Goal: Task Accomplishment & Management: Manage account settings

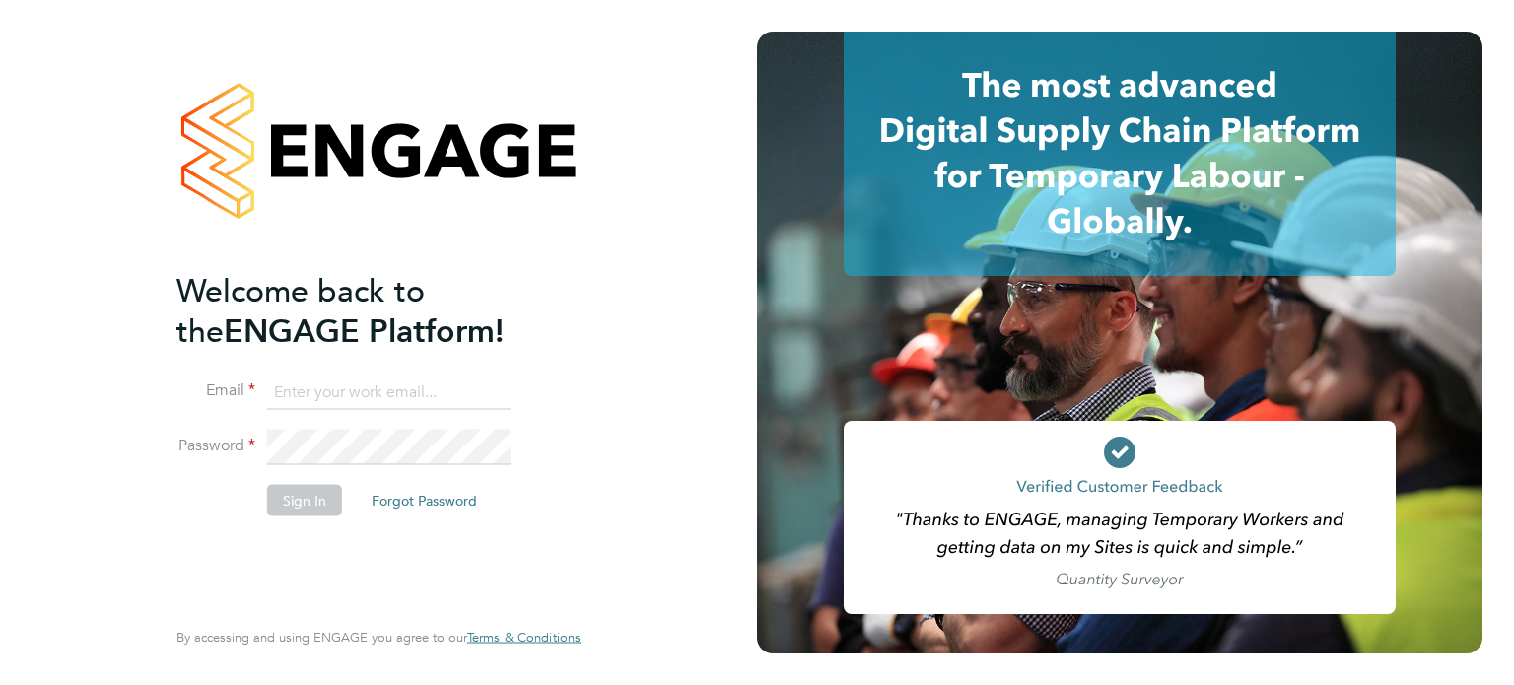
type input "[PERSON_NAME][EMAIL_ADDRESS][PERSON_NAME][DOMAIN_NAME]"
click at [304, 499] on button "Sign In" at bounding box center [304, 500] width 75 height 32
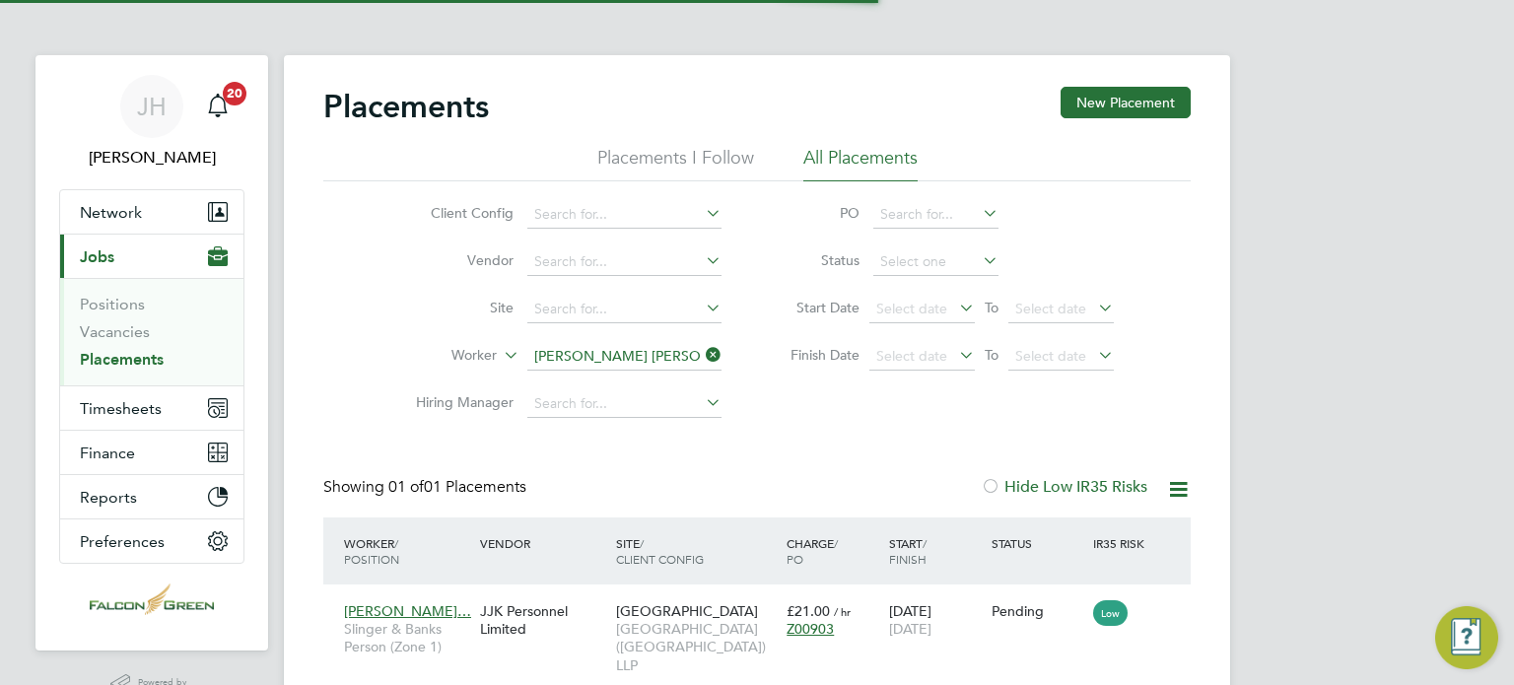
scroll to position [19, 94]
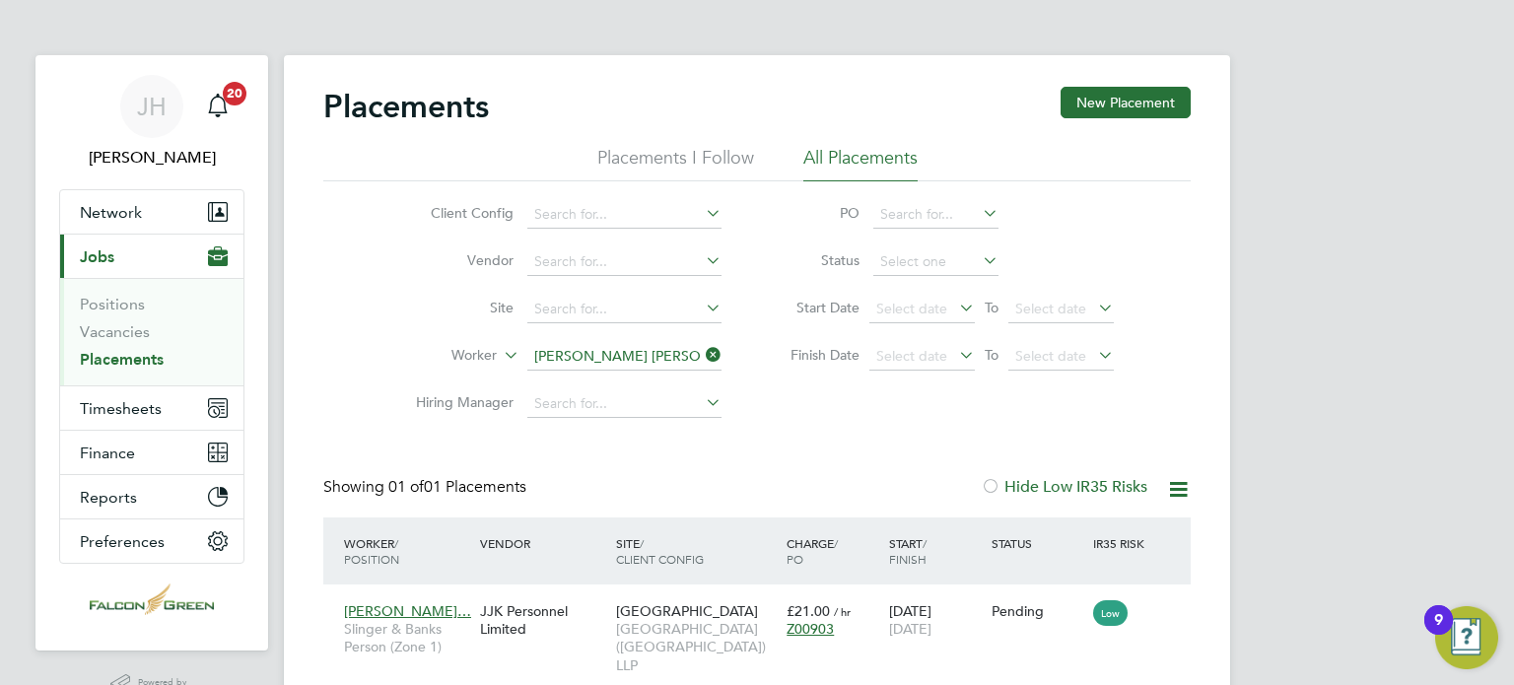
click at [348, 349] on div "Client Config Vendor Site Worker [PERSON_NAME] [PERSON_NAME] Hiring Manager PO …" at bounding box center [757, 304] width 868 height 246
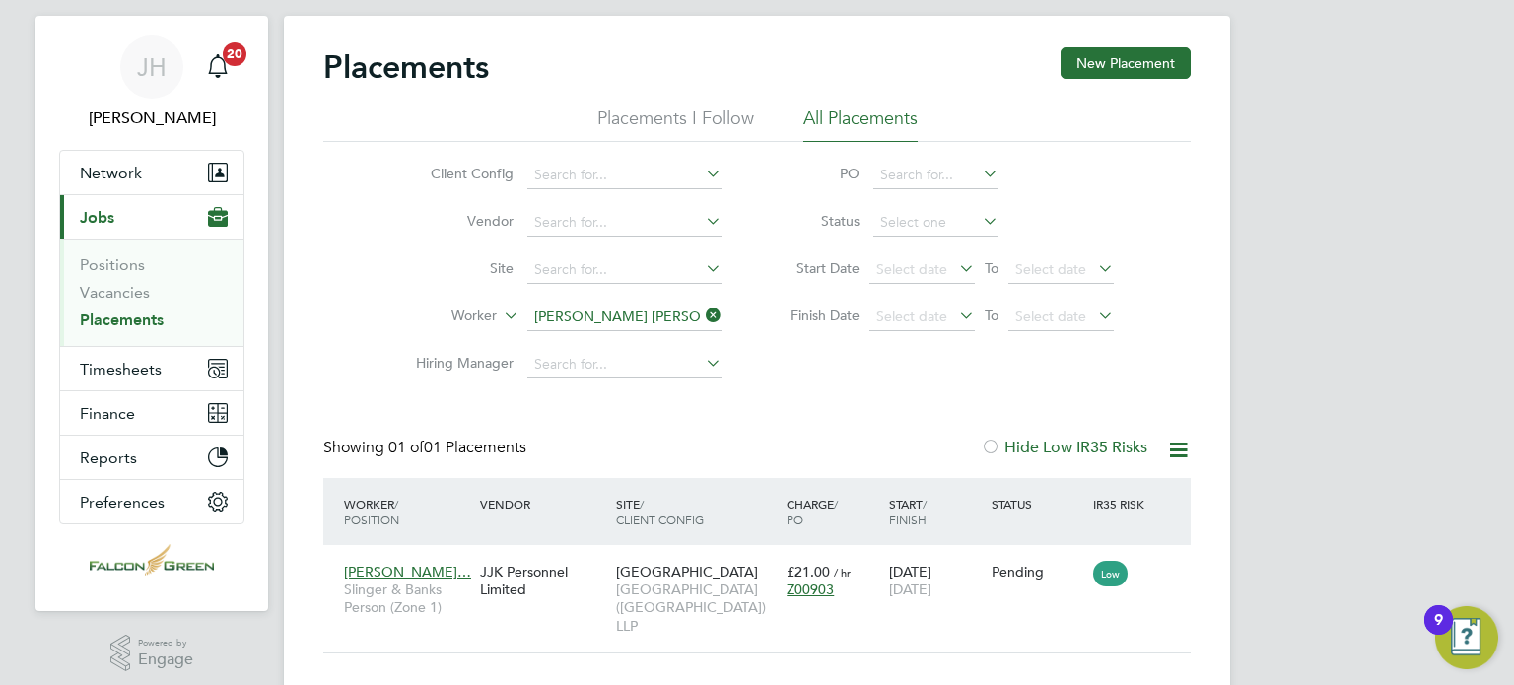
scroll to position [98, 0]
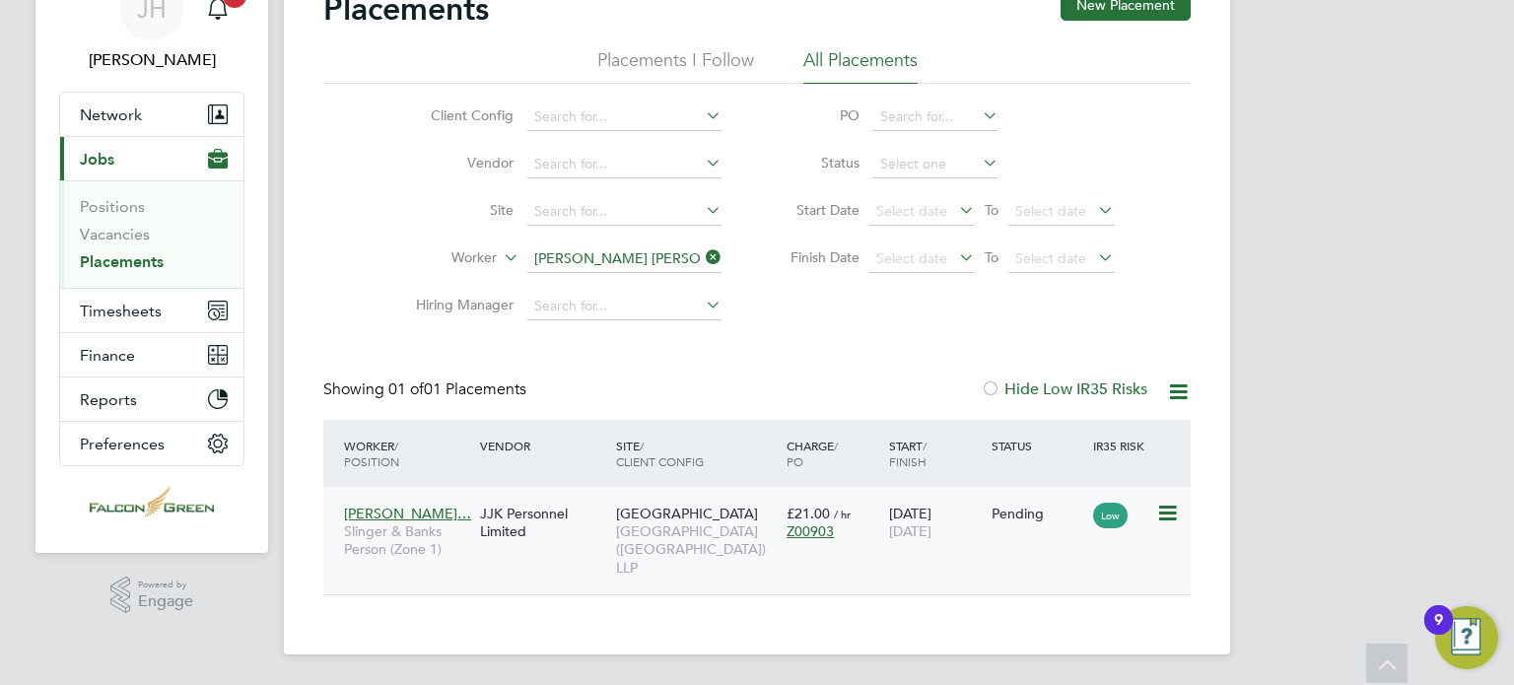
click at [1161, 518] on icon at bounding box center [1166, 514] width 20 height 24
click at [384, 509] on span "[PERSON_NAME]…" at bounding box center [407, 514] width 127 height 18
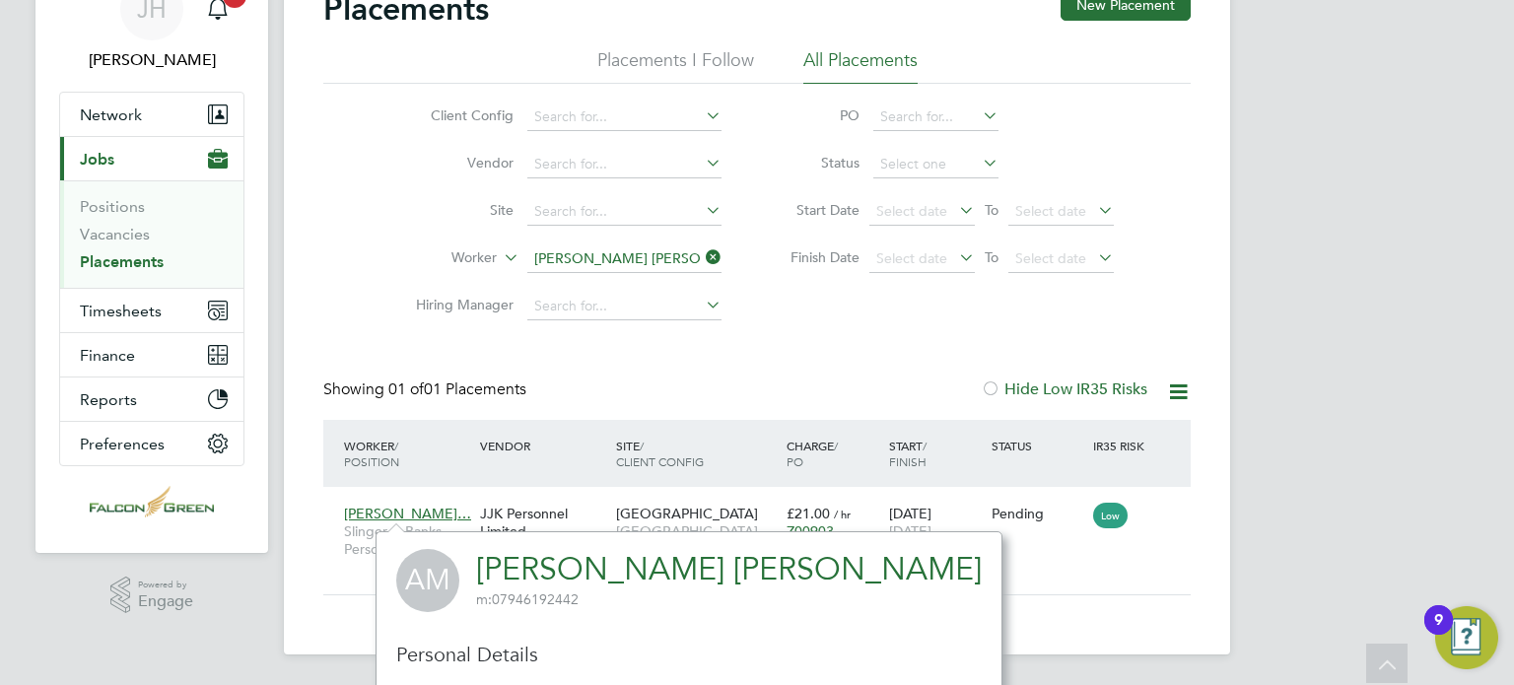
click at [599, 599] on span "m: 07946192442" at bounding box center [729, 600] width 506 height 18
click at [600, 571] on link "[PERSON_NAME] [PERSON_NAME]" at bounding box center [729, 569] width 506 height 38
click at [1163, 510] on icon at bounding box center [1166, 514] width 20 height 24
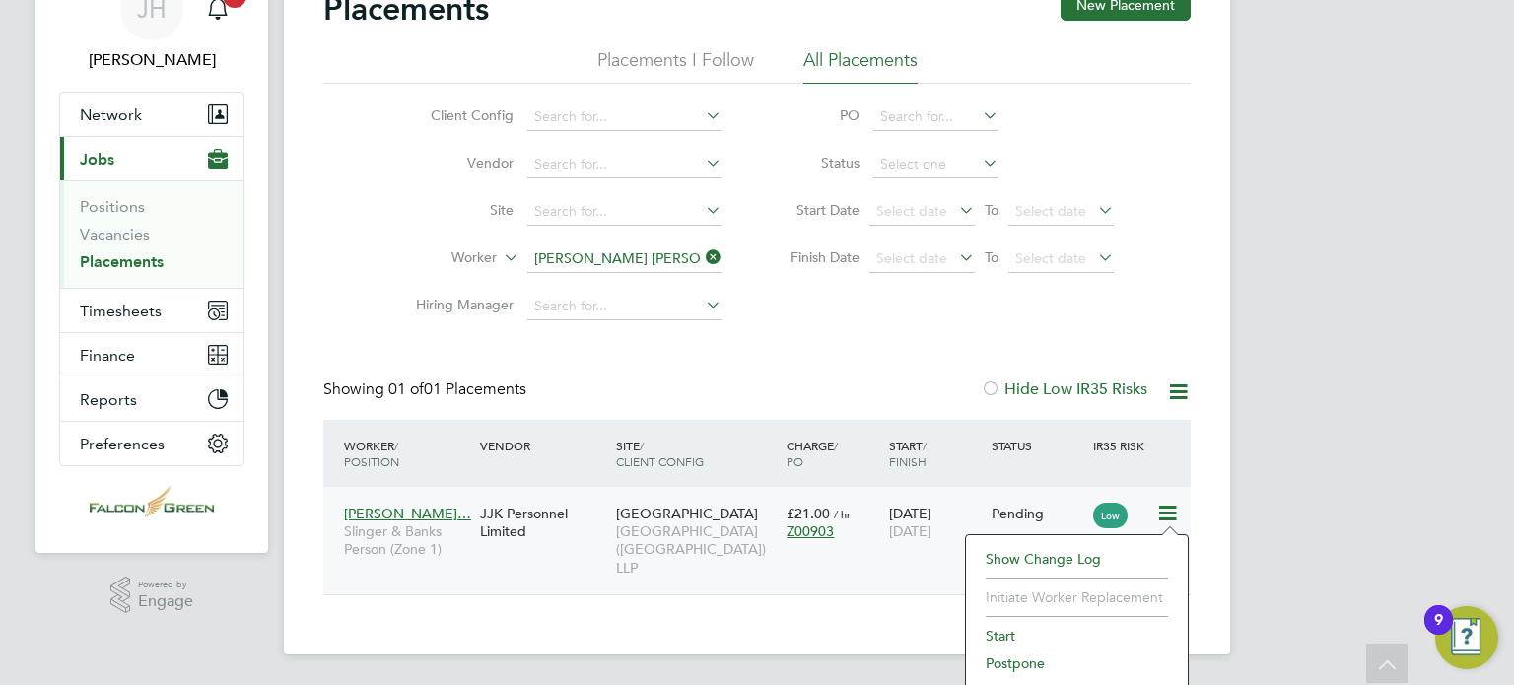
click at [1005, 634] on li "Start" at bounding box center [1077, 636] width 202 height 28
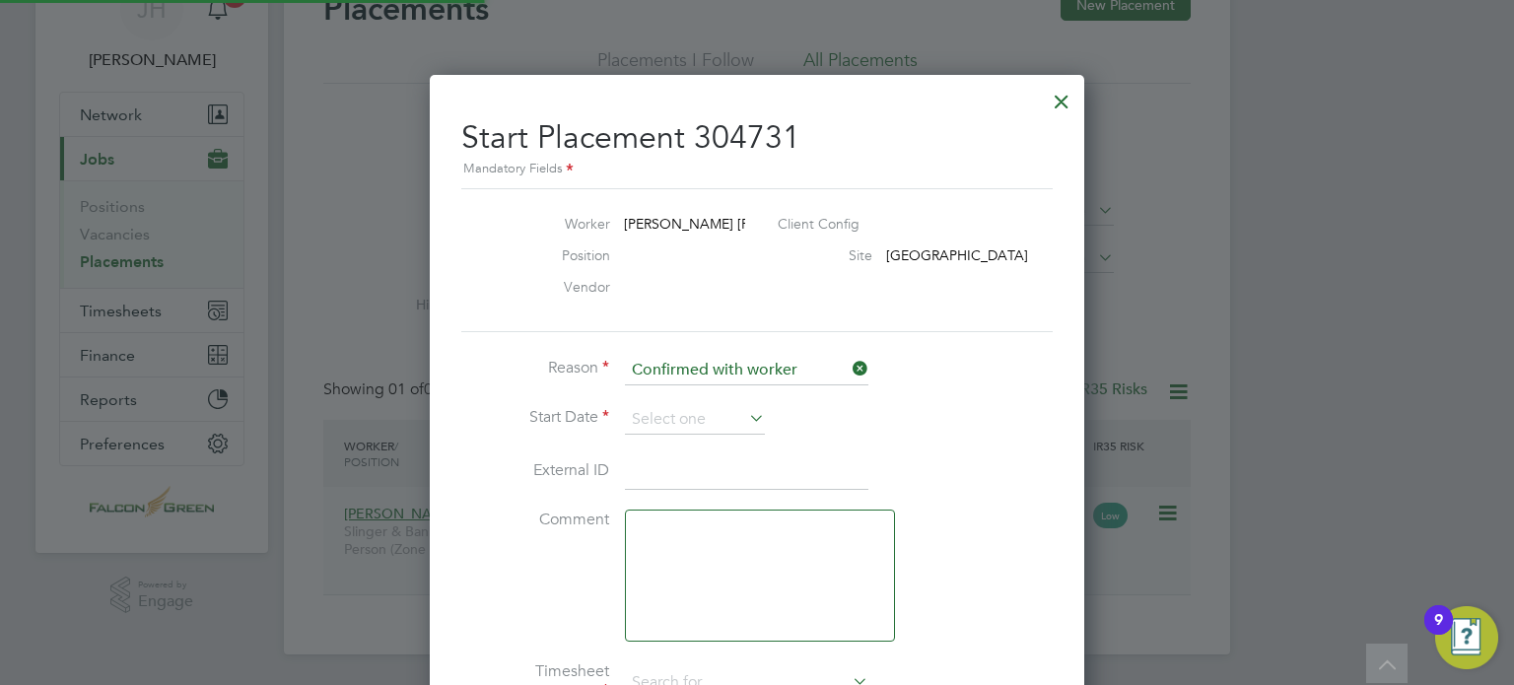
type input "[PERSON_NAME]"
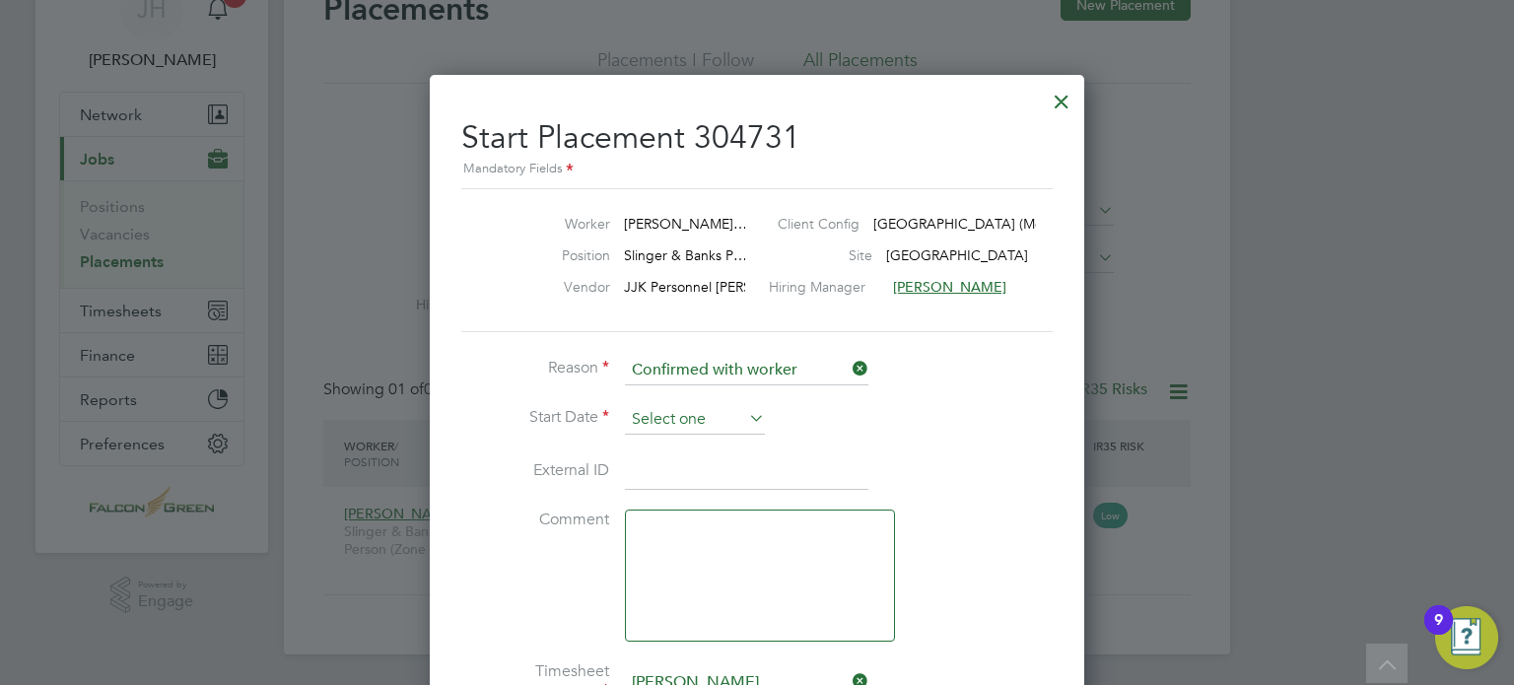
click at [669, 410] on input at bounding box center [695, 420] width 140 height 30
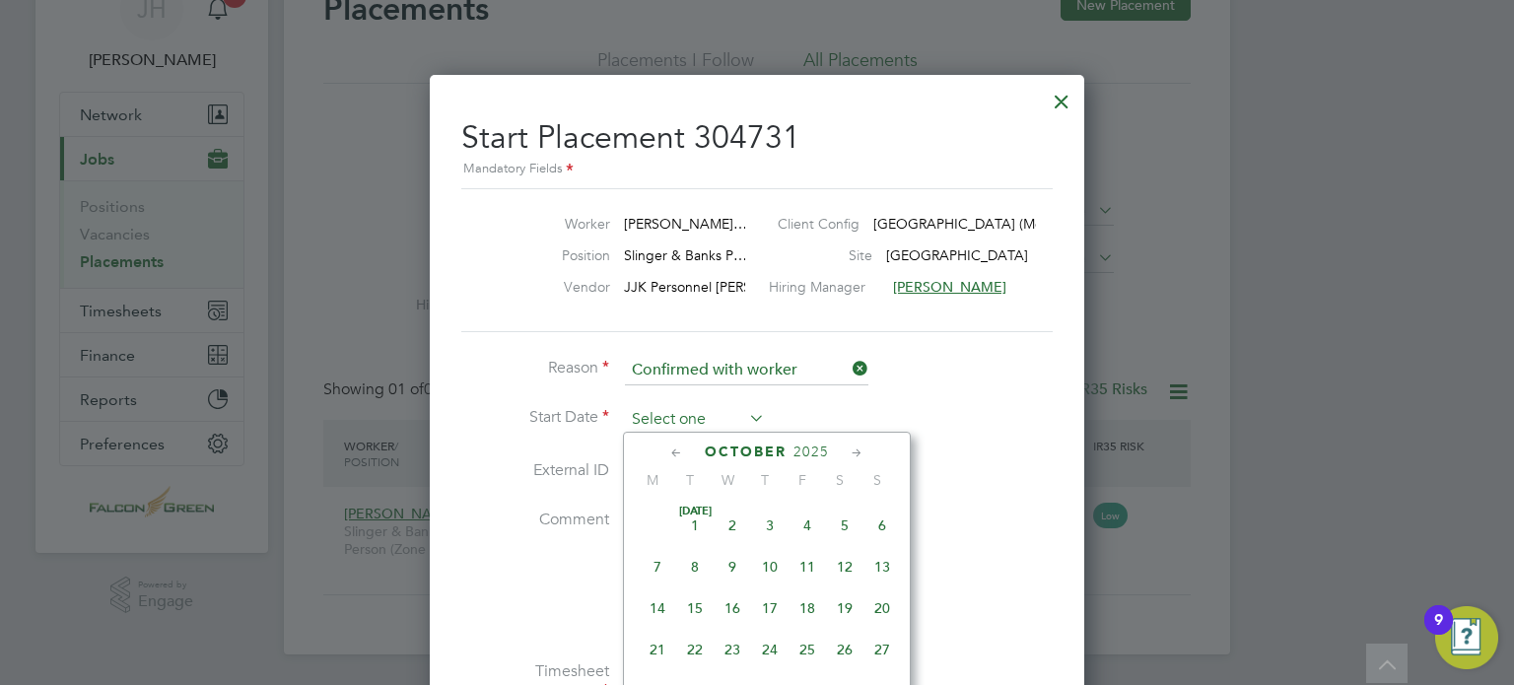
scroll to position [558, 0]
click at [771, 521] on span "25" at bounding box center [769, 507] width 37 height 37
type input "[DATE]"
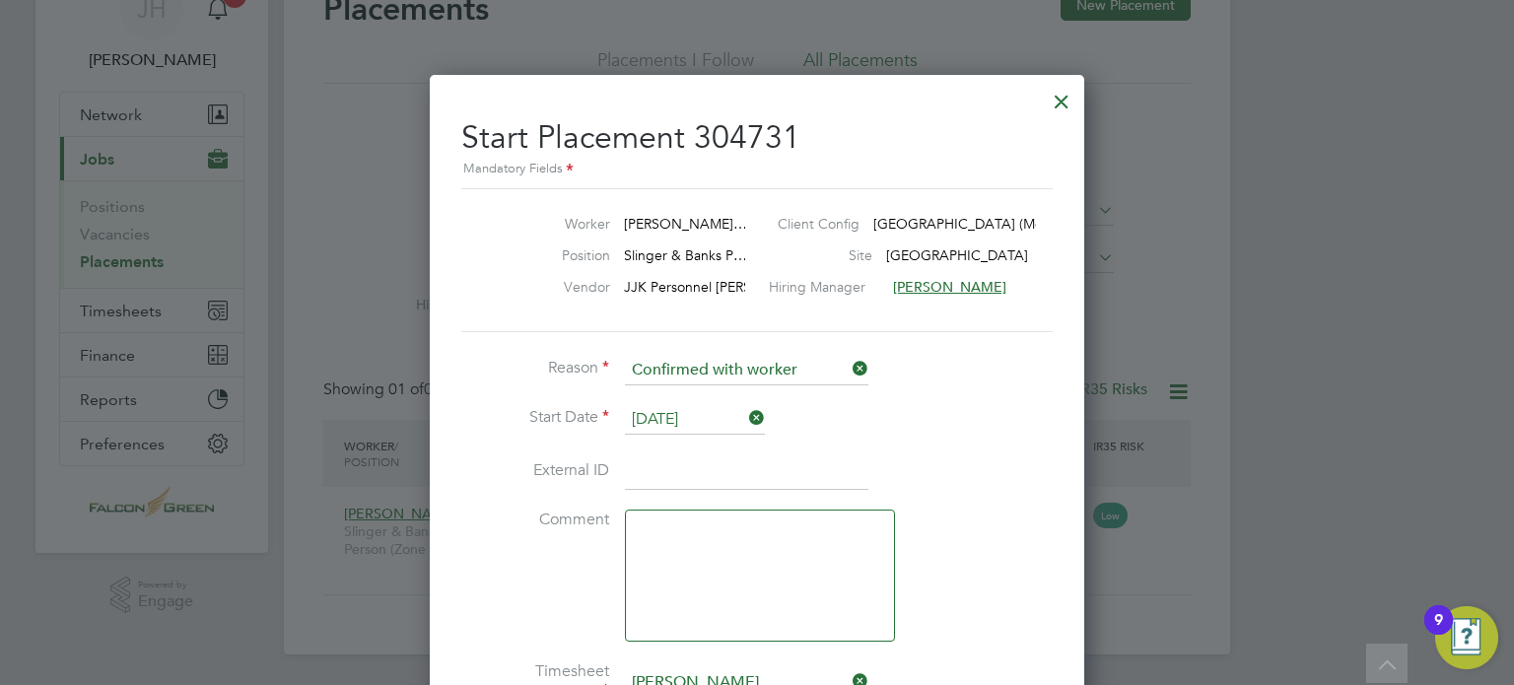
click at [999, 471] on li "External ID" at bounding box center [756, 481] width 591 height 55
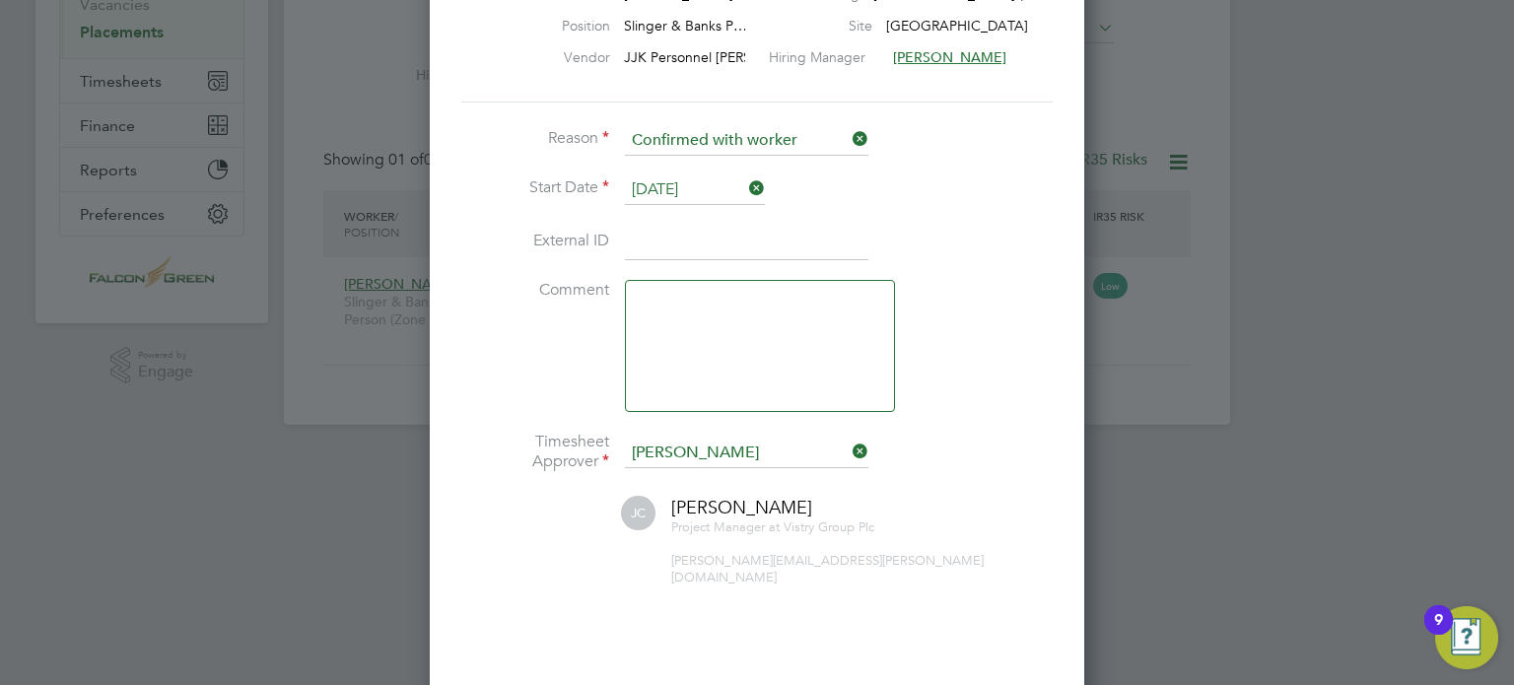
scroll to position [374, 0]
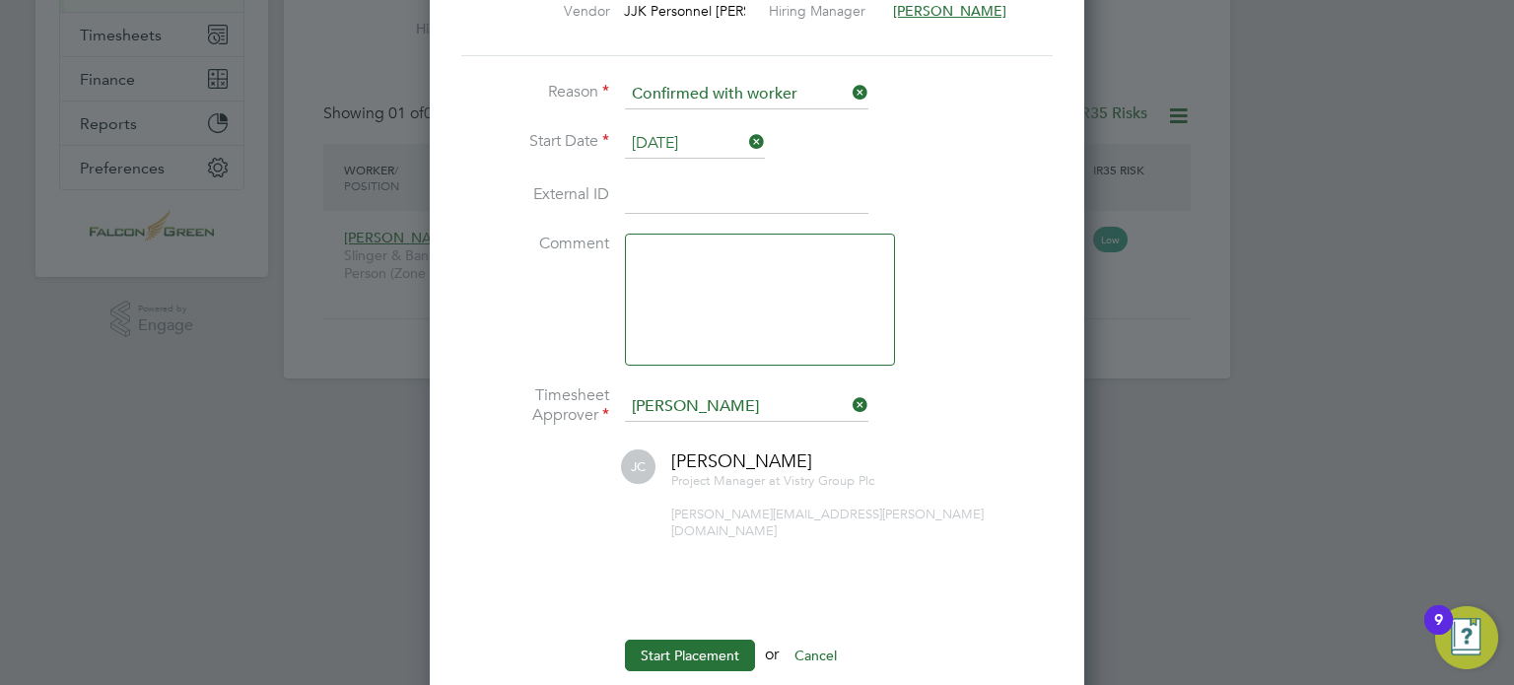
click at [849, 401] on icon at bounding box center [849, 405] width 0 height 28
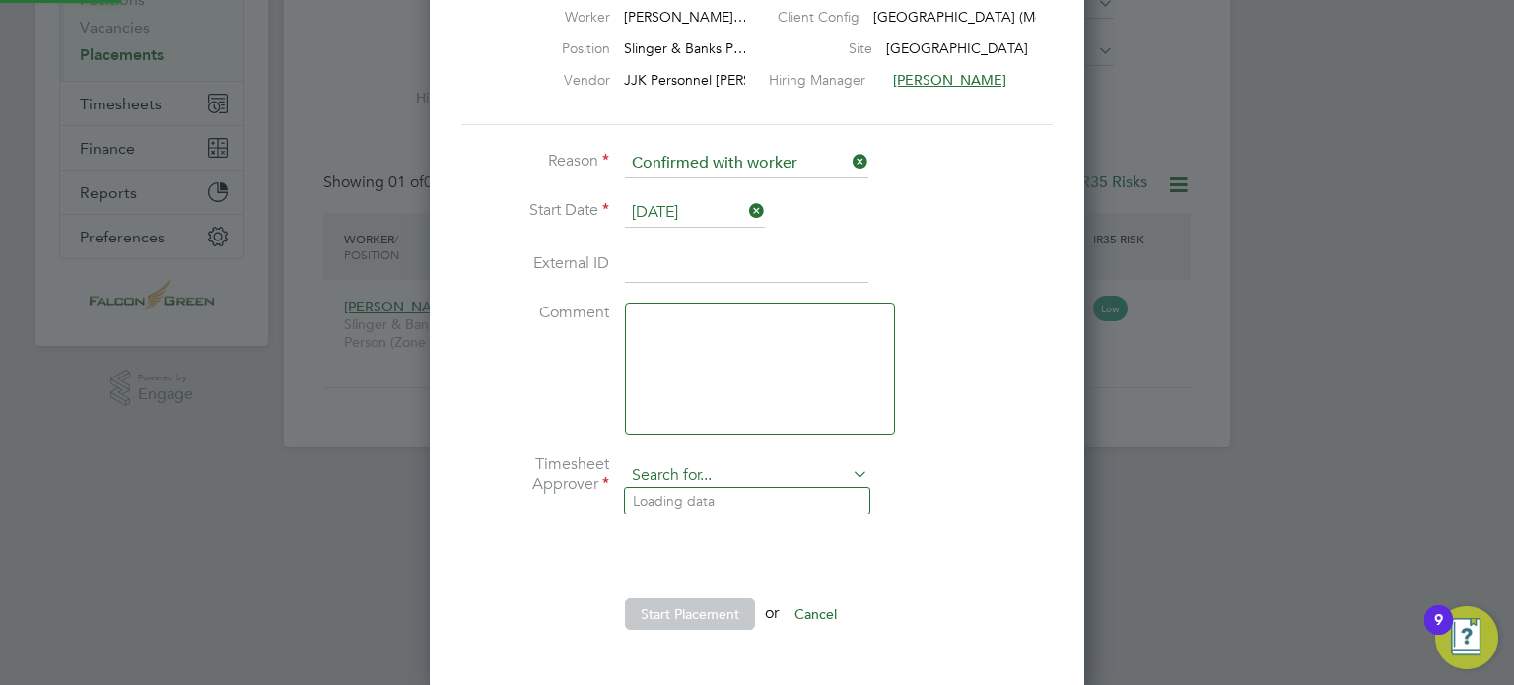
click at [663, 479] on input at bounding box center [746, 476] width 243 height 30
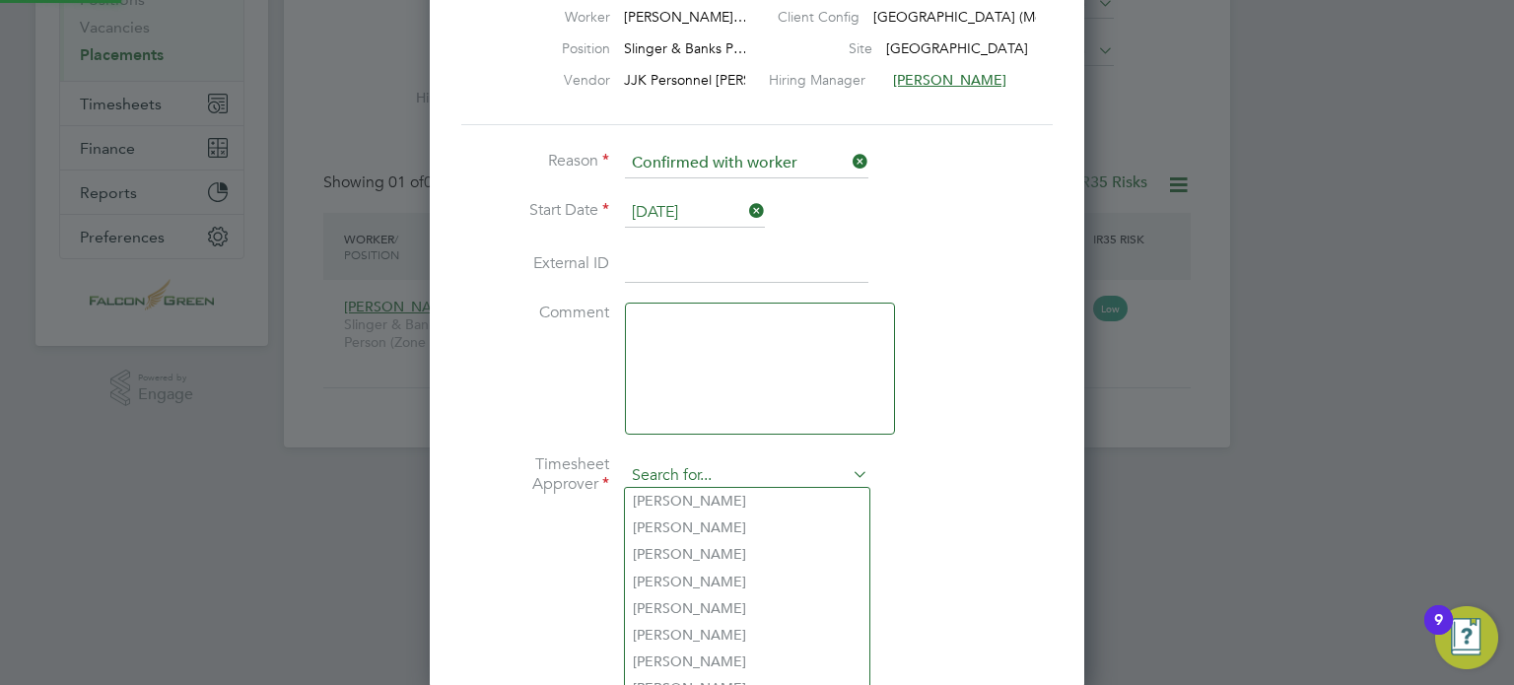
click at [663, 479] on input at bounding box center [746, 476] width 243 height 30
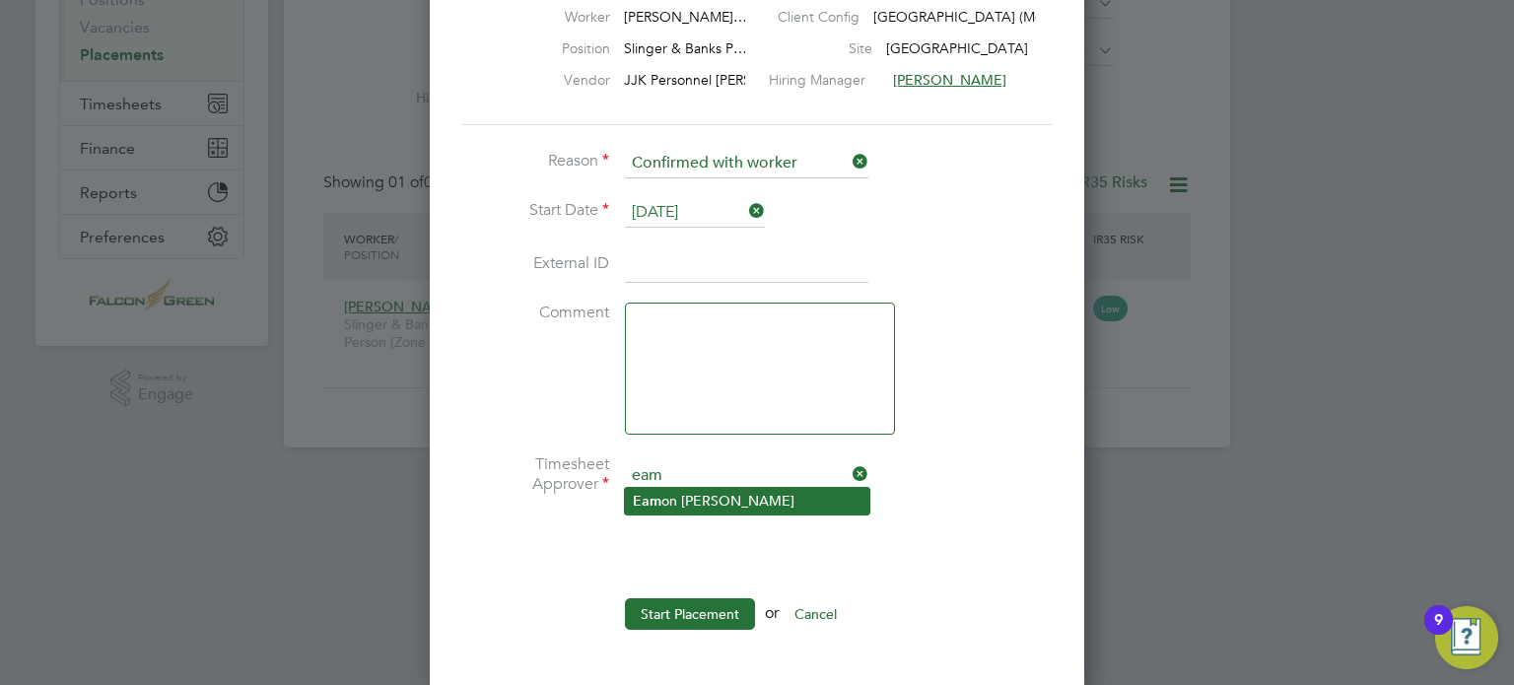
click at [673, 501] on li "Eam on [PERSON_NAME]" at bounding box center [747, 501] width 244 height 27
type input "[PERSON_NAME]"
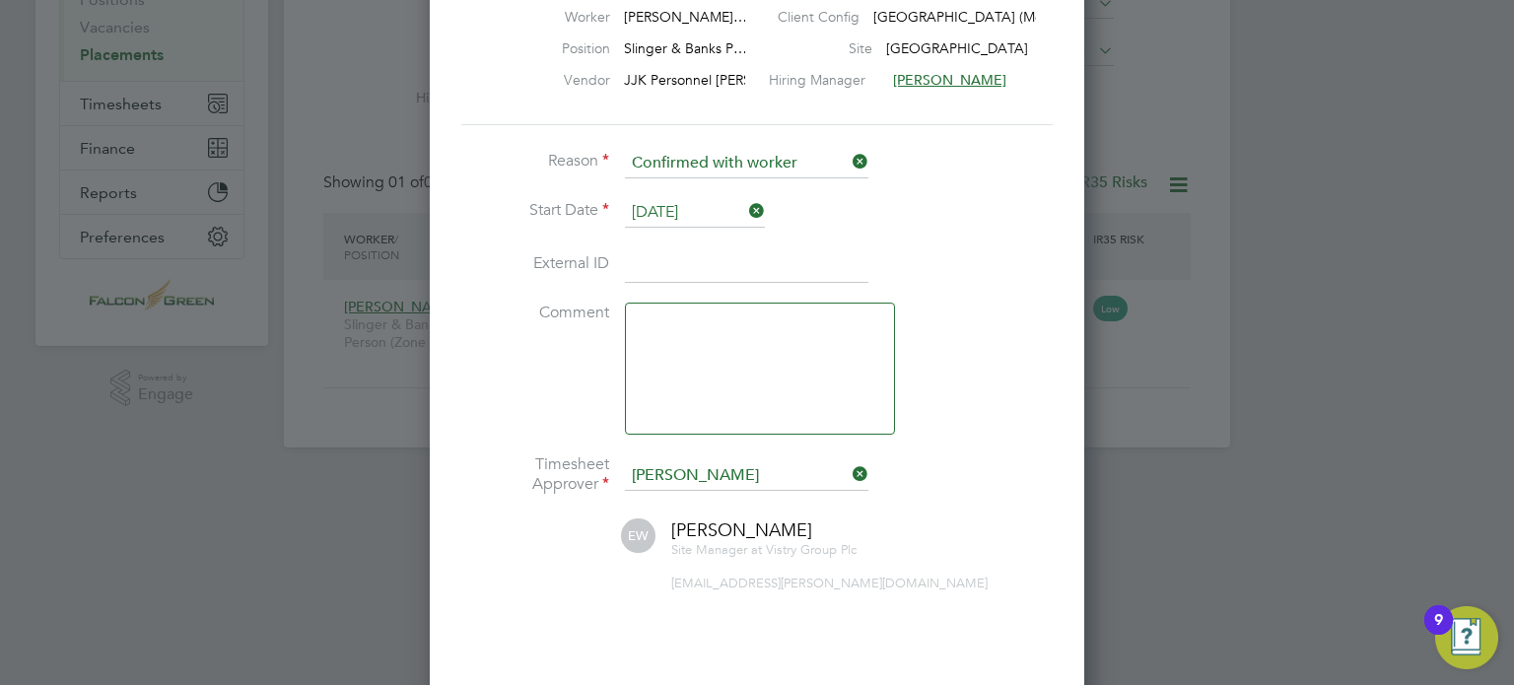
scroll to position [912, 656]
click at [584, 561] on div "[PERSON_NAME] Site Manager at Vistry Group Plc [EMAIL_ADDRESS][PERSON_NAME][DOM…" at bounding box center [756, 555] width 591 height 73
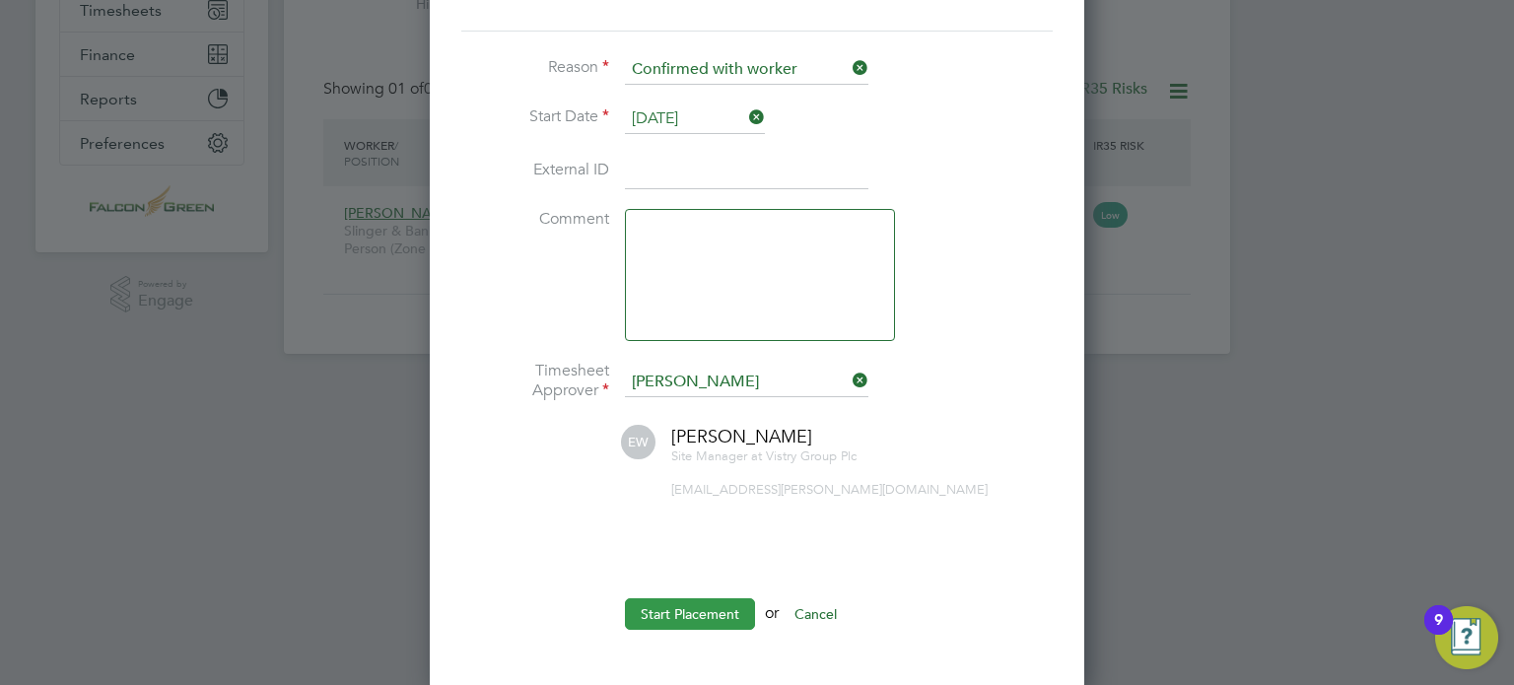
click at [674, 599] on button "Start Placement" at bounding box center [690, 614] width 130 height 32
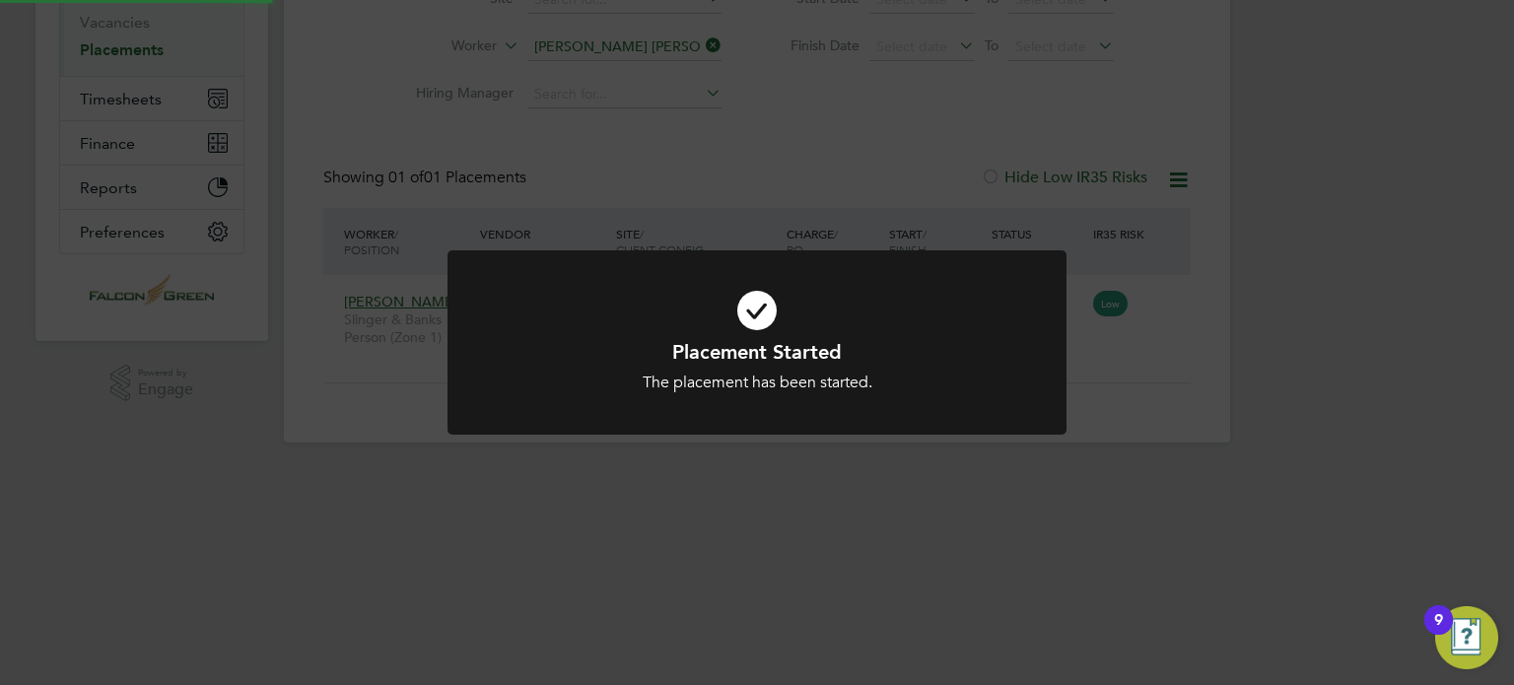
scroll to position [98, 0]
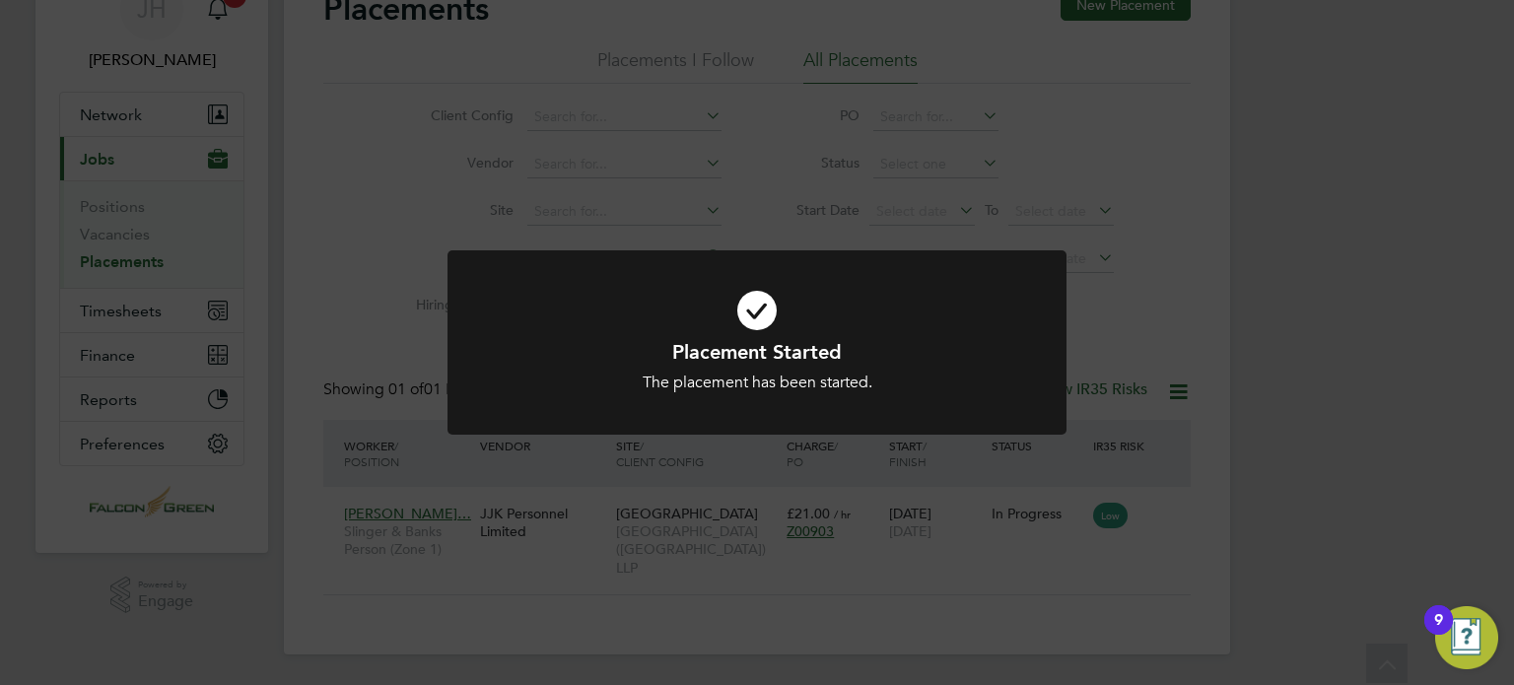
click at [1216, 263] on div "Placement Started The placement has been started. Cancel Okay" at bounding box center [757, 342] width 1514 height 685
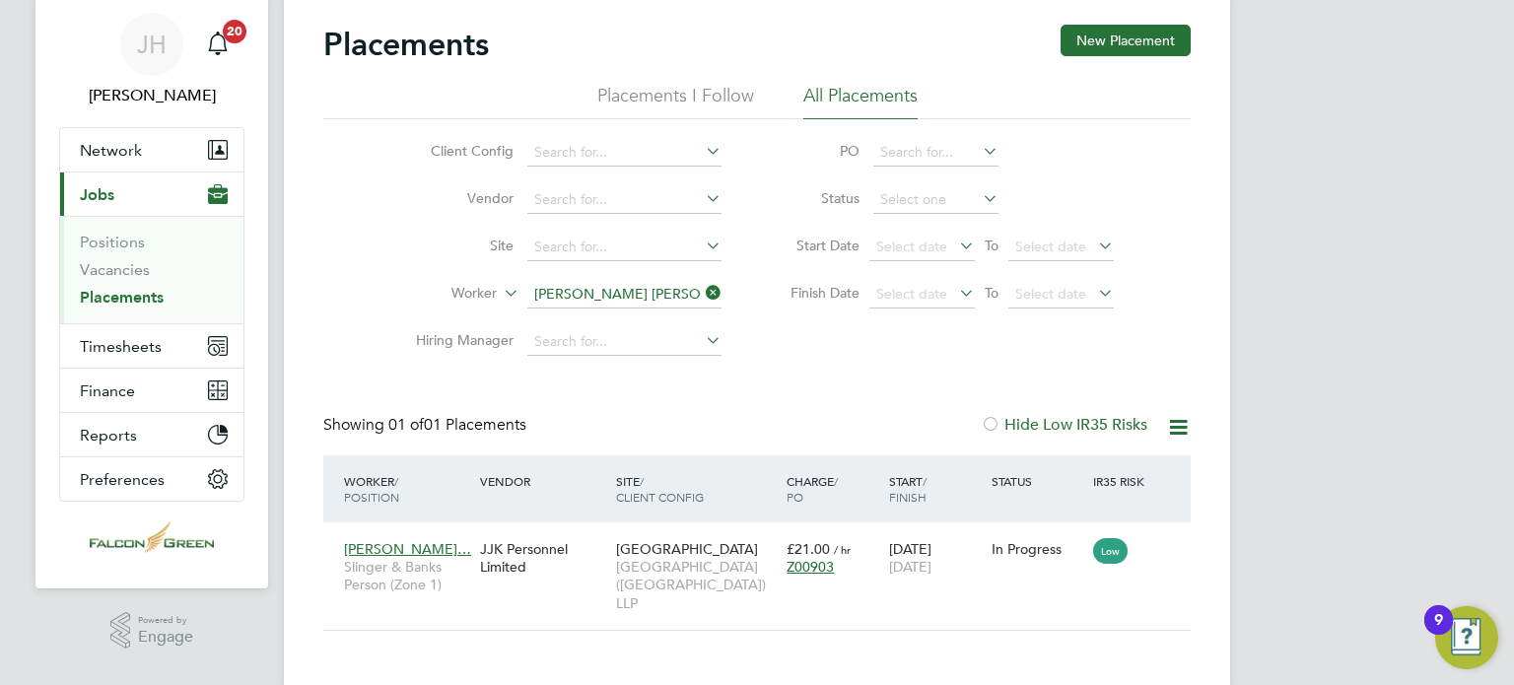
scroll to position [58, 0]
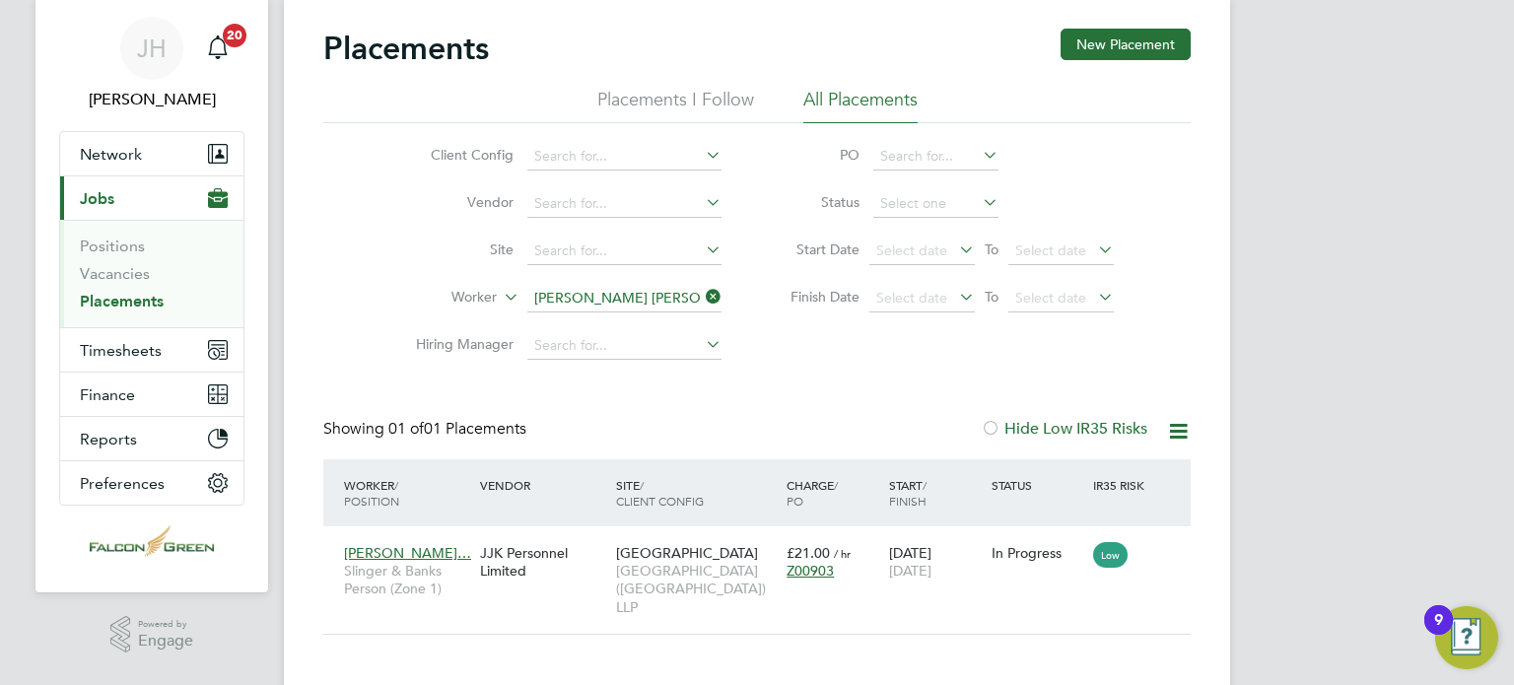
click at [1175, 268] on div "Client Config Vendor Site Worker [PERSON_NAME] [PERSON_NAME] Hiring Manager PO …" at bounding box center [757, 246] width 868 height 246
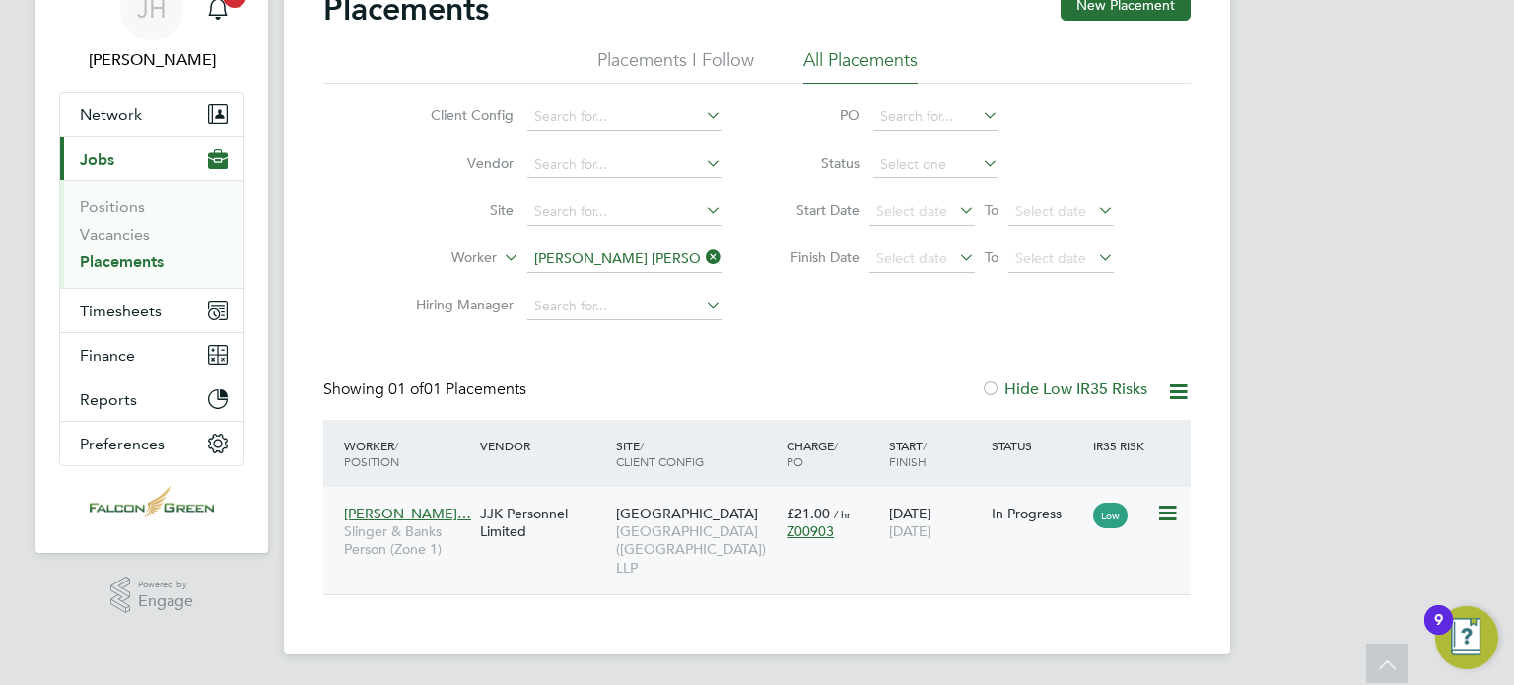
click at [482, 506] on div "JJK Personnel Limited" at bounding box center [543, 522] width 136 height 55
click at [136, 305] on span "Timesheets" at bounding box center [121, 311] width 82 height 19
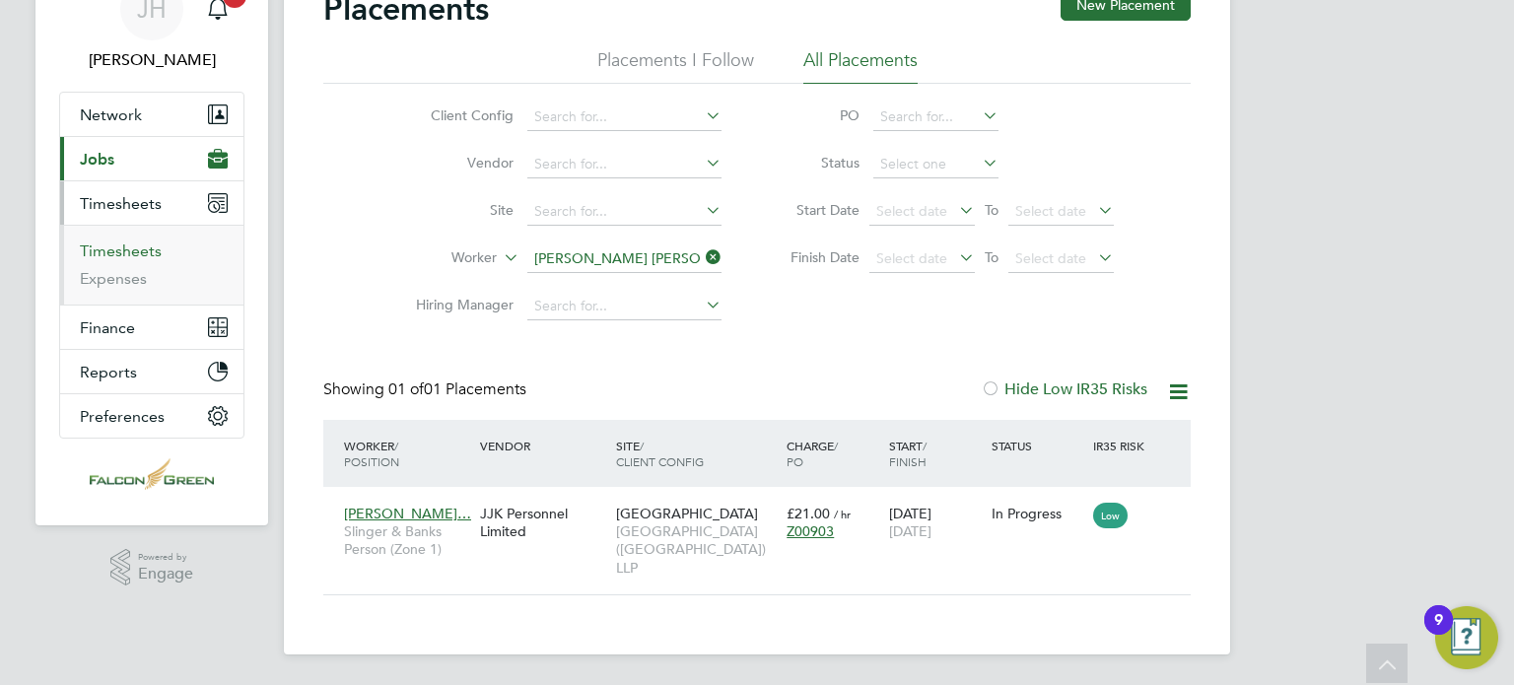
click at [110, 245] on link "Timesheets" at bounding box center [121, 251] width 82 height 19
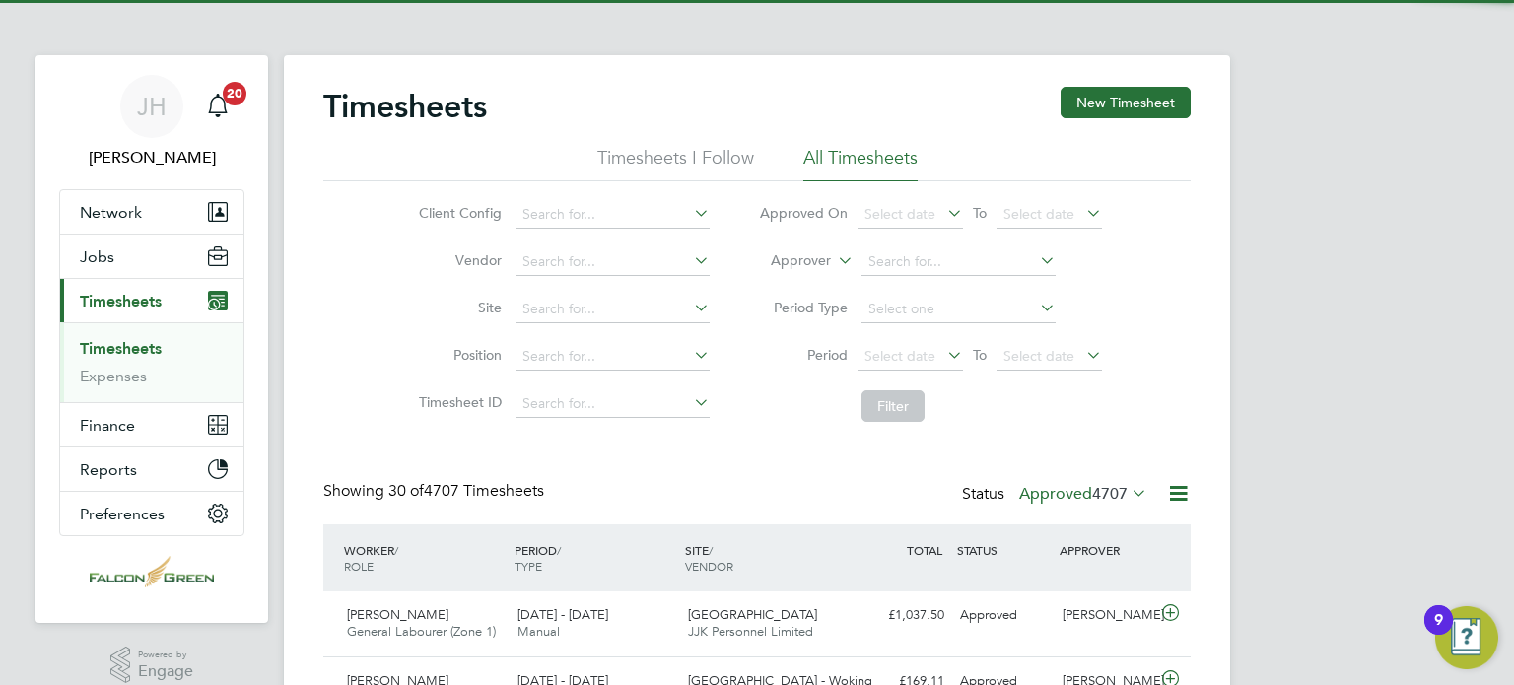
scroll to position [66, 172]
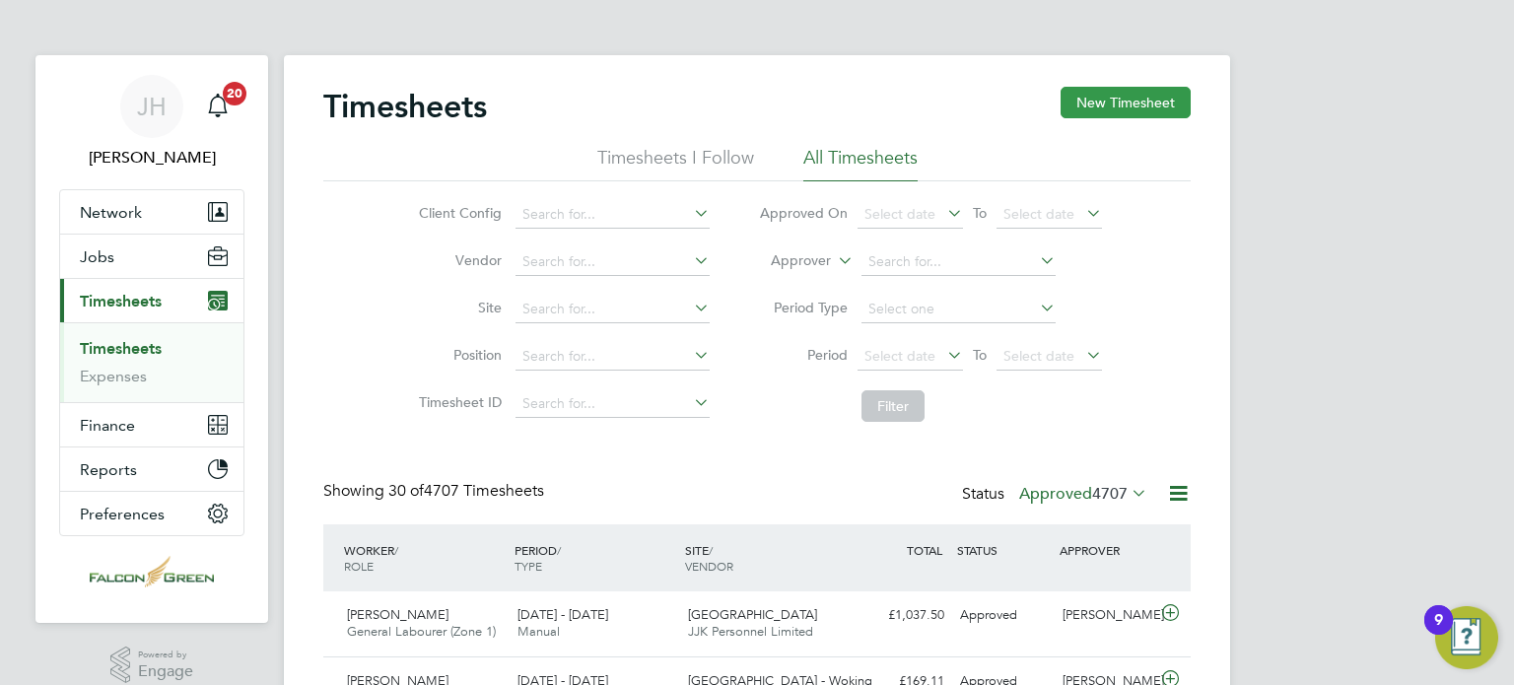
click at [1122, 103] on button "New Timesheet" at bounding box center [1126, 103] width 130 height 32
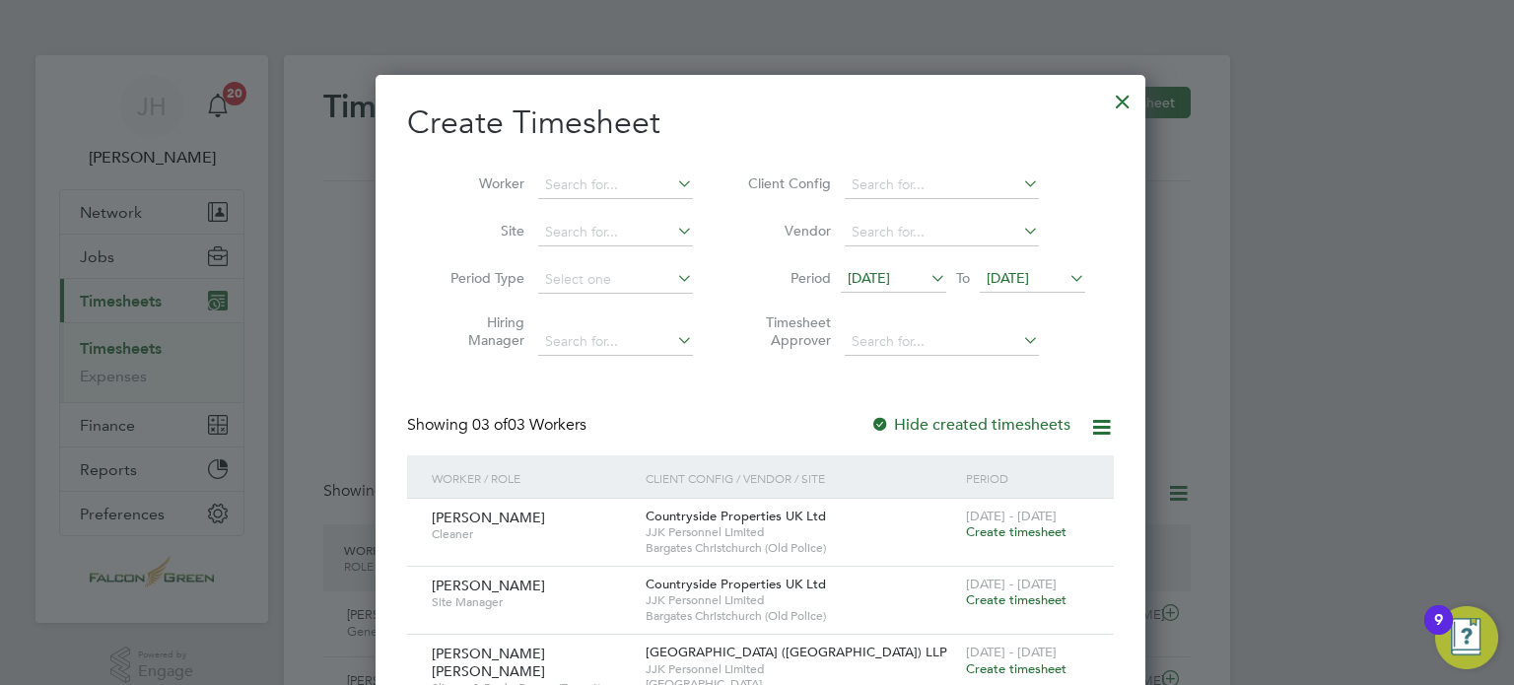
click at [1025, 279] on span "[DATE]" at bounding box center [1008, 278] width 42 height 18
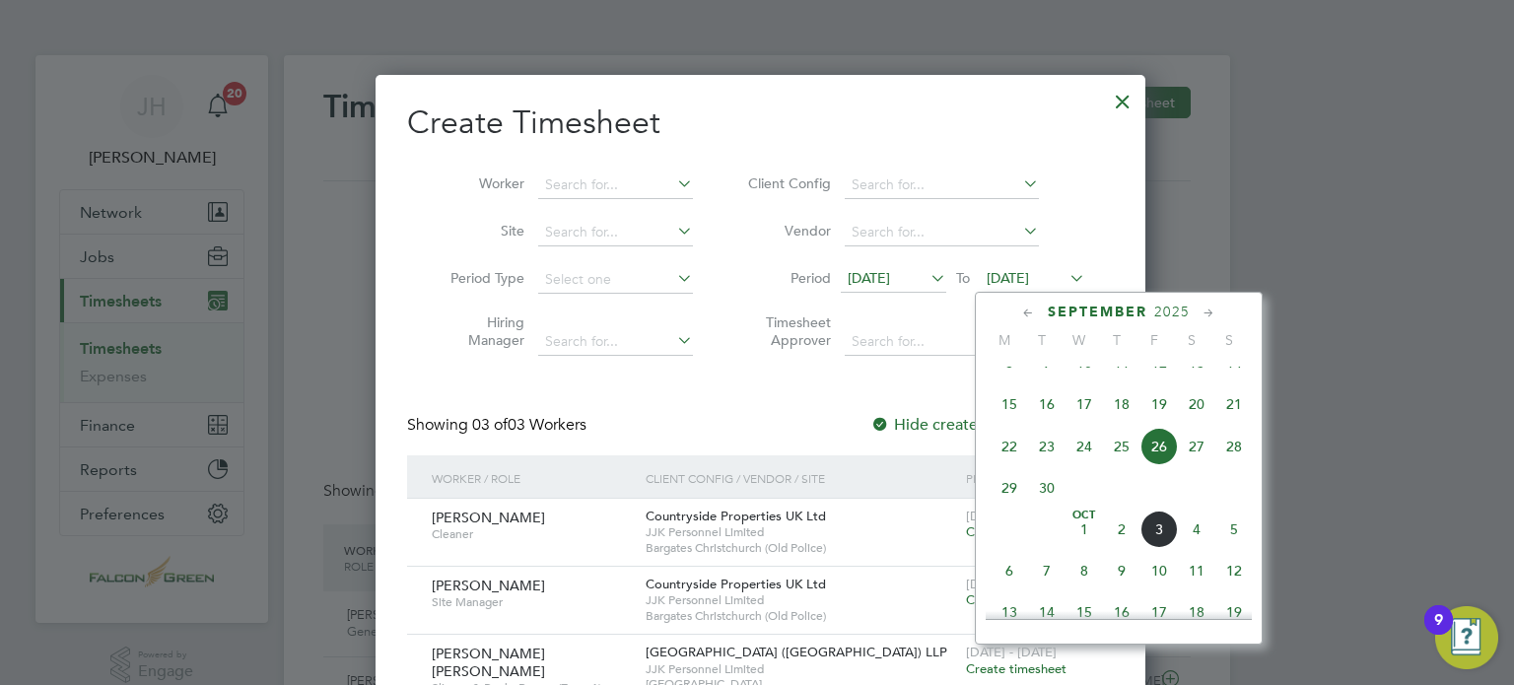
click at [1006, 465] on span "22" at bounding box center [1009, 446] width 37 height 37
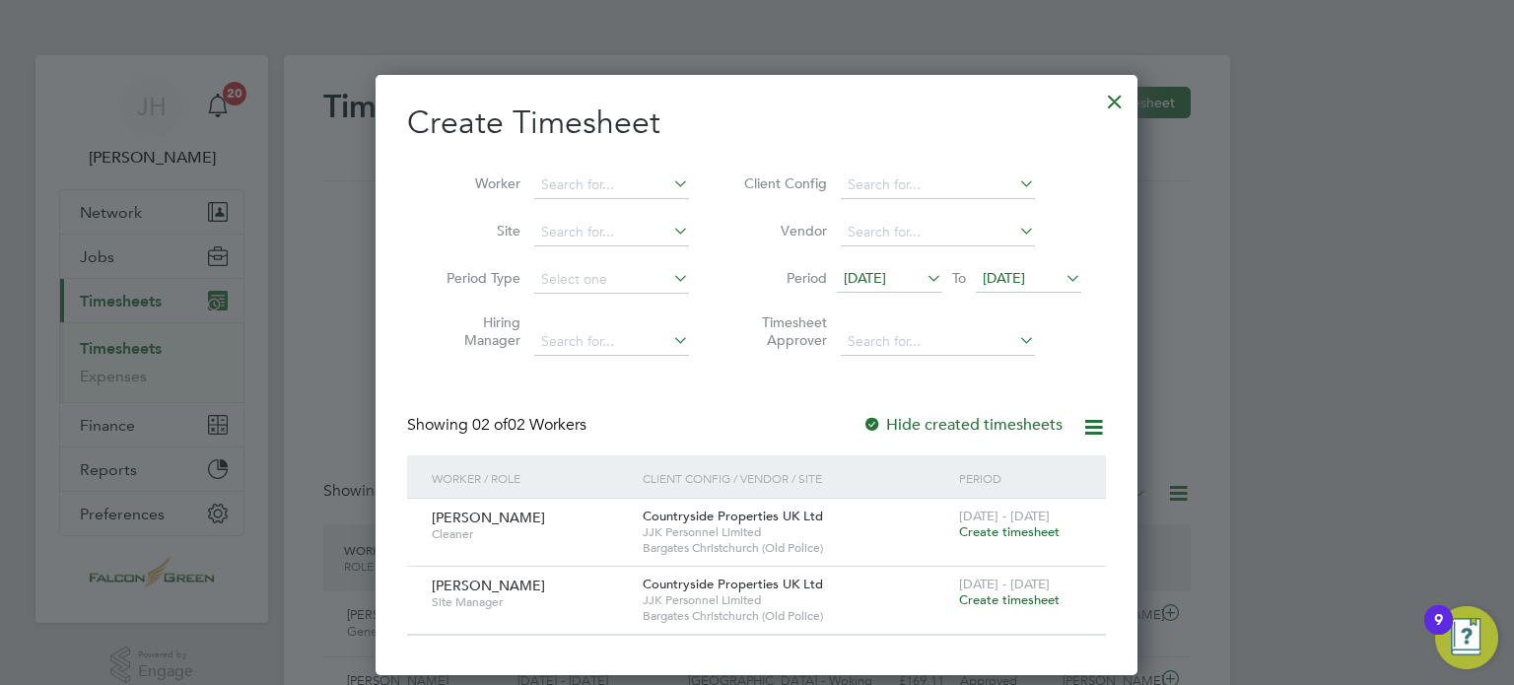
click at [886, 277] on span "[DATE]" at bounding box center [865, 278] width 42 height 18
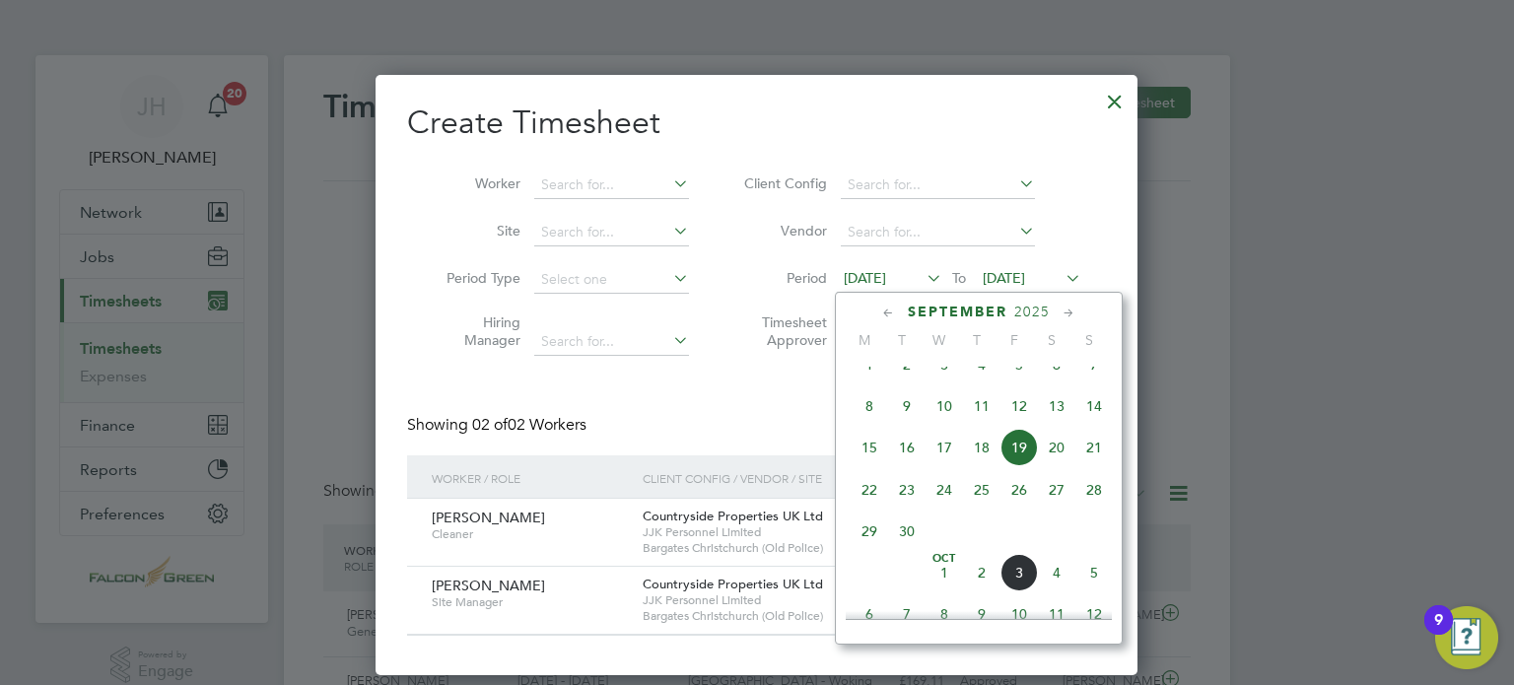
click at [875, 507] on span "22" at bounding box center [869, 489] width 37 height 37
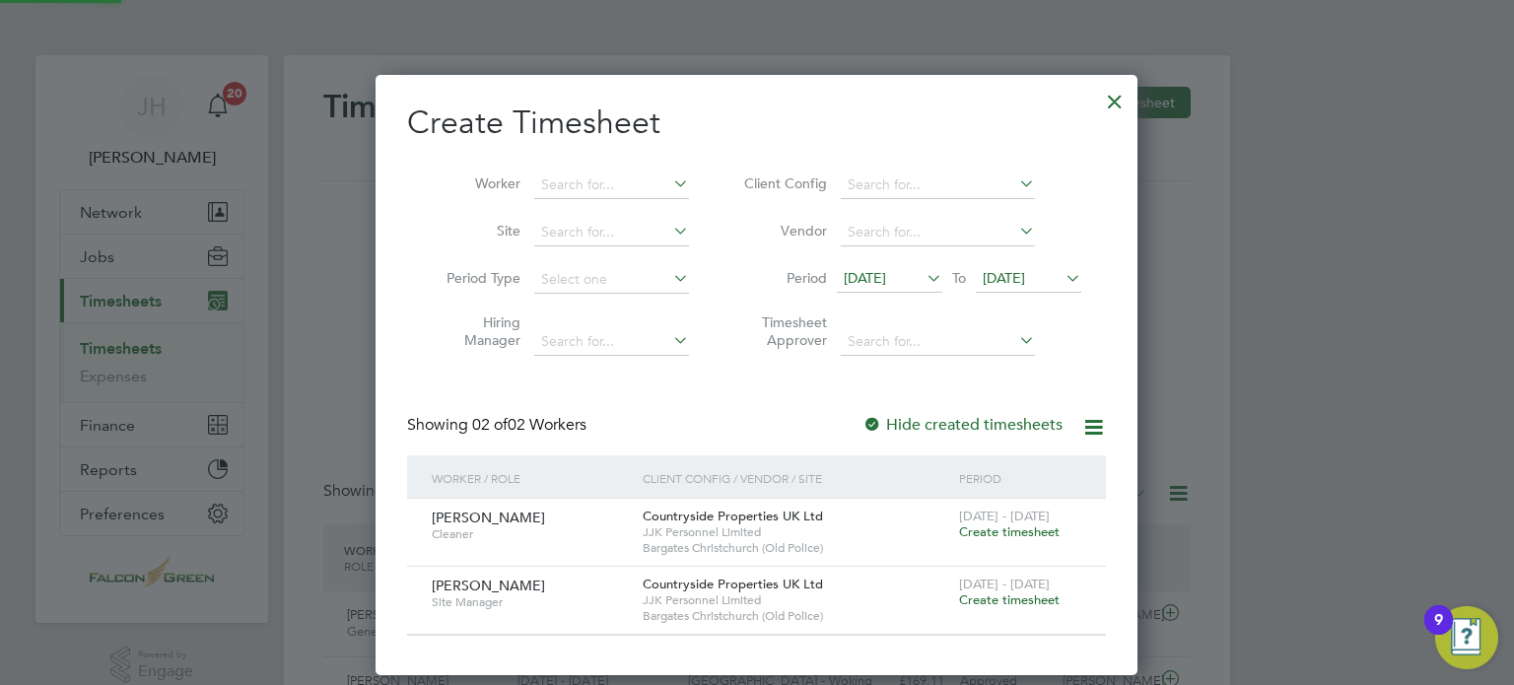
click at [1025, 271] on span "[DATE]" at bounding box center [1004, 278] width 42 height 18
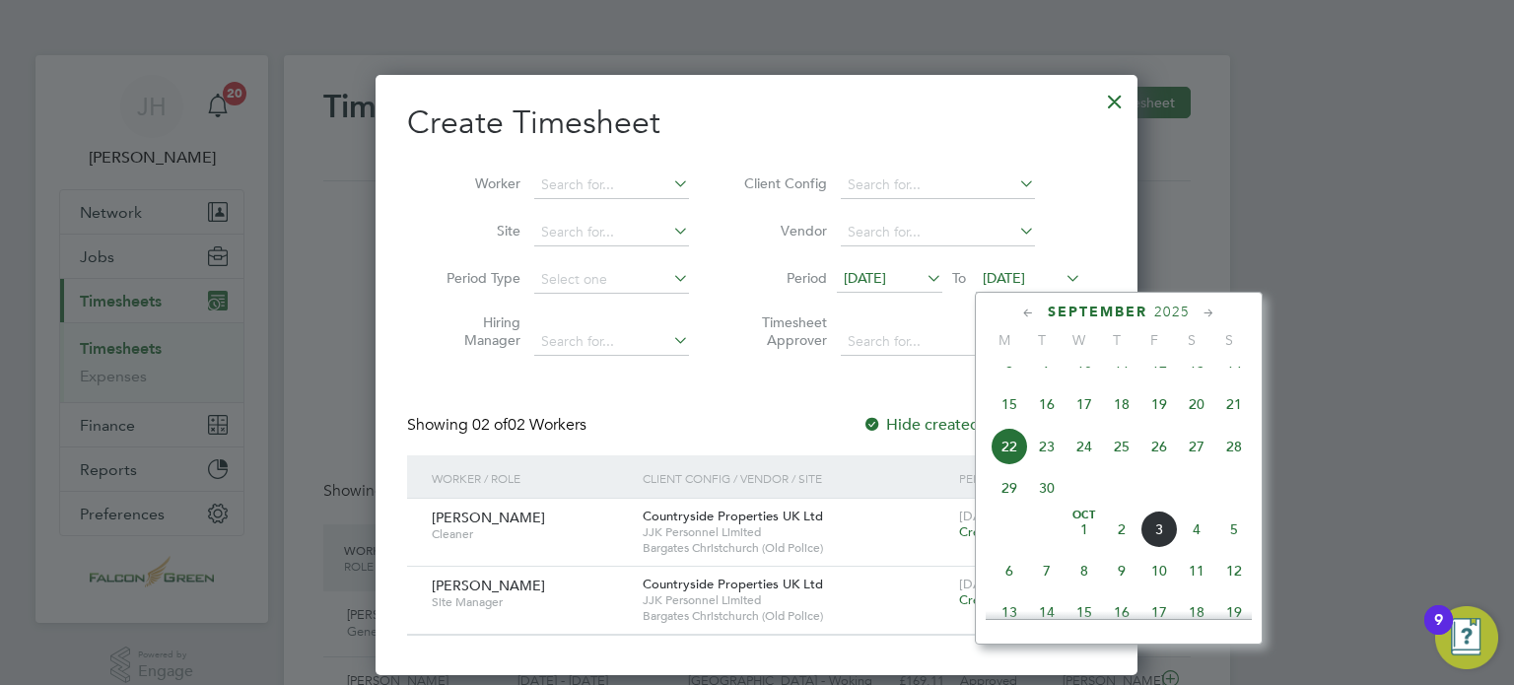
click at [1226, 464] on span "28" at bounding box center [1234, 446] width 37 height 37
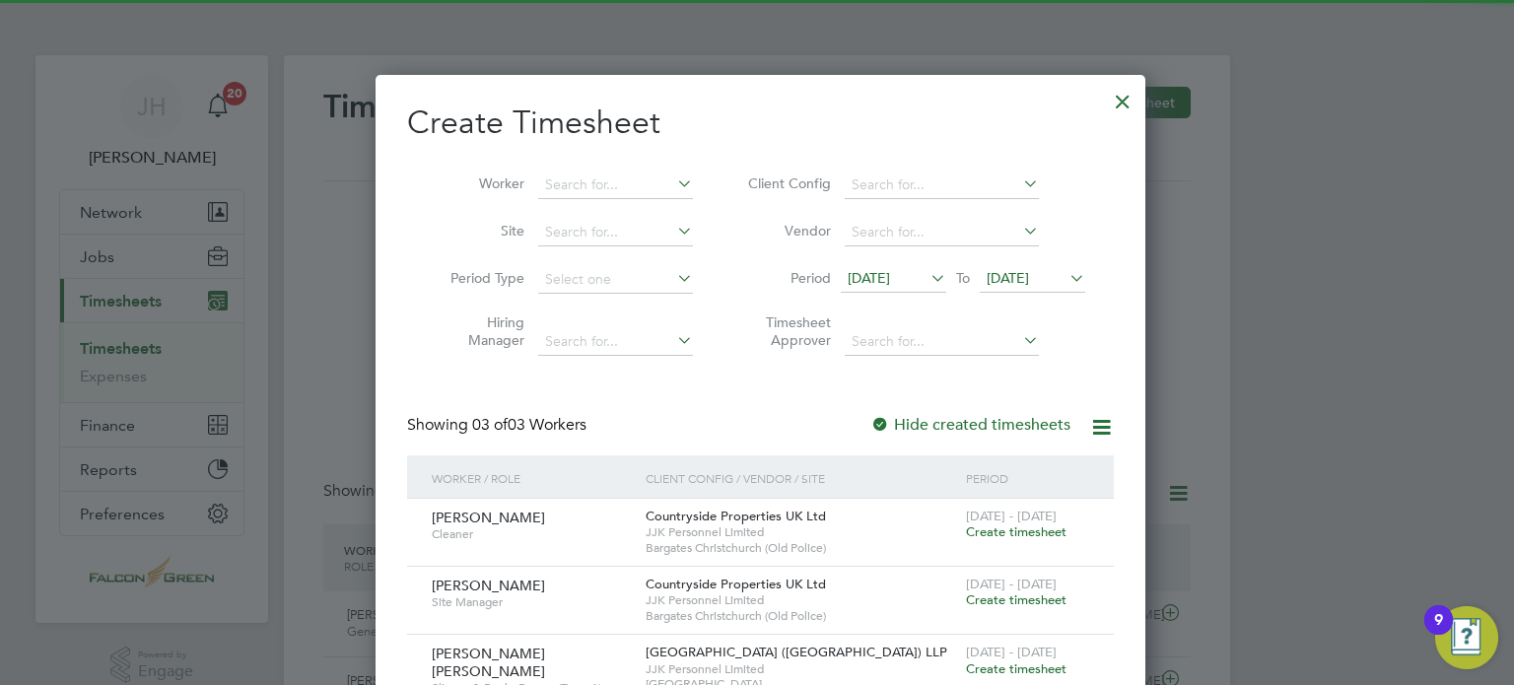
click at [816, 405] on div "Create Timesheet Worker Site Period Type Hiring Manager Client Config Vendor Pe…" at bounding box center [760, 405] width 707 height 605
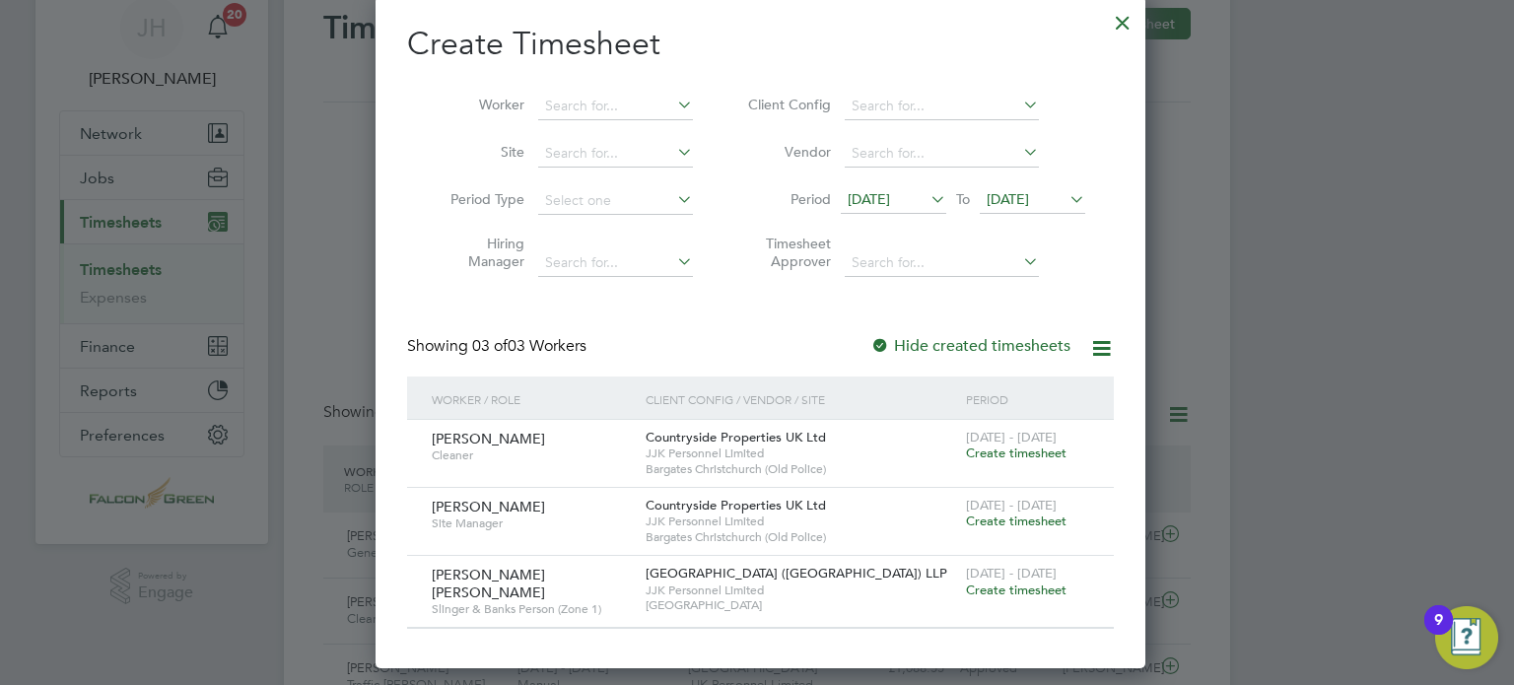
click at [991, 584] on span "Create timesheet" at bounding box center [1016, 590] width 101 height 17
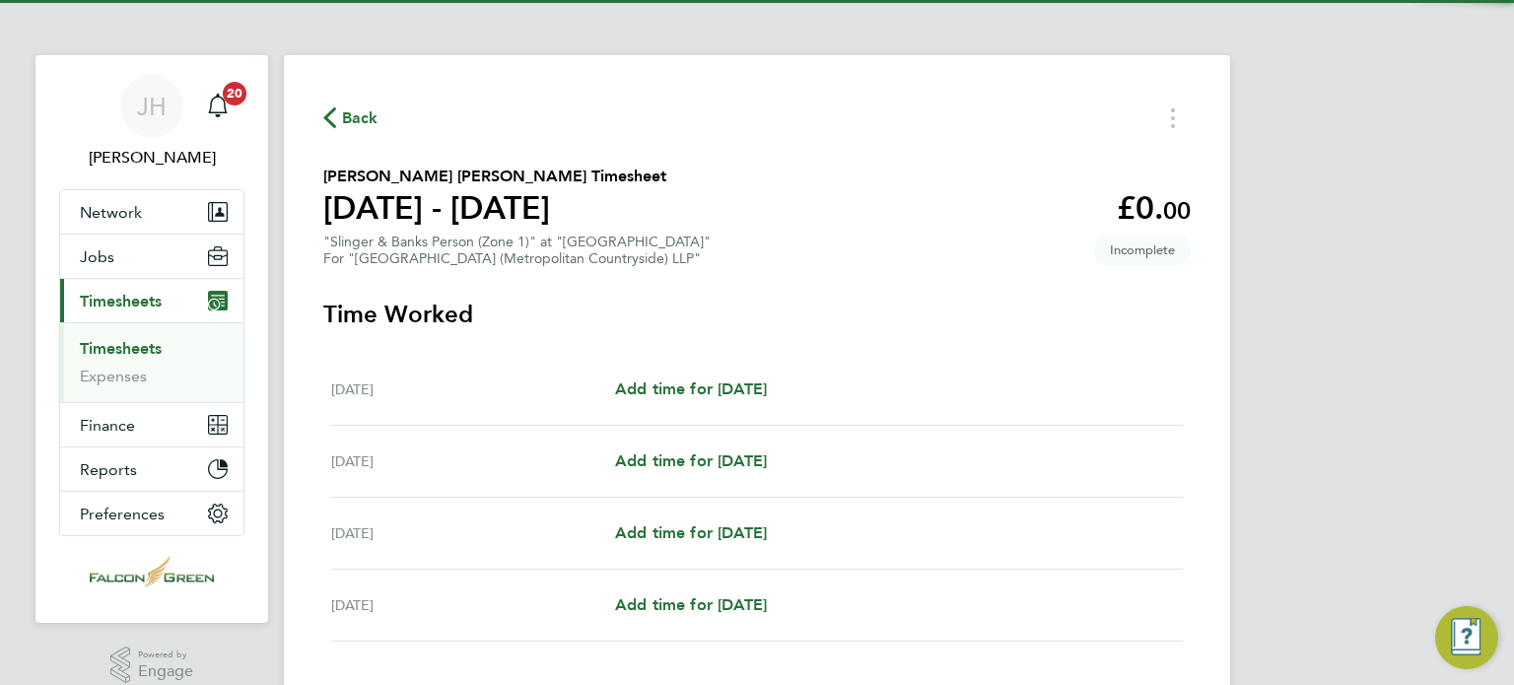
click at [807, 393] on div "Add time for [DATE] Add time for [DATE]" at bounding box center [899, 390] width 568 height 24
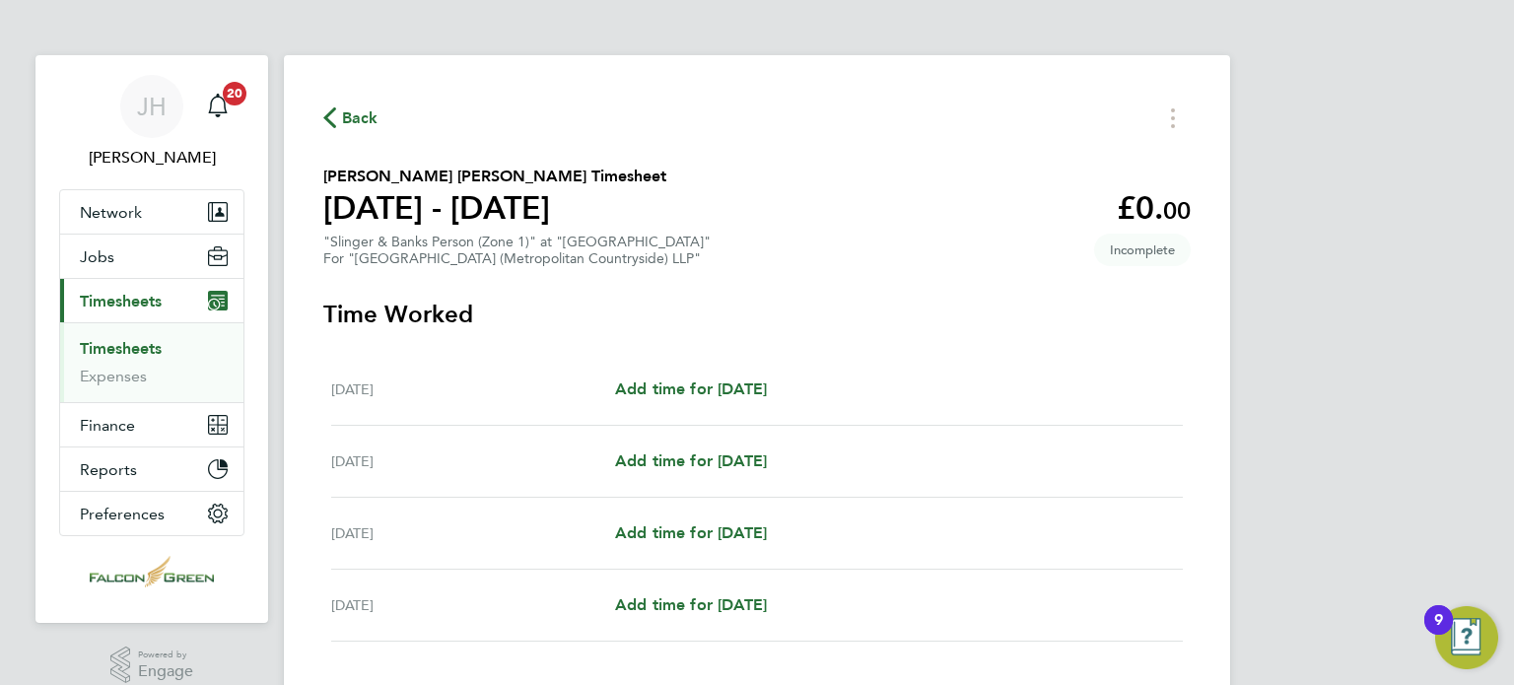
click at [682, 414] on div "[DATE] Add time for [DATE] Add time for [DATE]" at bounding box center [757, 390] width 852 height 72
click at [655, 384] on span "Add time for [DATE]" at bounding box center [691, 389] width 152 height 19
select select "30"
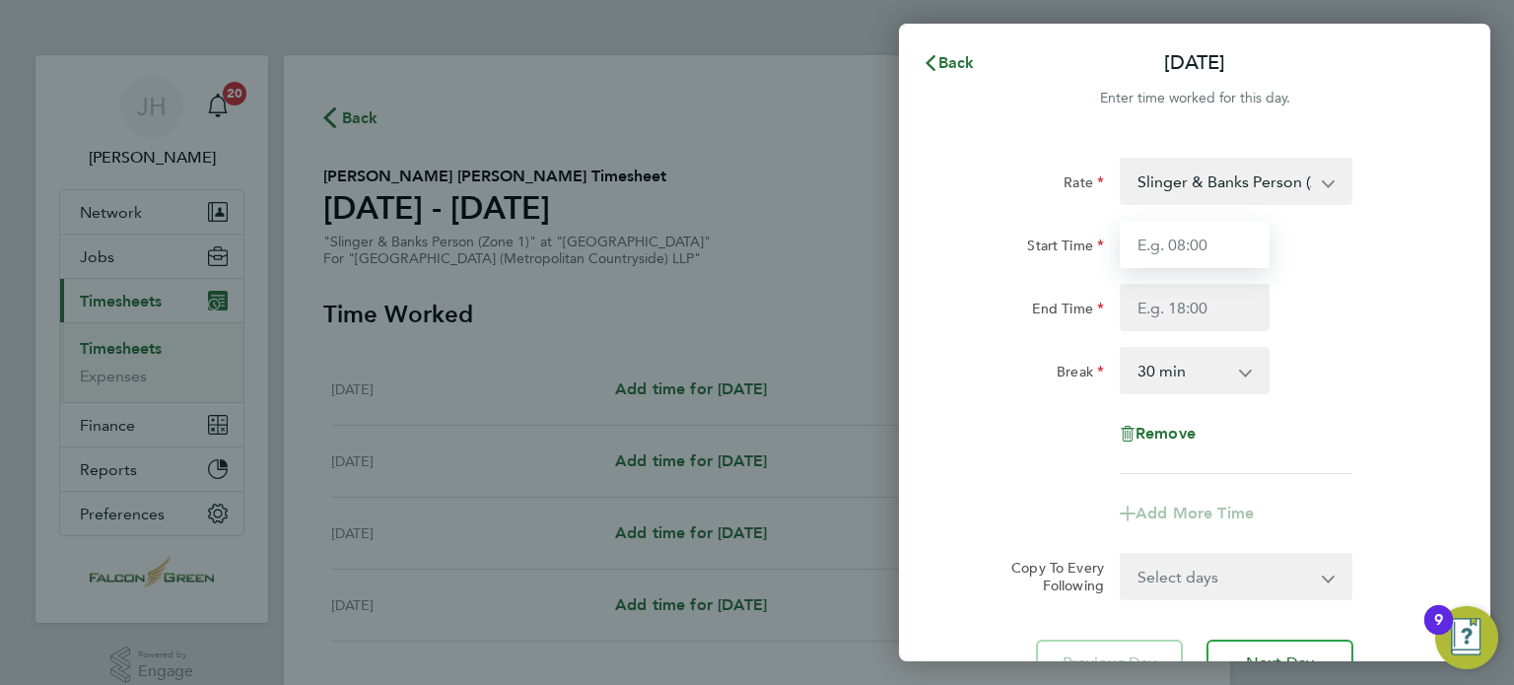
click at [1165, 242] on input "Start Time" at bounding box center [1195, 244] width 150 height 47
type input "07:30"
click at [1161, 311] on input "End Time" at bounding box center [1195, 307] width 150 height 47
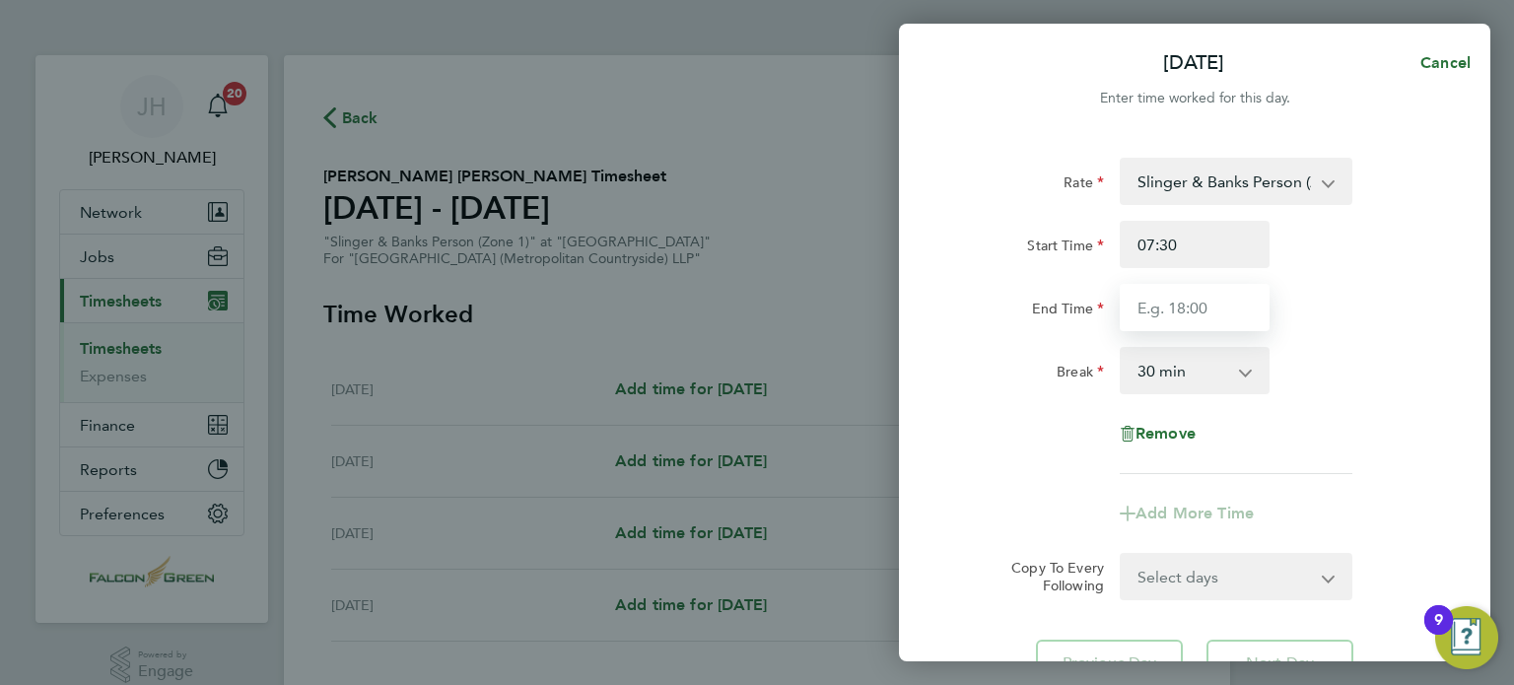
type input "18:00"
click at [999, 488] on app-timesheet-line-form-group "Rate Slinger & Banks Person (Zone 1) - 21.00 Start Time 07:30 End Time 18:00 Br…" at bounding box center [1194, 348] width 481 height 380
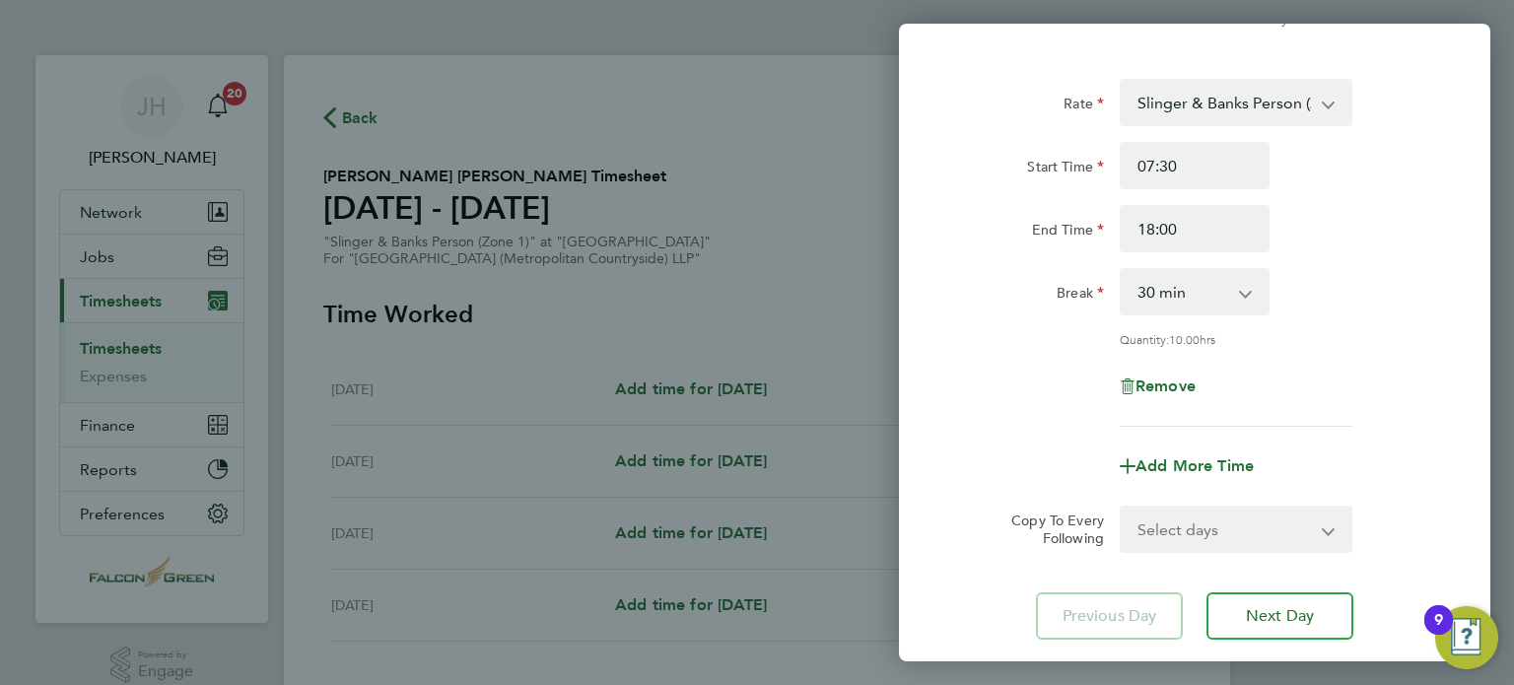
click at [1171, 542] on select "Select days Day Weekend (Sat-Sun) [DATE] [DATE] [DATE]" at bounding box center [1225, 529] width 207 height 43
select select "WEEKEND"
click at [1122, 508] on select "Select days Day Weekend (Sat-Sun) [DATE] [DATE] [DATE]" at bounding box center [1225, 529] width 207 height 43
select select "[DATE]"
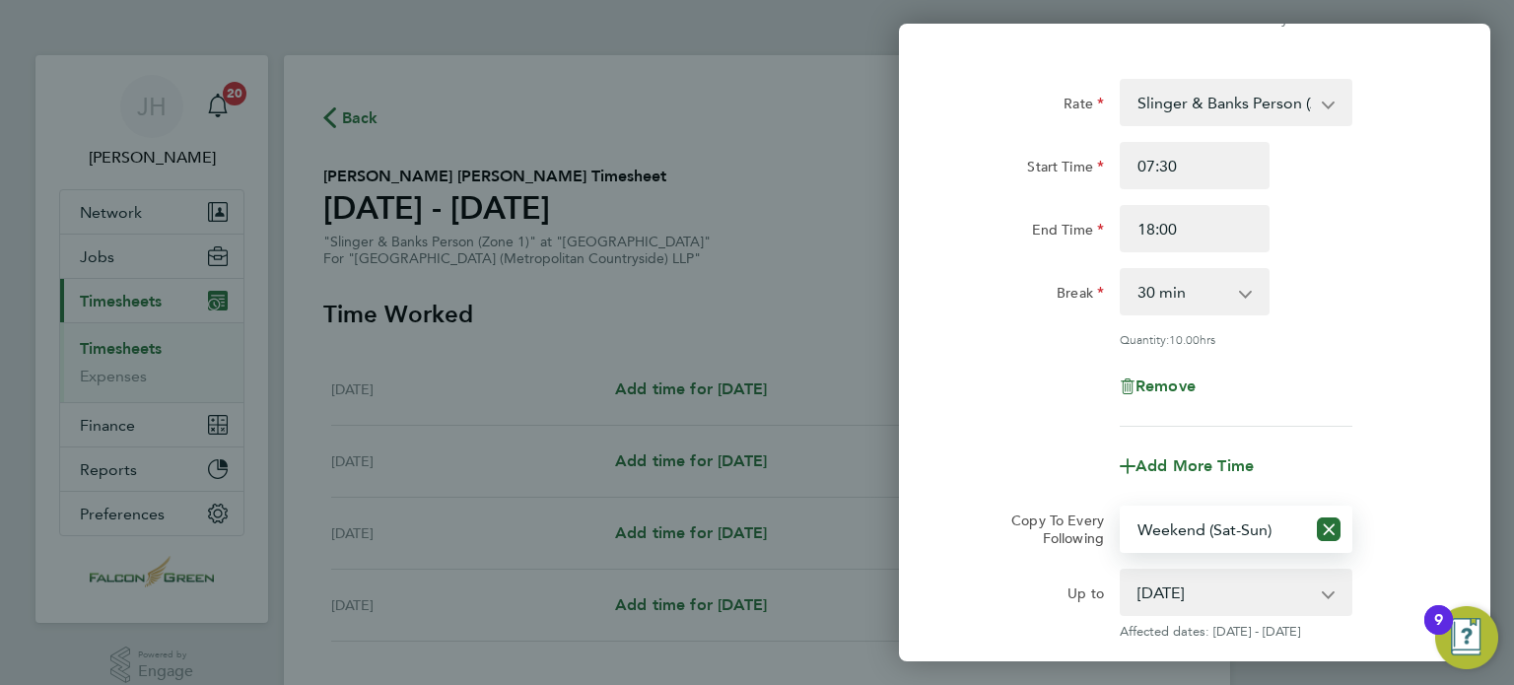
click at [1197, 521] on select "Select days Day Weekend (Sat-Sun) [DATE] [DATE] [DATE]" at bounding box center [1213, 529] width 183 height 43
select select "DAY"
click at [1122, 508] on select "Select days Day Weekend (Sat-Sun) [DATE] [DATE] [DATE]" at bounding box center [1213, 529] width 183 height 43
click at [974, 364] on div "Remove" at bounding box center [1194, 386] width 497 height 47
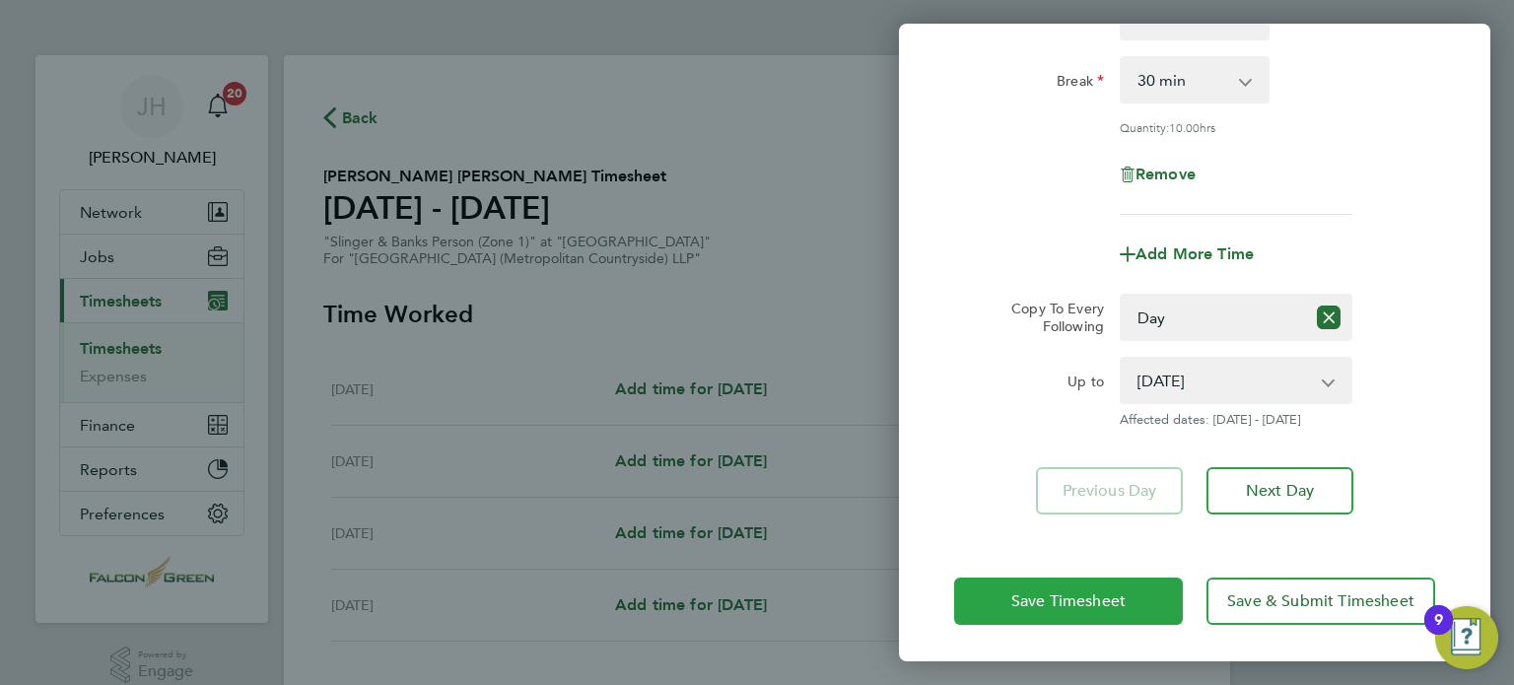
click at [1035, 591] on span "Save Timesheet" at bounding box center [1068, 601] width 114 height 20
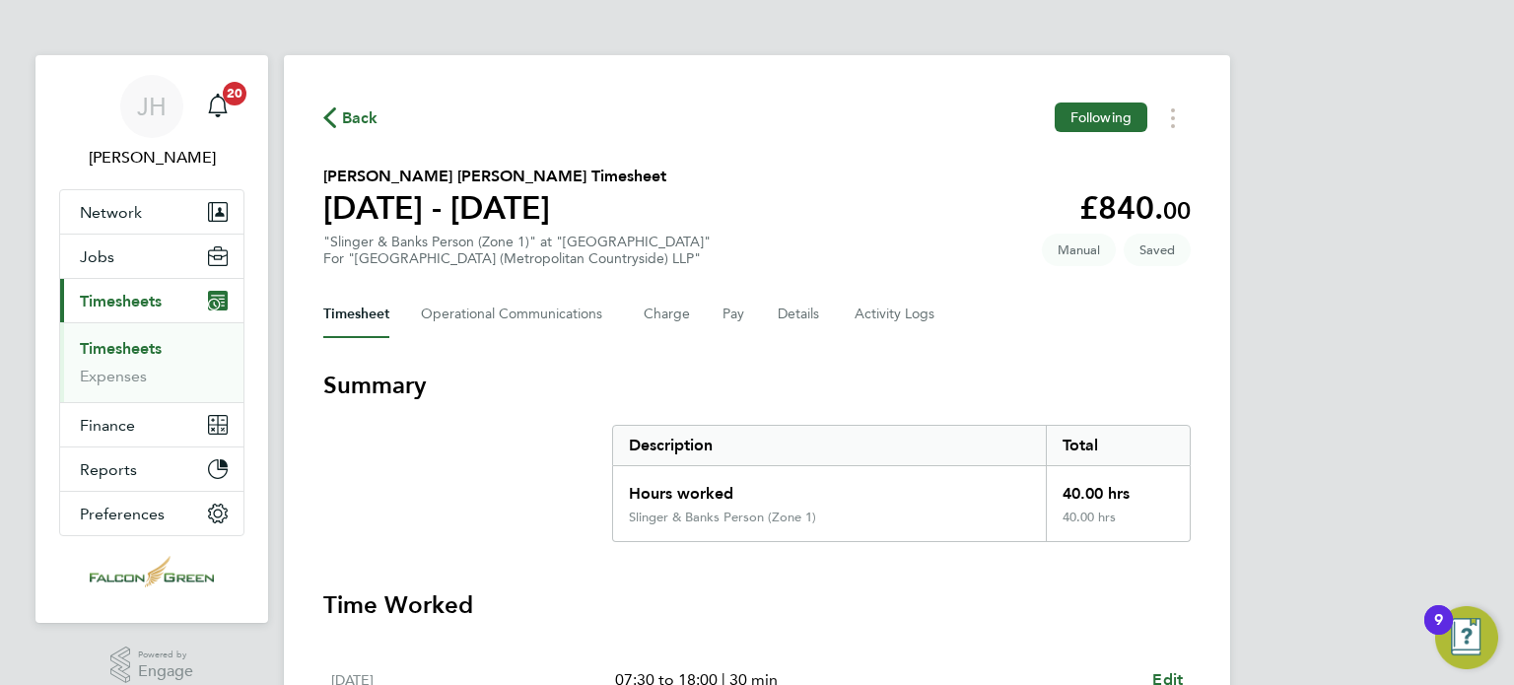
click at [934, 228] on section "[PERSON_NAME] [PERSON_NAME] Timesheet [DATE] - [DATE] £840. 00 "Slinger & Banks…" at bounding box center [757, 216] width 868 height 103
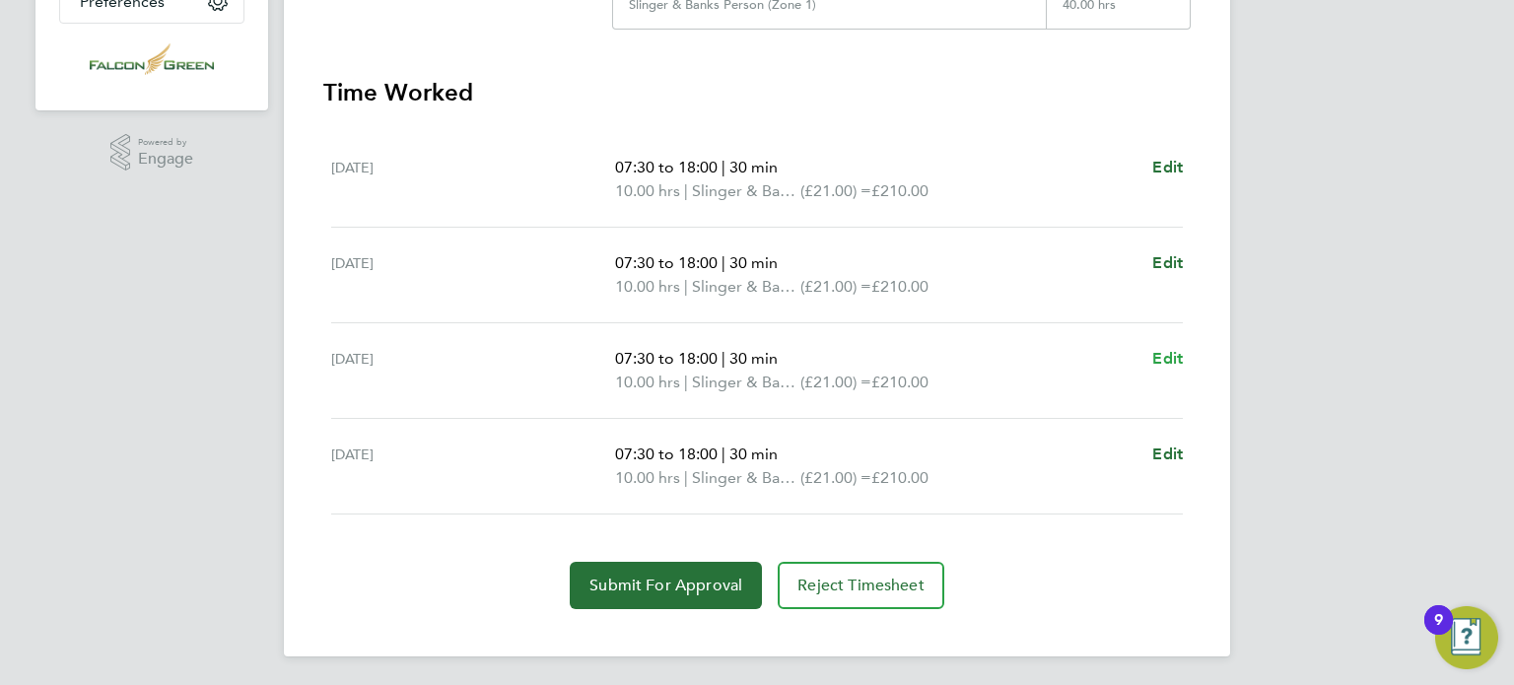
click at [1182, 355] on span "Edit" at bounding box center [1167, 358] width 31 height 19
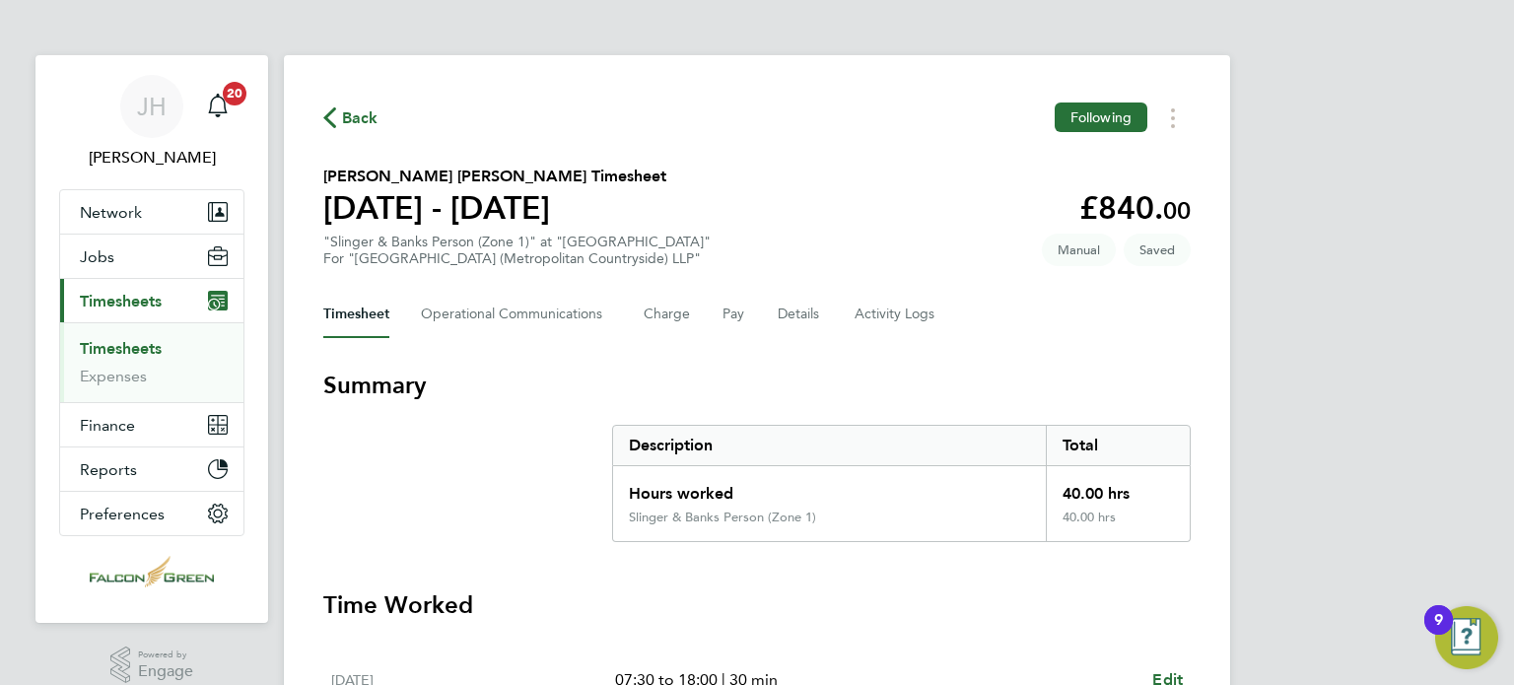
select select "30"
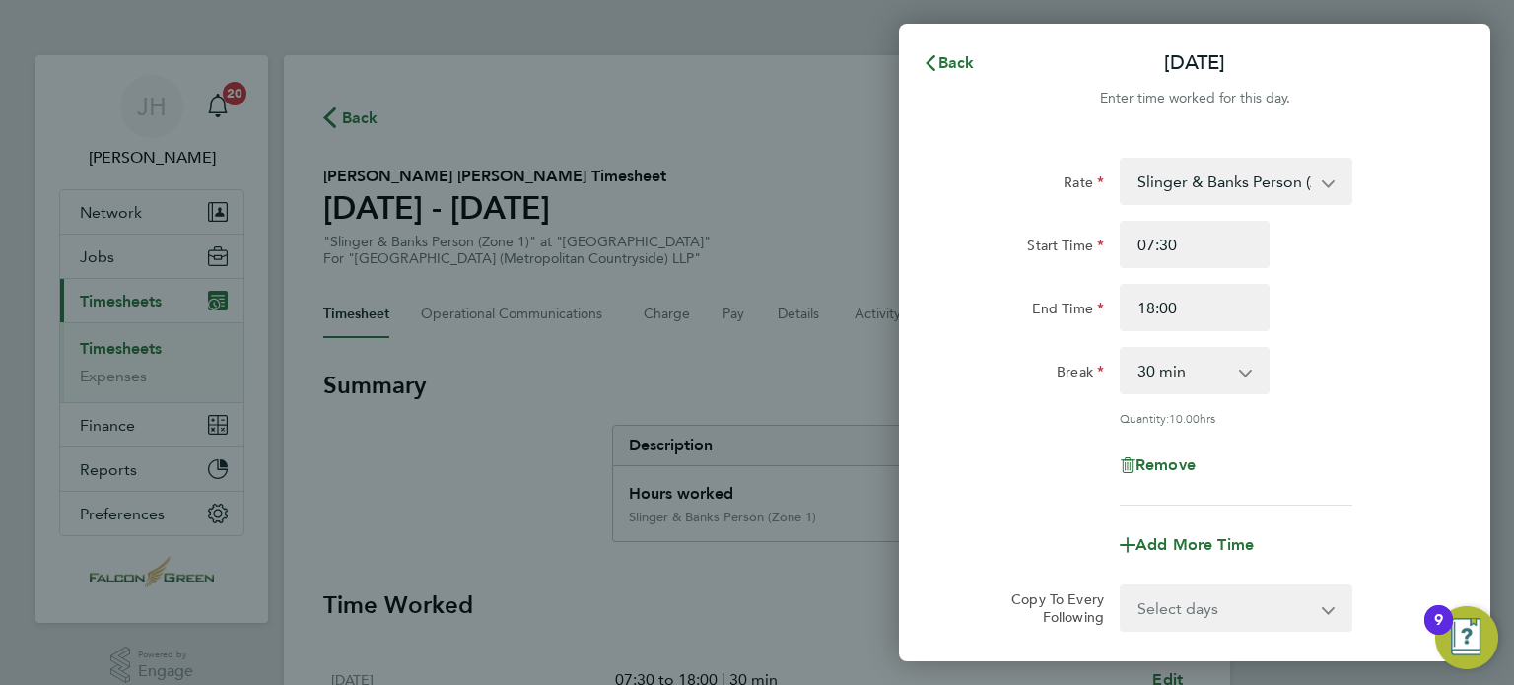
click at [1176, 484] on div "Remove" at bounding box center [1195, 465] width 166 height 47
click at [1159, 467] on span "Remove" at bounding box center [1166, 464] width 60 height 19
select select "null"
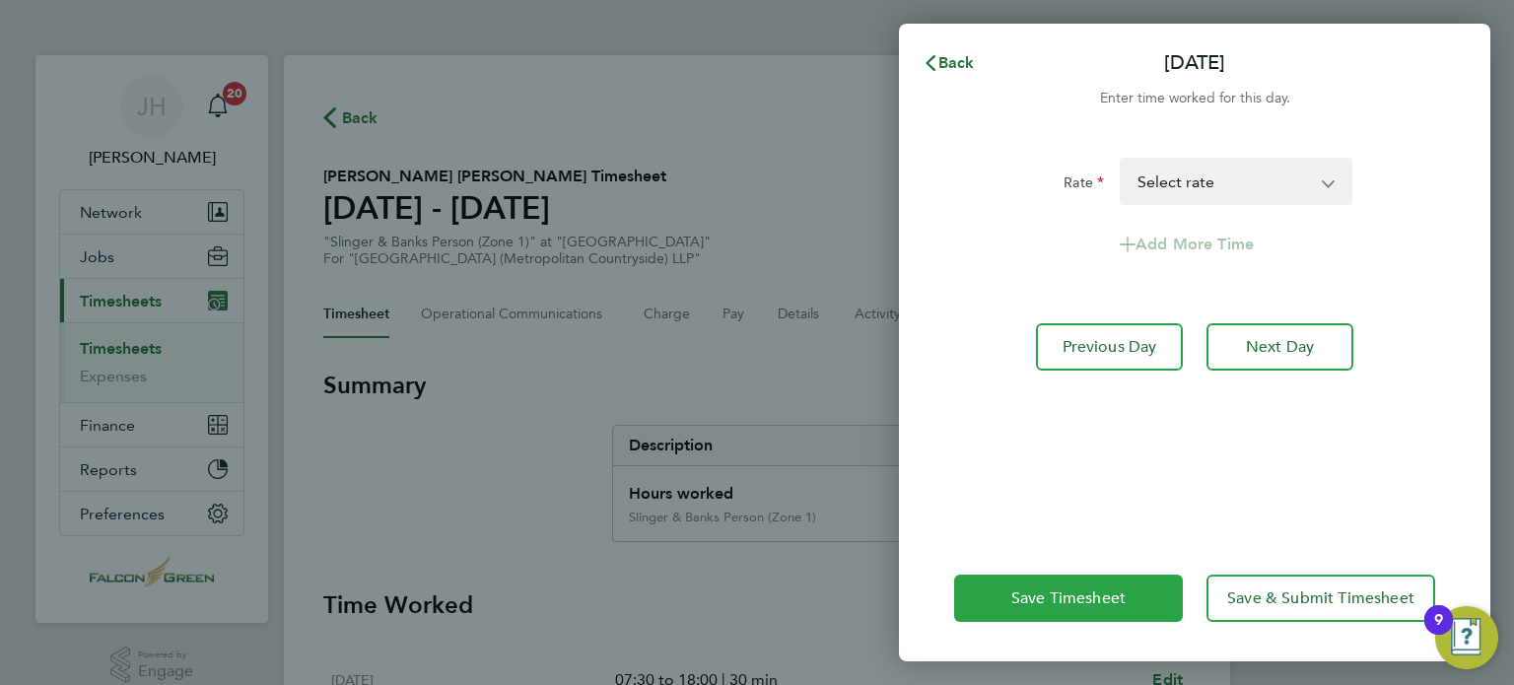
click at [1002, 594] on button "Save Timesheet" at bounding box center [1068, 598] width 229 height 47
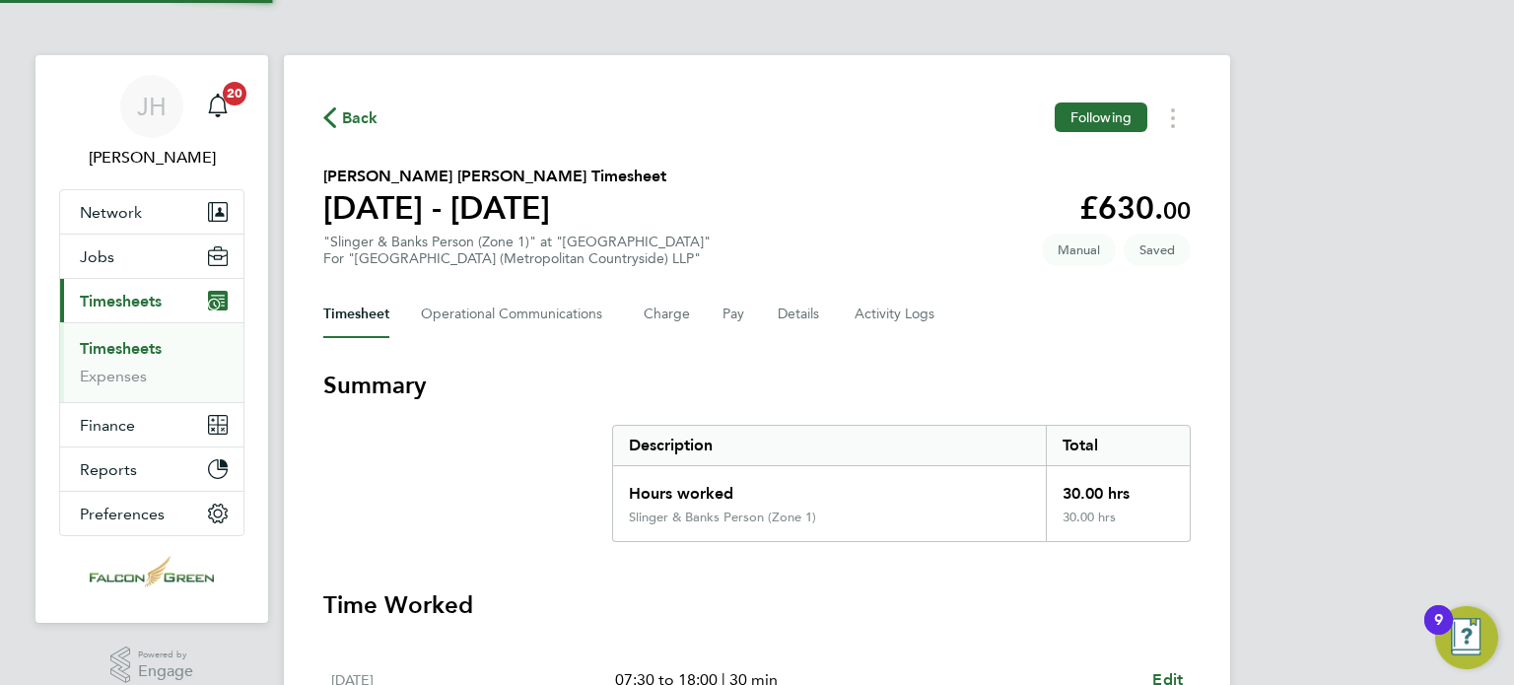
click at [730, 383] on h3 "Summary" at bounding box center [757, 386] width 868 height 32
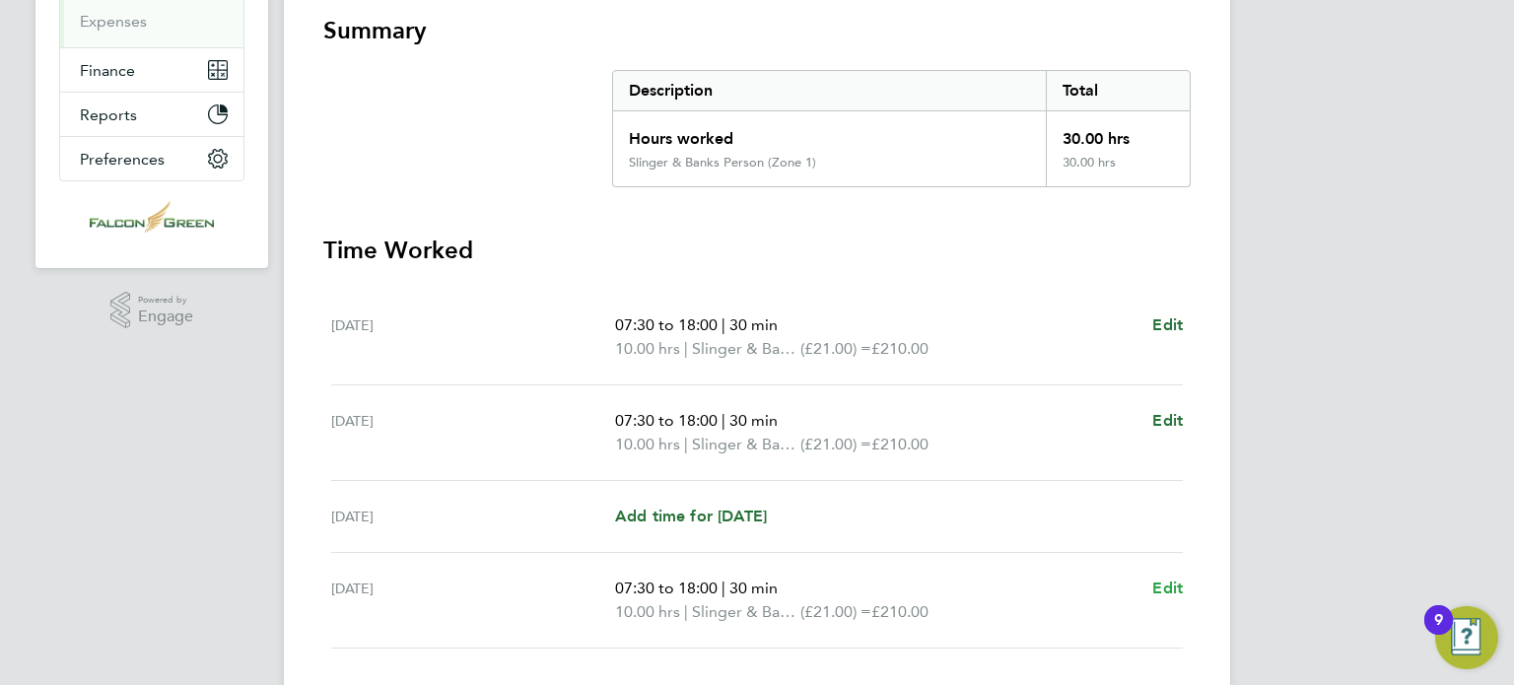
click at [1175, 583] on span "Edit" at bounding box center [1167, 588] width 31 height 19
select select "30"
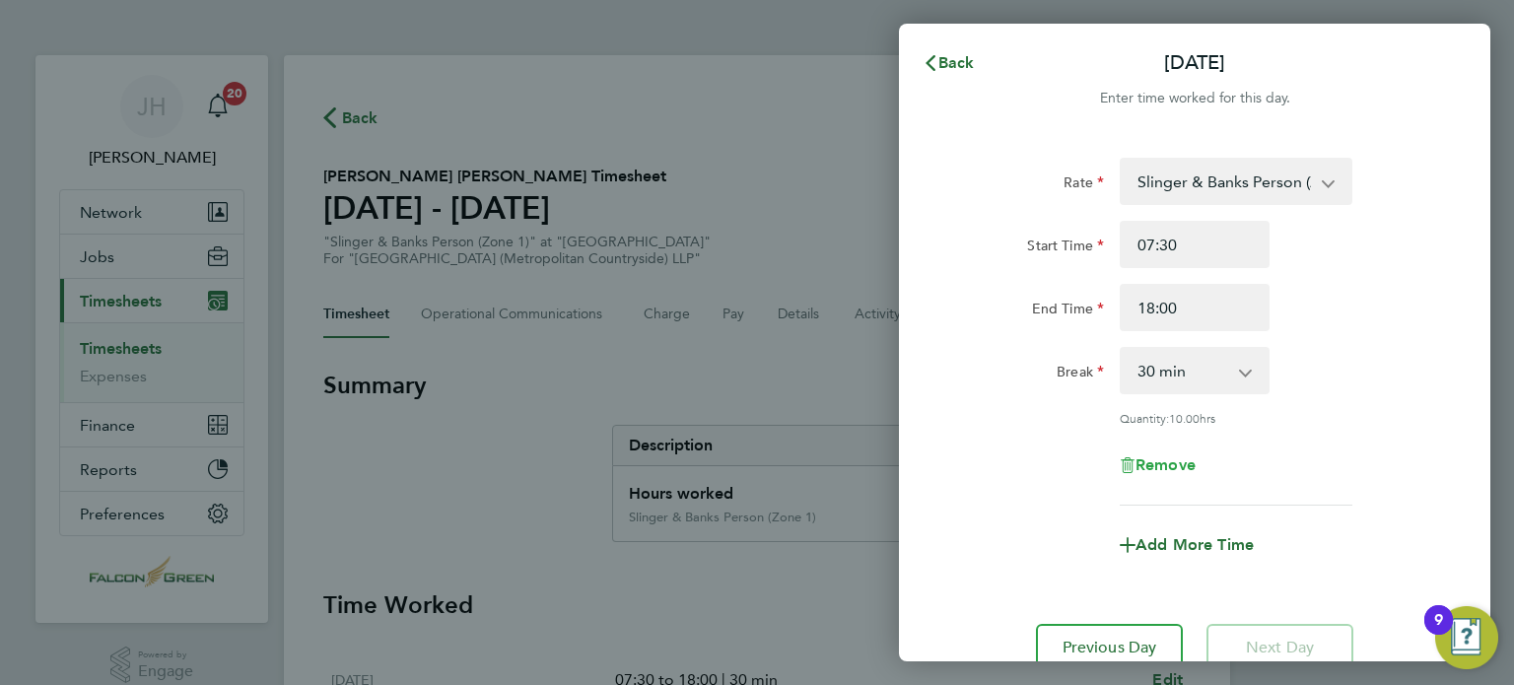
click at [1184, 461] on span "Remove" at bounding box center [1166, 464] width 60 height 19
select select "null"
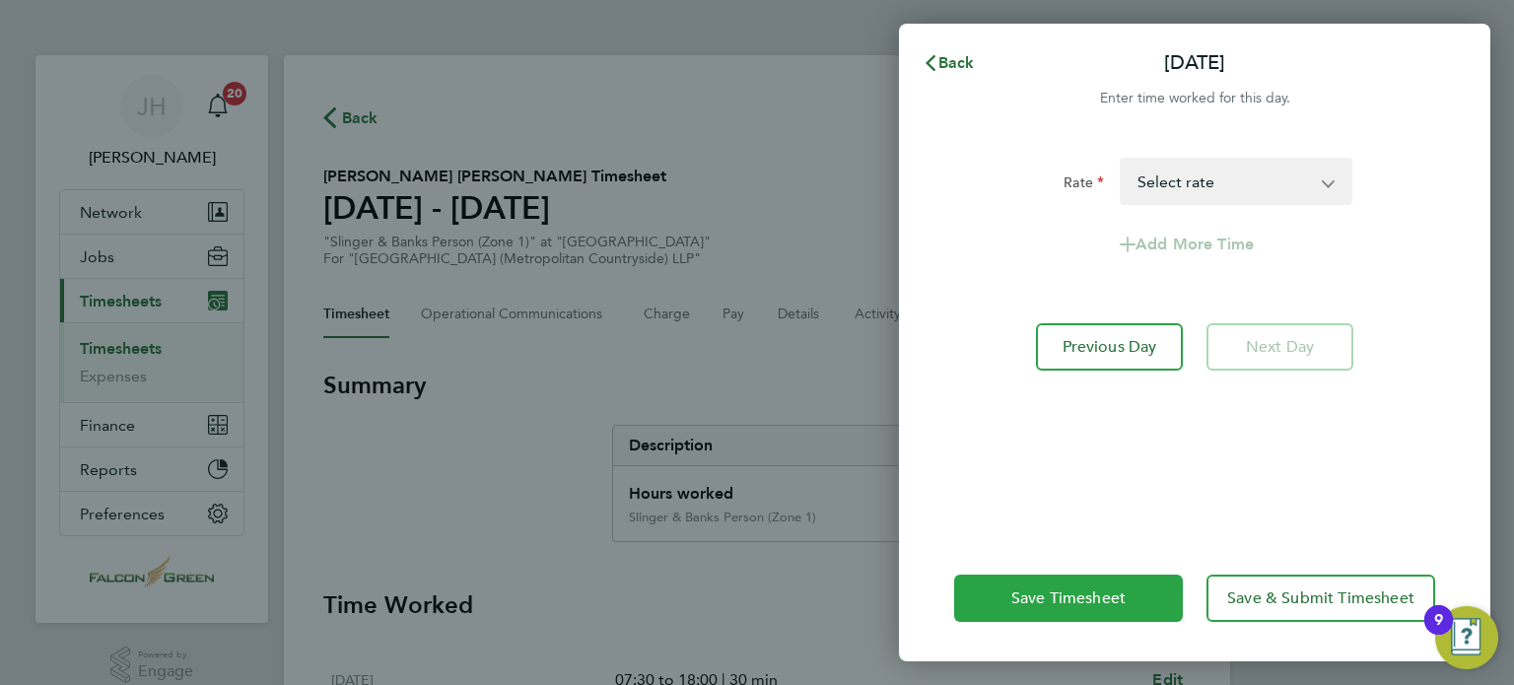
click at [1057, 579] on button "Save Timesheet" at bounding box center [1068, 598] width 229 height 47
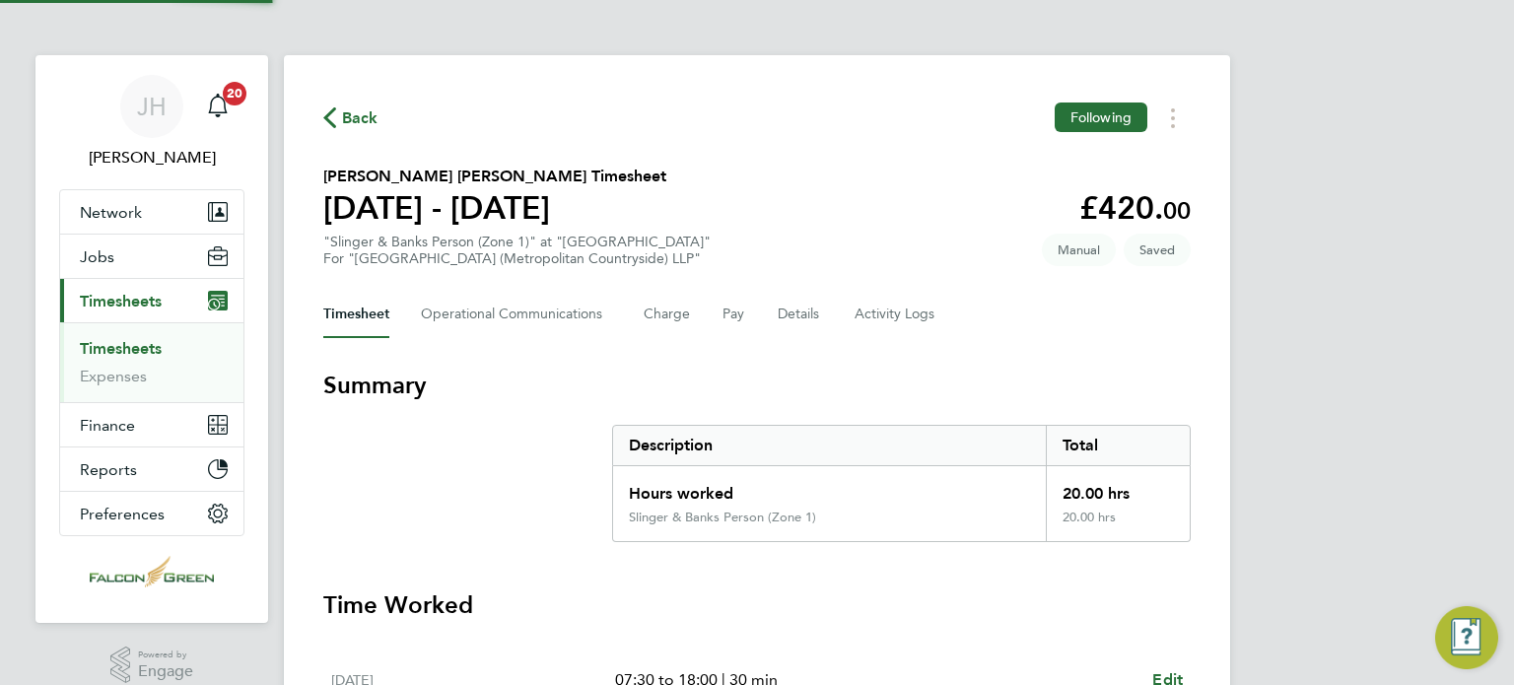
click at [744, 370] on h3 "Summary" at bounding box center [757, 386] width 868 height 32
click at [873, 228] on section "[PERSON_NAME] [PERSON_NAME] Timesheet [DATE] - [DATE] £420. 00 "Slinger & Banks…" at bounding box center [757, 216] width 868 height 103
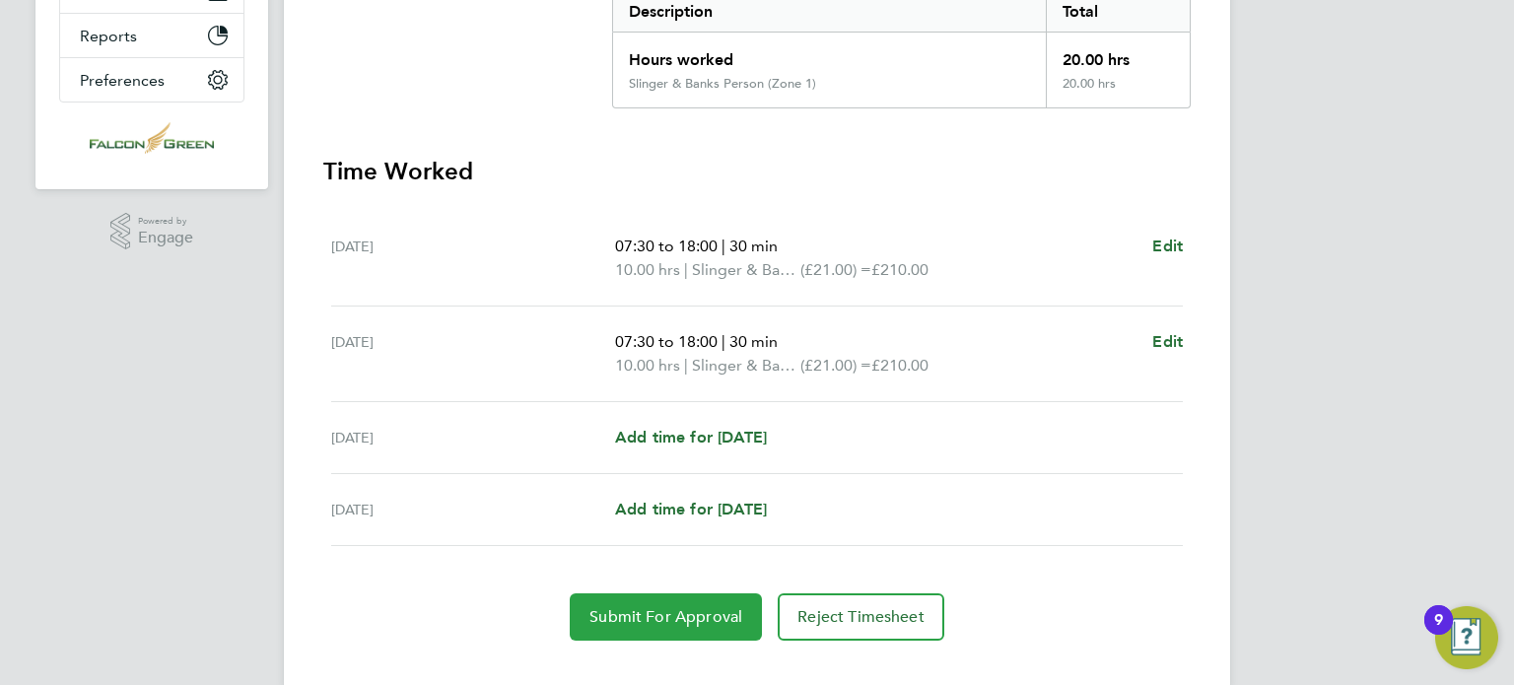
click at [611, 621] on span "Submit For Approval" at bounding box center [666, 617] width 153 height 20
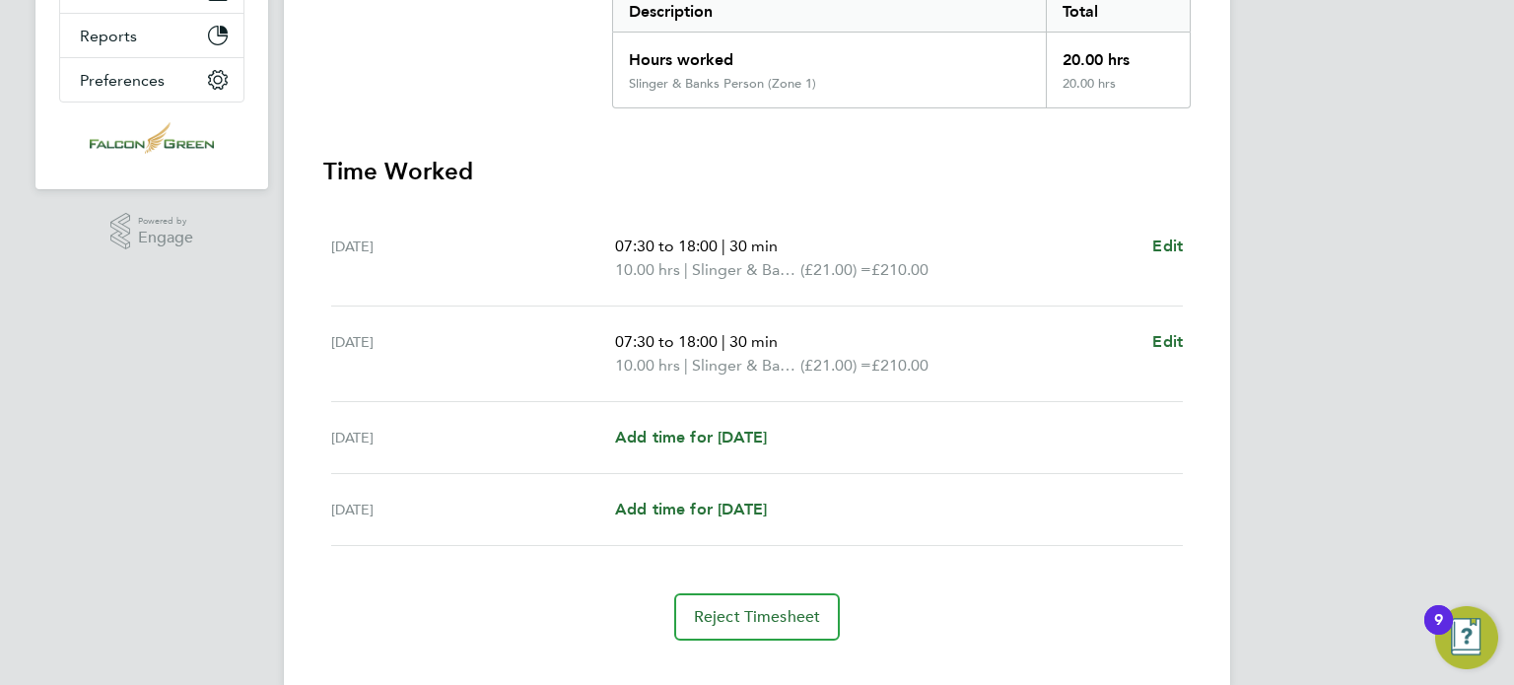
click at [595, 149] on section "Summary Description Total Hours worked 20.00 hrs Slinger & Banks Person (Zone 1…" at bounding box center [757, 288] width 868 height 705
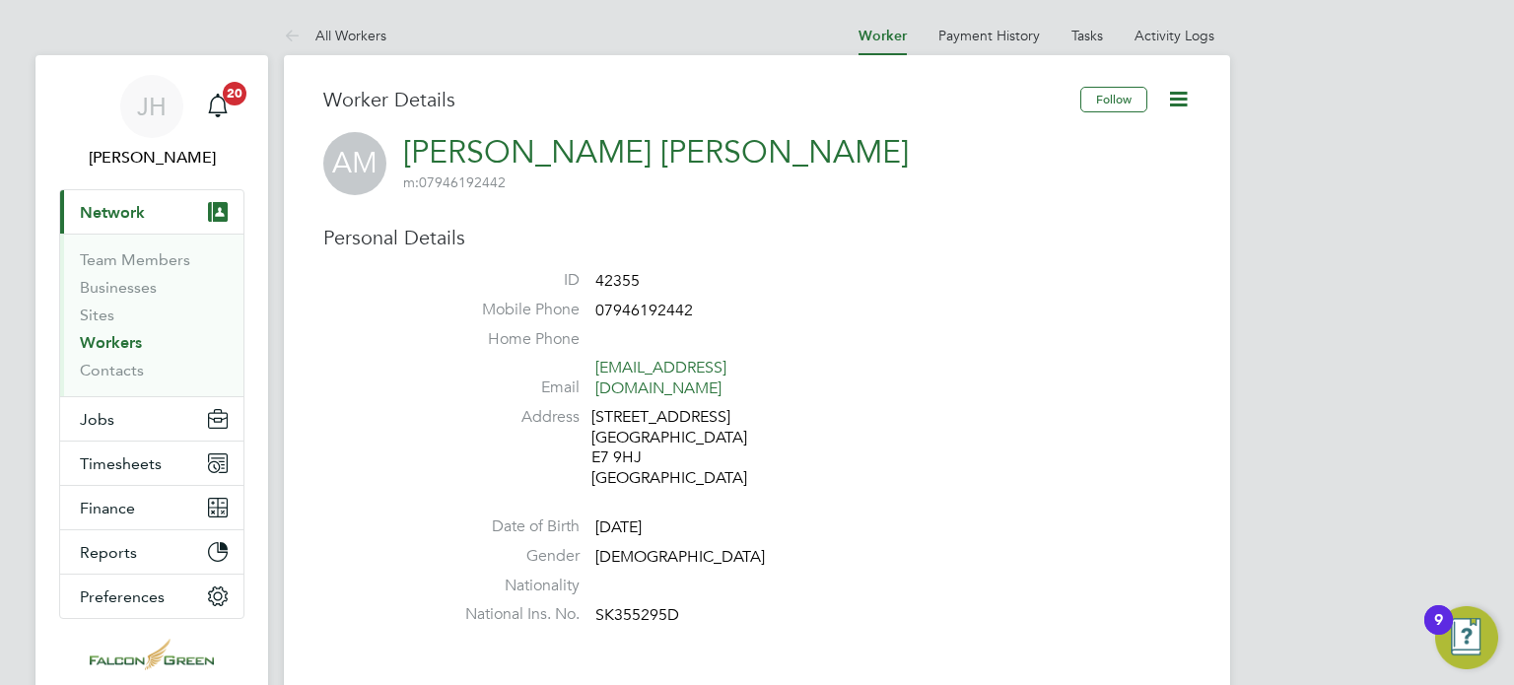
click at [929, 337] on li "Home Phone" at bounding box center [816, 344] width 749 height 30
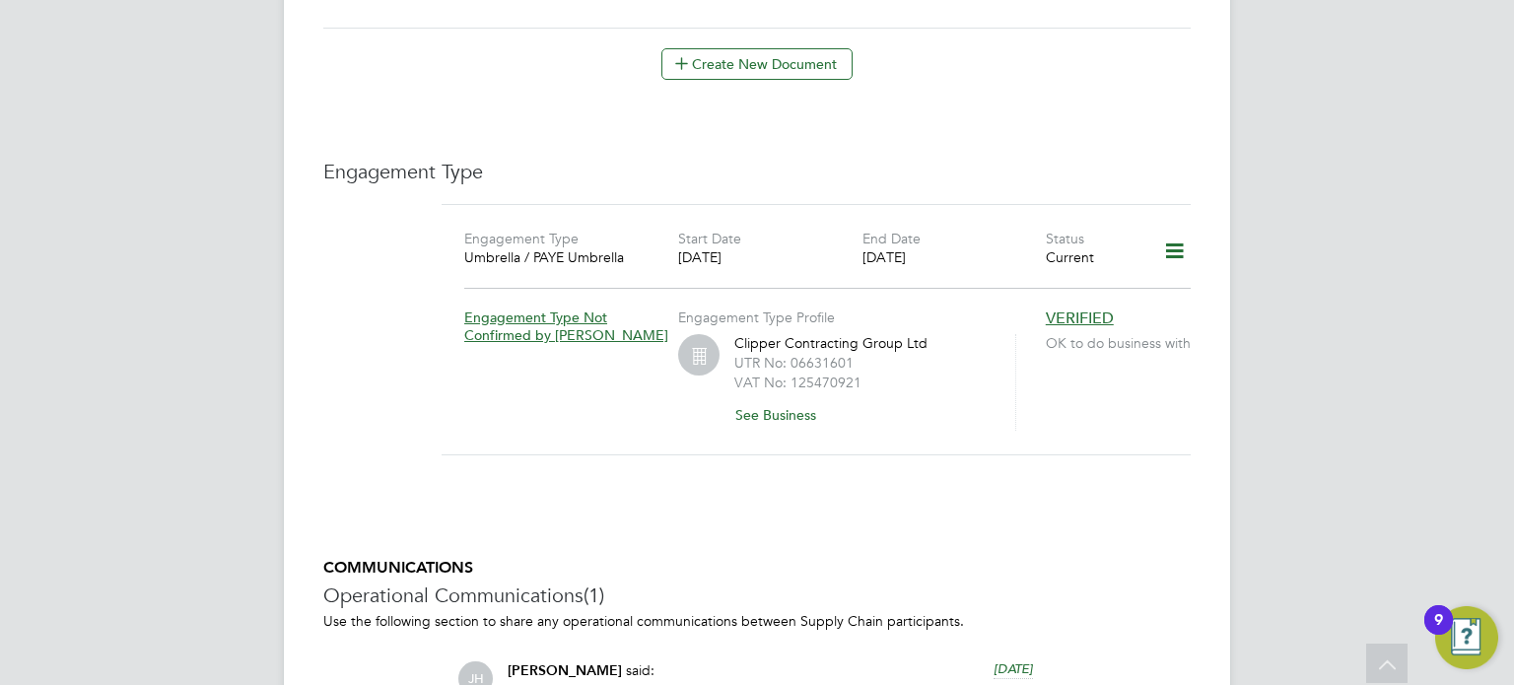
scroll to position [1025, 0]
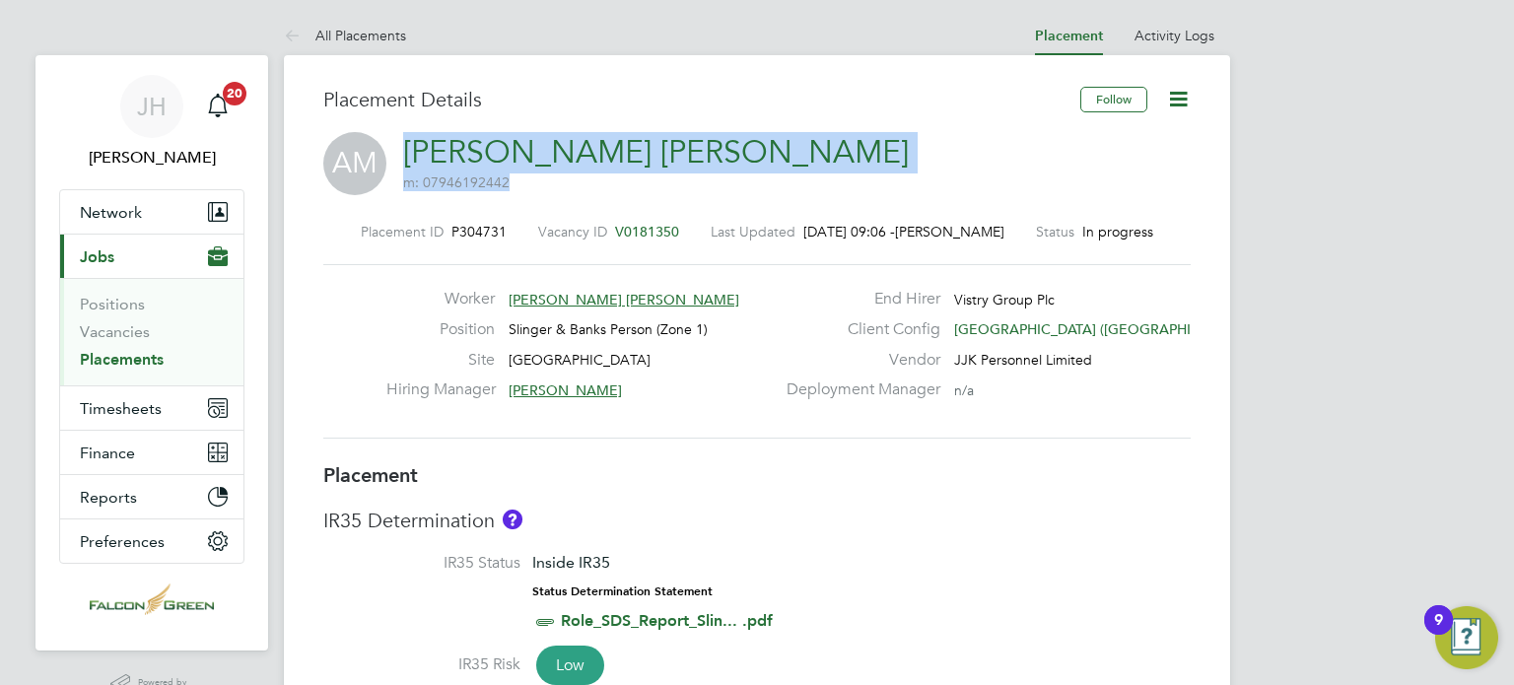
drag, startPoint x: 398, startPoint y: 143, endPoint x: 746, endPoint y: 149, distance: 348.0
click at [746, 149] on div "AM Ahmed Mohamed Kedir m: 07946192442" at bounding box center [757, 165] width 868 height 67
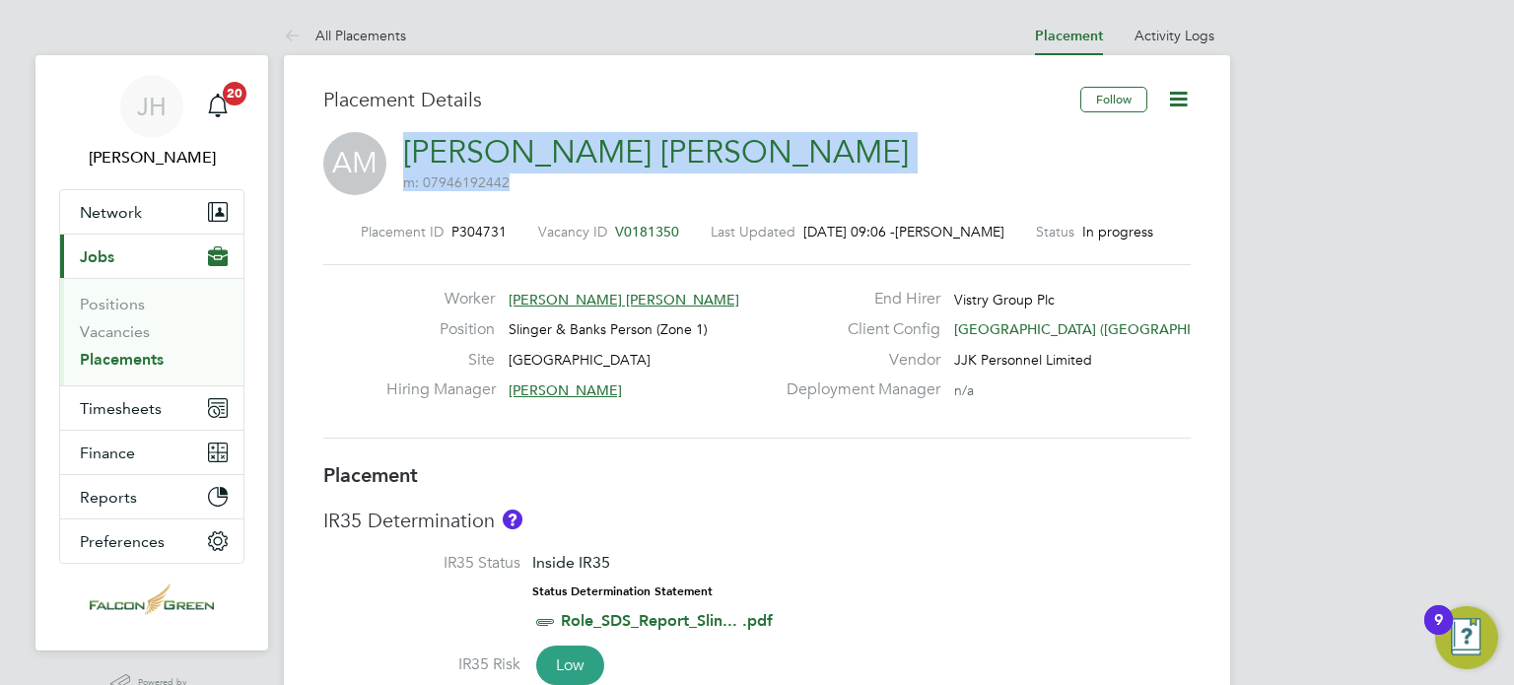
drag, startPoint x: 401, startPoint y: 153, endPoint x: 745, endPoint y: 139, distance: 344.3
click at [745, 139] on div "AM Ahmed Mohamed Kedir m: 07946192442" at bounding box center [757, 165] width 868 height 67
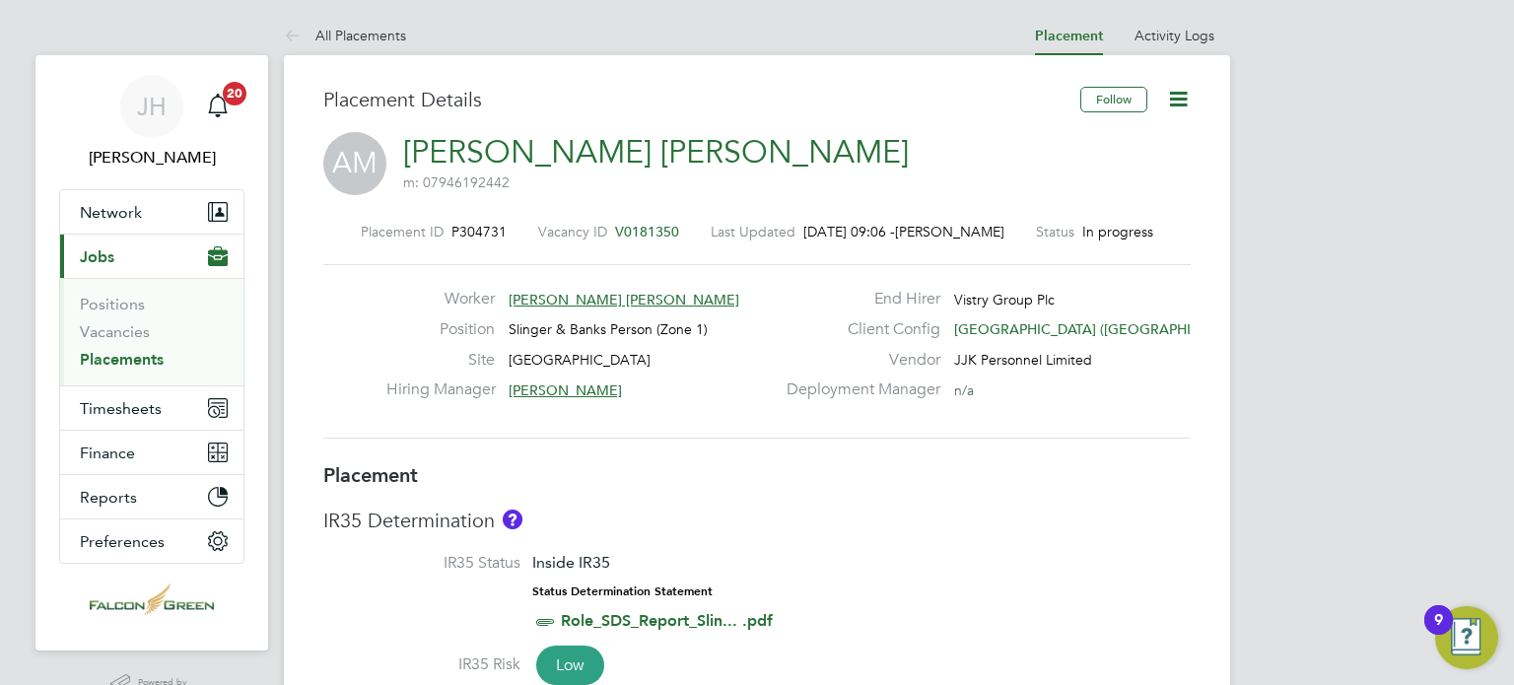
click at [240, 333] on ul "Positions Vacancies Placements" at bounding box center [151, 331] width 183 height 107
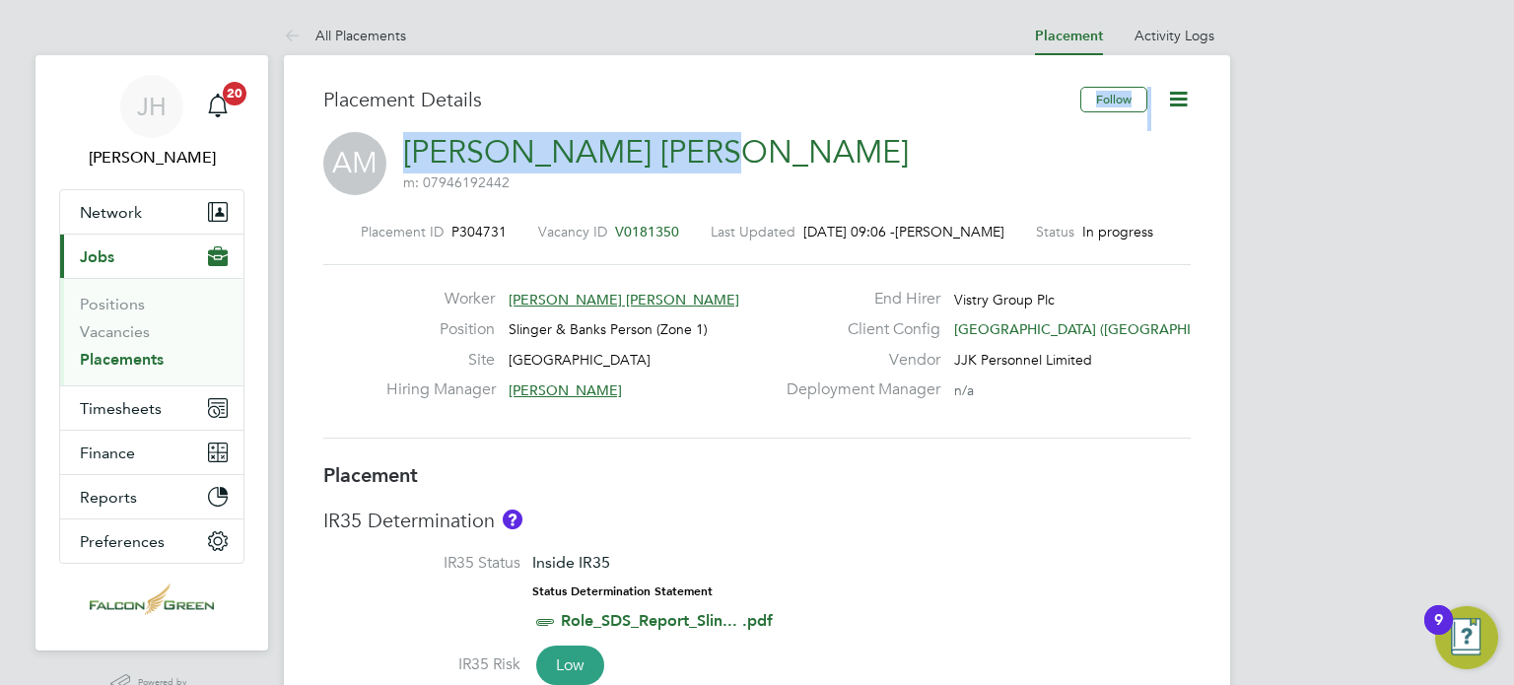
drag, startPoint x: 391, startPoint y: 149, endPoint x: 741, endPoint y: 137, distance: 350.2
click at [741, 137] on div "AM Ahmed Mohamed Kedir m: 07946192442" at bounding box center [757, 165] width 868 height 67
copy div "Follow AM Ahmed Mohamed Kedir"
click at [132, 409] on span "Timesheets" at bounding box center [121, 408] width 82 height 19
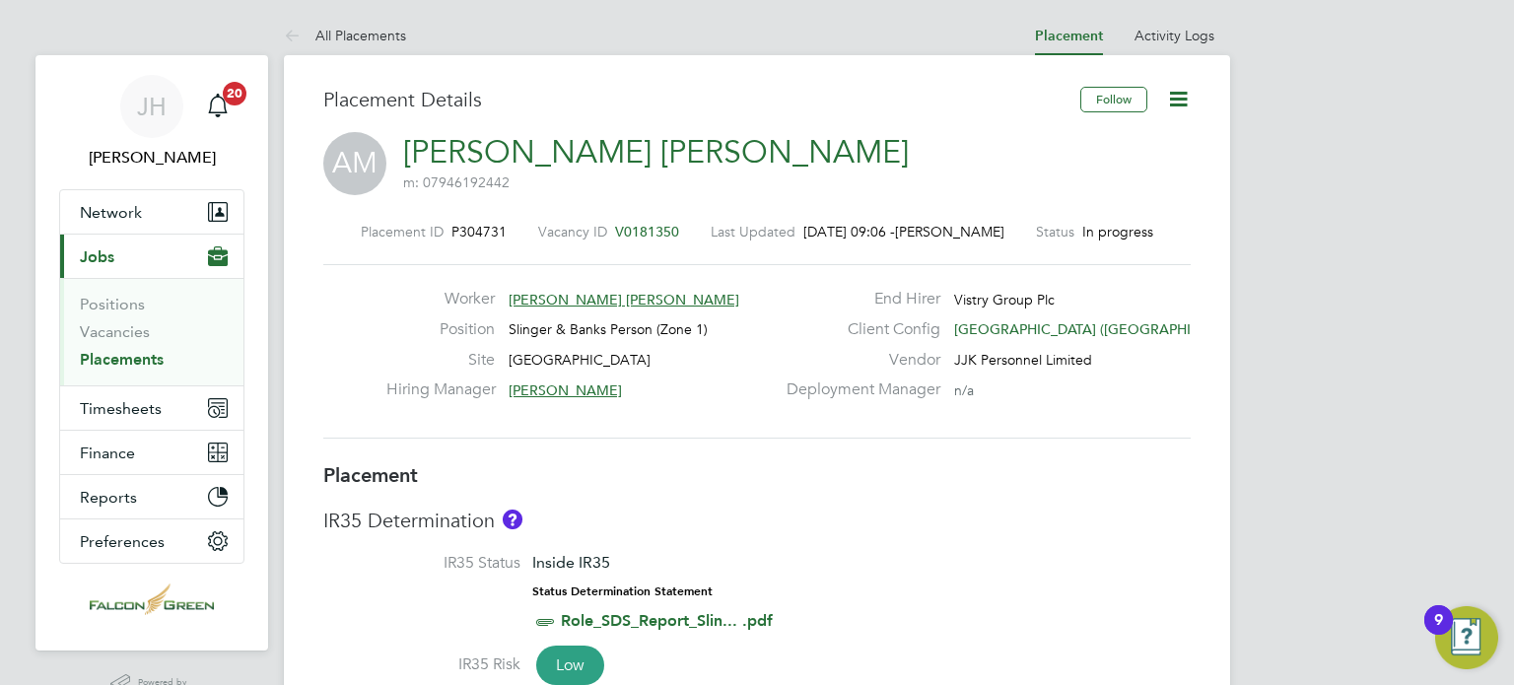
click at [126, 381] on ul "Positions Vacancies Placements" at bounding box center [151, 331] width 183 height 107
click at [96, 409] on span "Timesheets" at bounding box center [121, 408] width 82 height 19
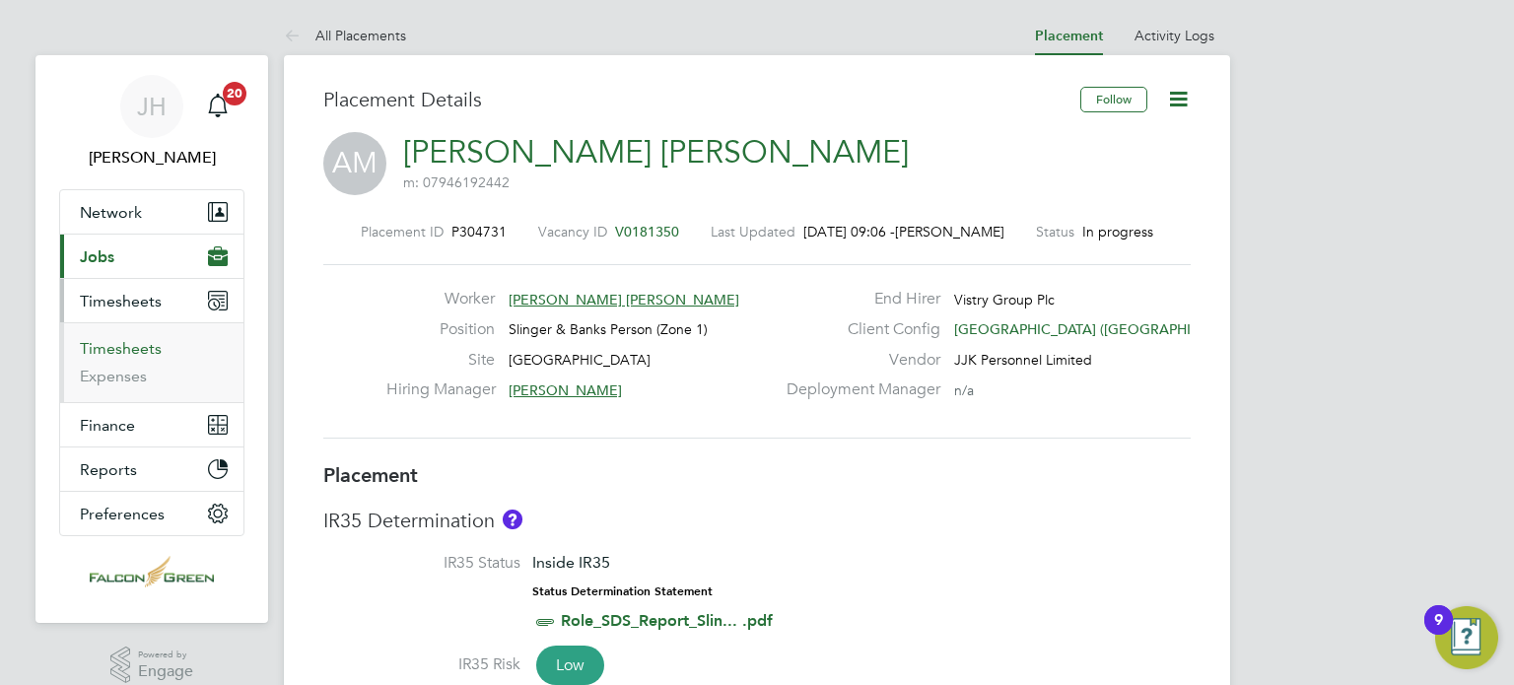
click at [126, 352] on link "Timesheets" at bounding box center [121, 348] width 82 height 19
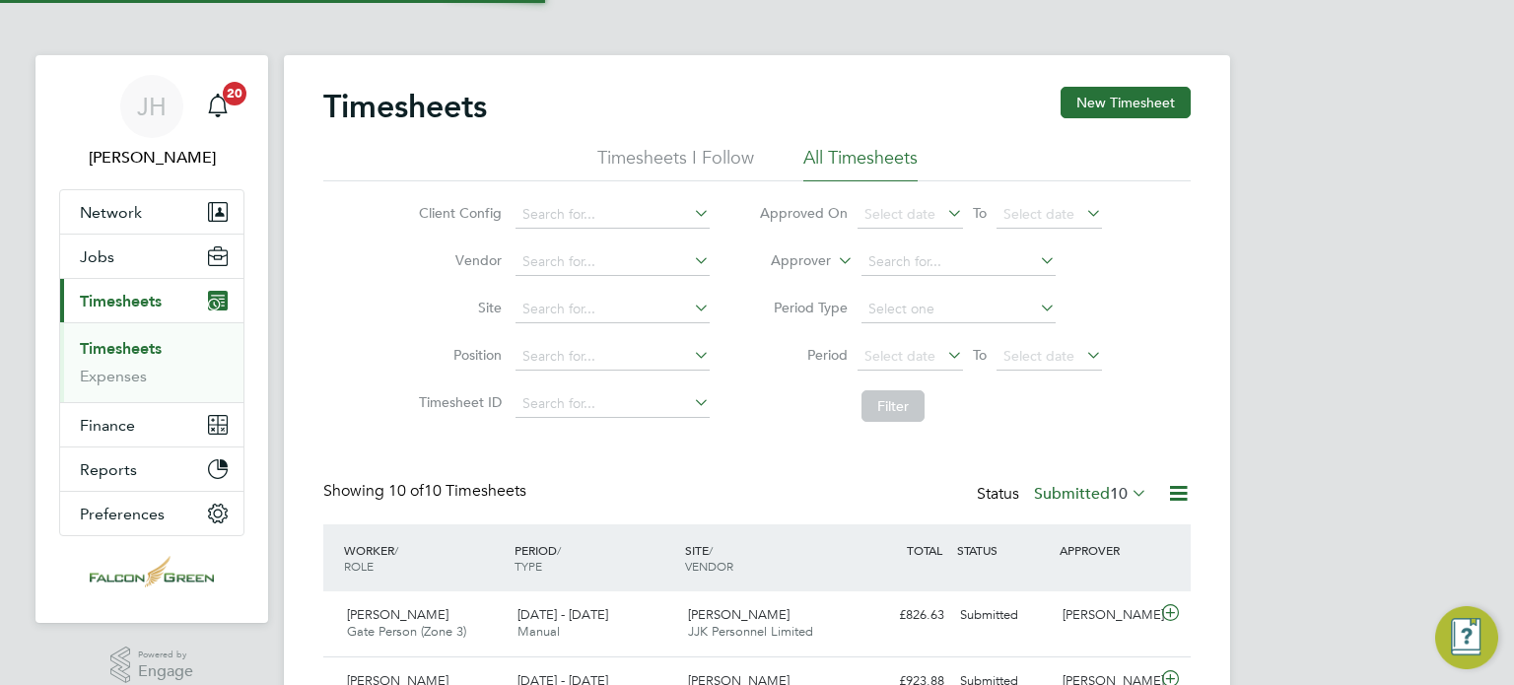
scroll to position [49, 172]
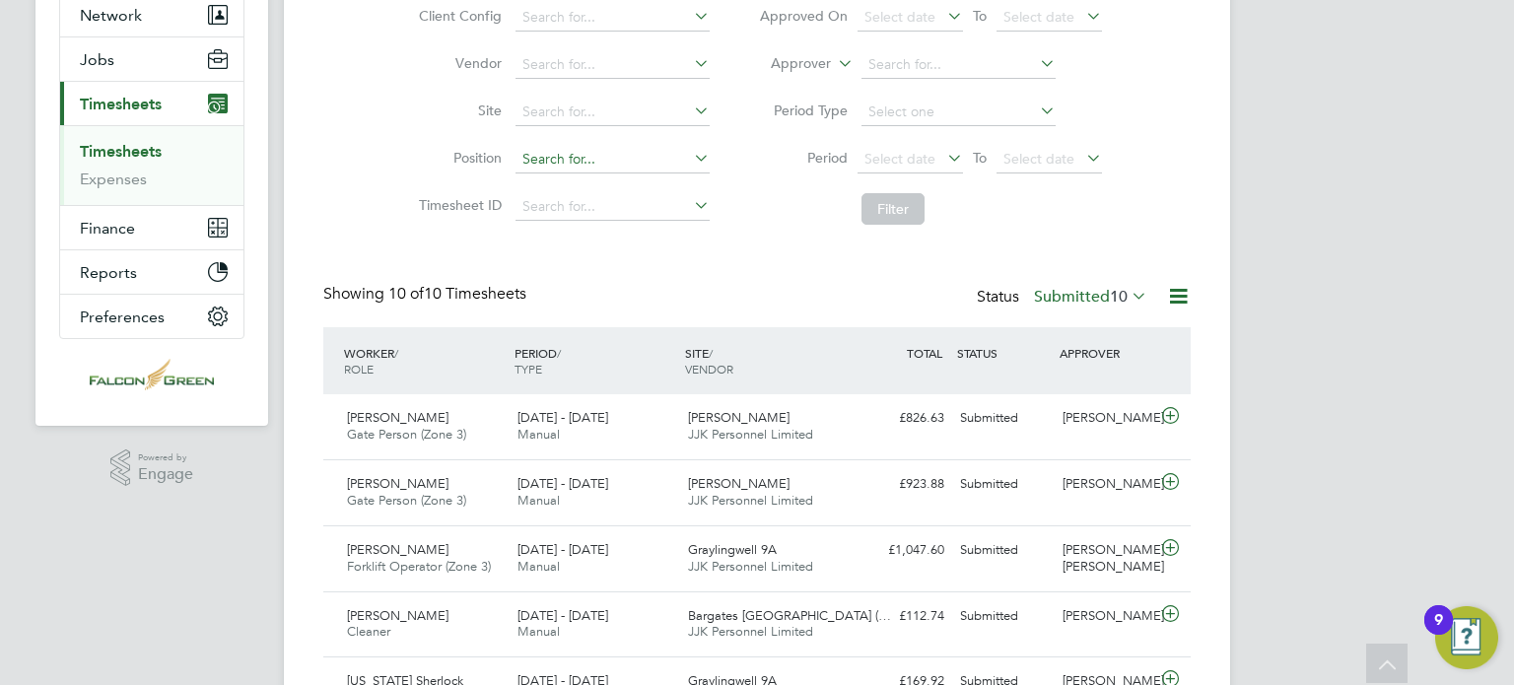
click at [570, 165] on input at bounding box center [613, 160] width 194 height 28
click at [545, 106] on input at bounding box center [613, 113] width 194 height 28
click at [568, 279] on li "[GEOGRAPHIC_DATA]" at bounding box center [643, 272] width 257 height 27
type input "[GEOGRAPHIC_DATA]"
click at [915, 198] on button "Filter" at bounding box center [893, 209] width 63 height 32
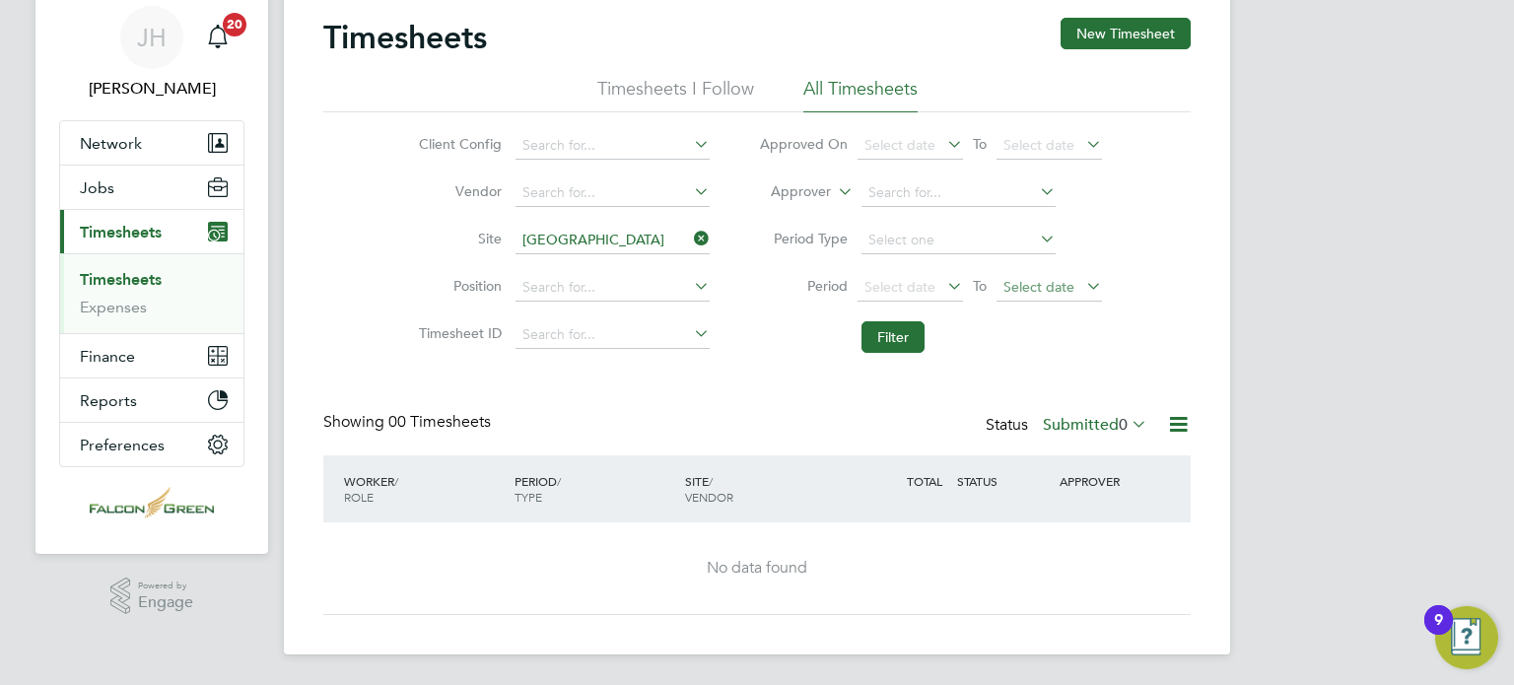
click at [1034, 279] on span "Select date" at bounding box center [1039, 287] width 71 height 18
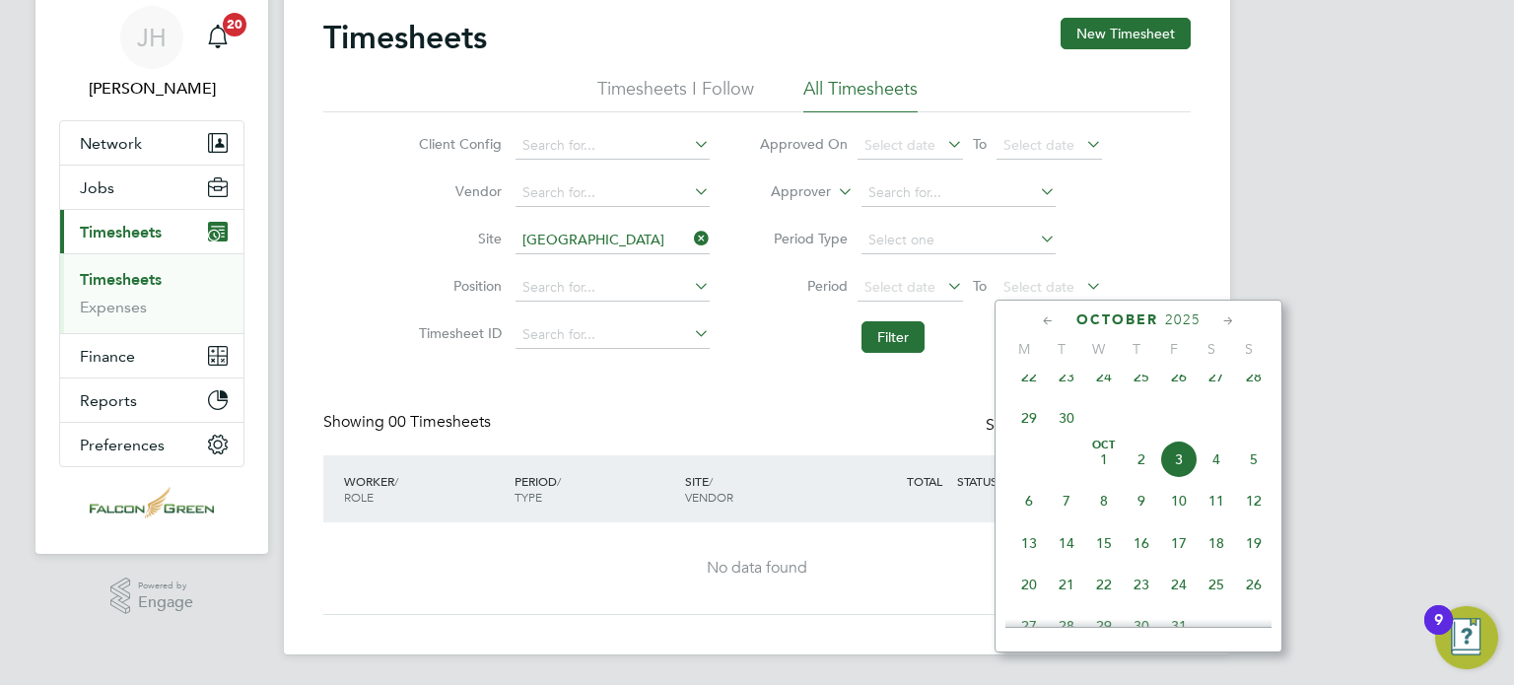
click at [1251, 382] on span "28" at bounding box center [1253, 376] width 37 height 37
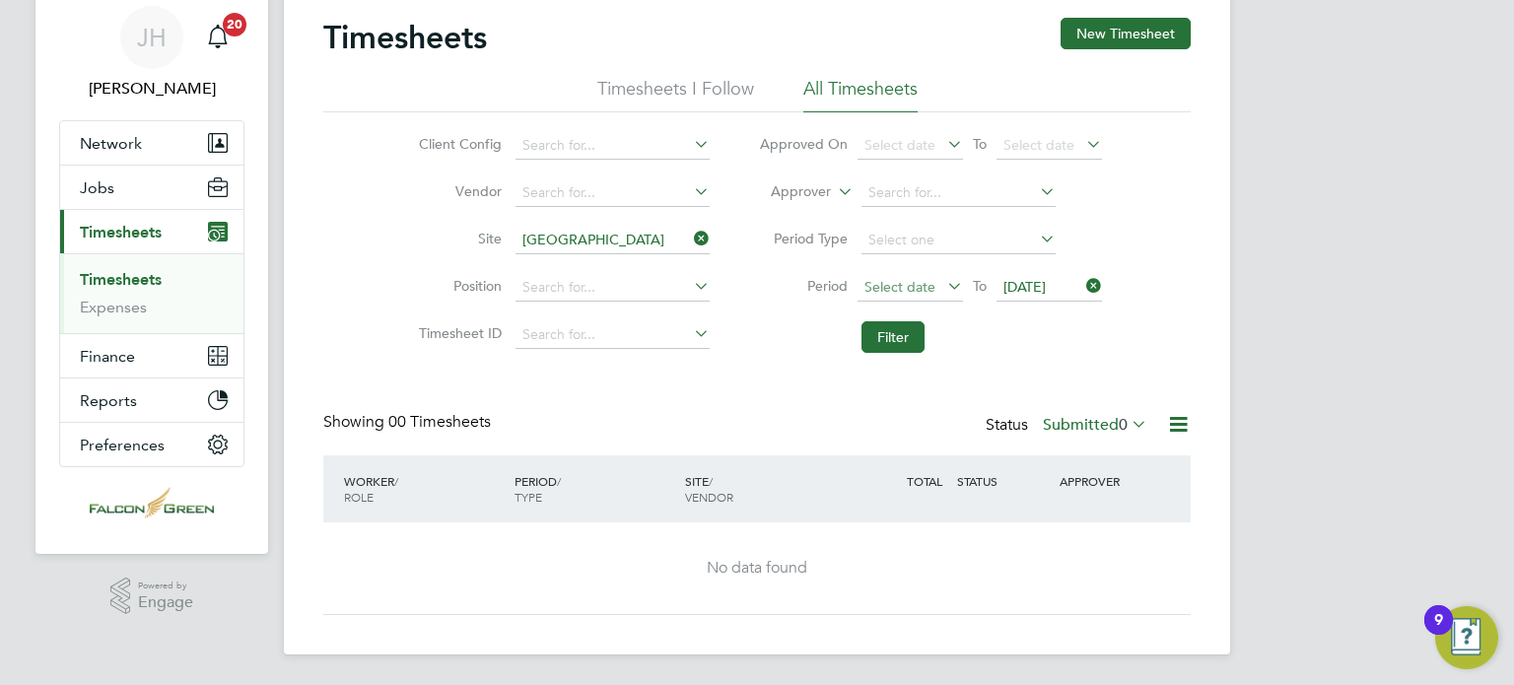
click at [903, 292] on span "Select date" at bounding box center [900, 287] width 71 height 18
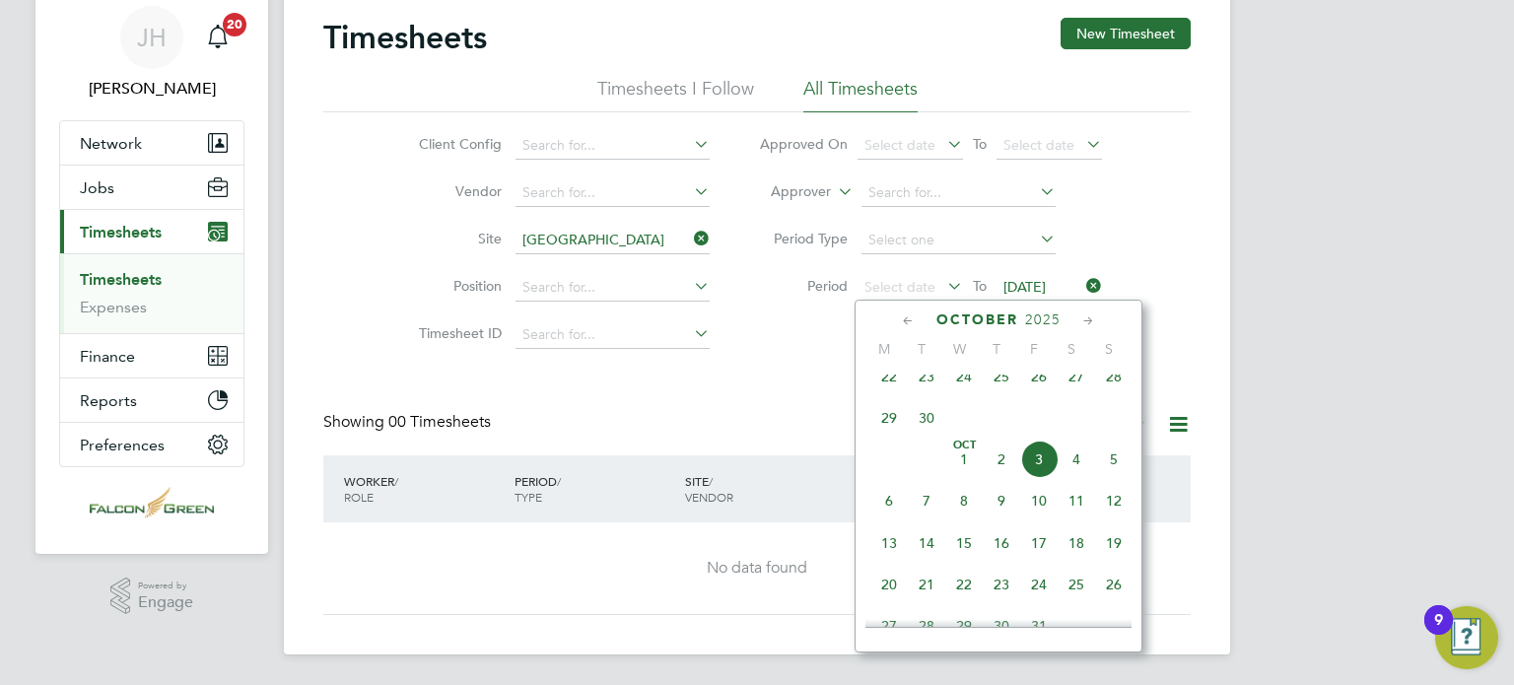
click at [899, 389] on span "22" at bounding box center [888, 376] width 37 height 37
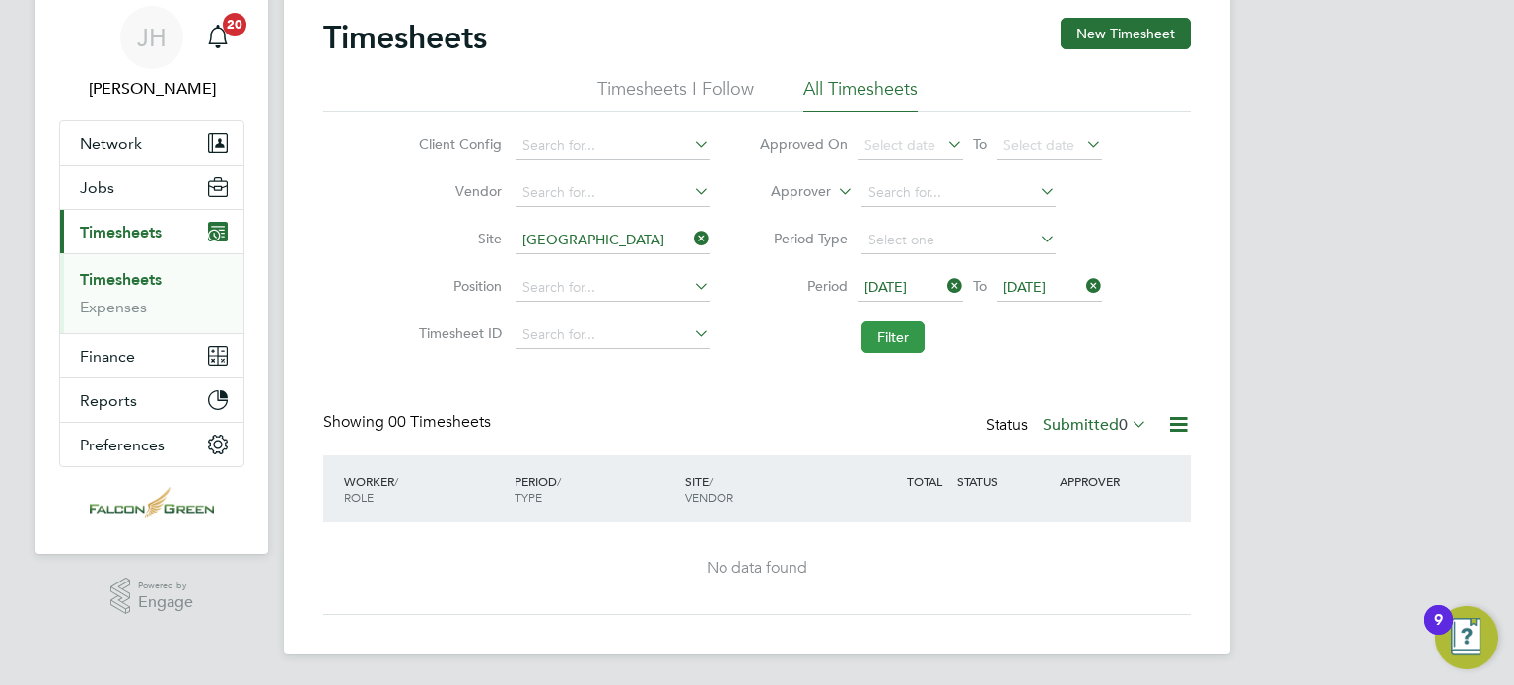
click at [899, 339] on button "Filter" at bounding box center [893, 337] width 63 height 32
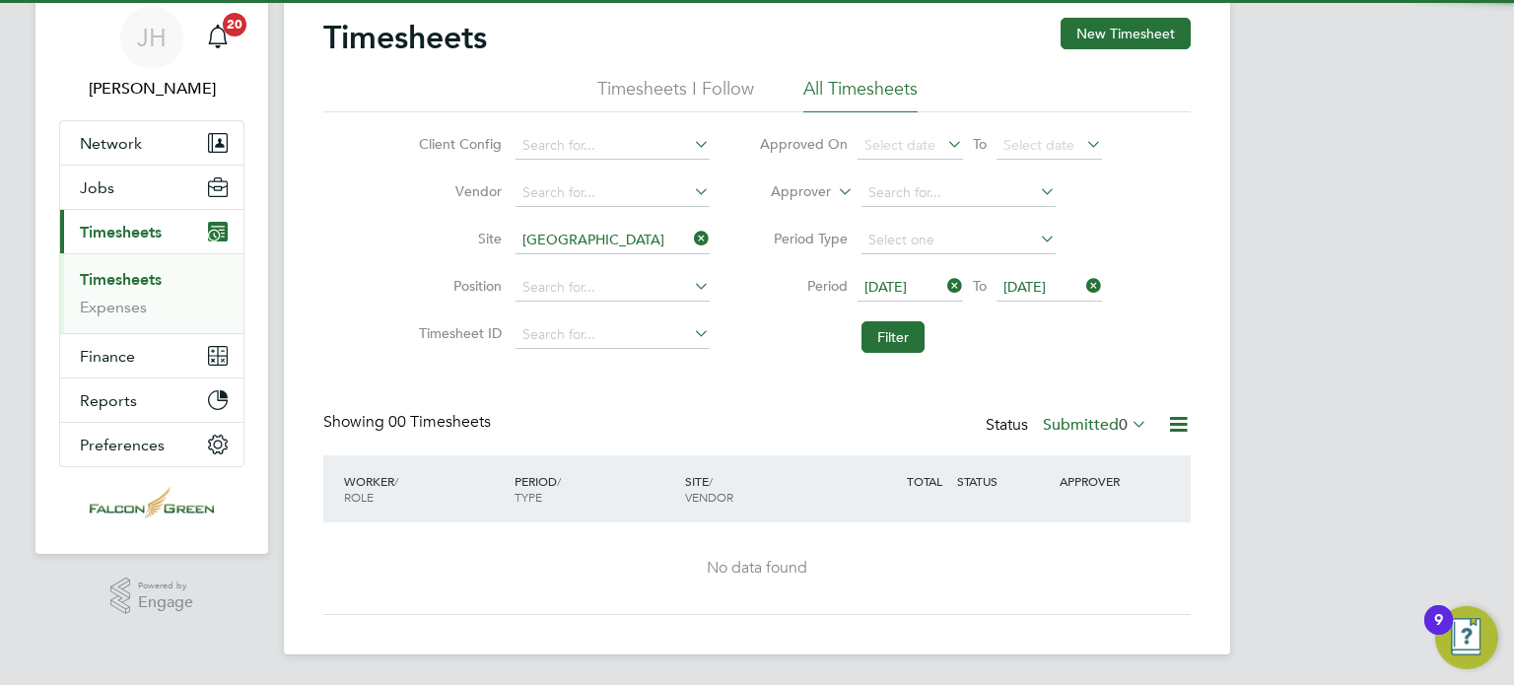
click at [1093, 425] on label "Submitted 0" at bounding box center [1095, 425] width 104 height 20
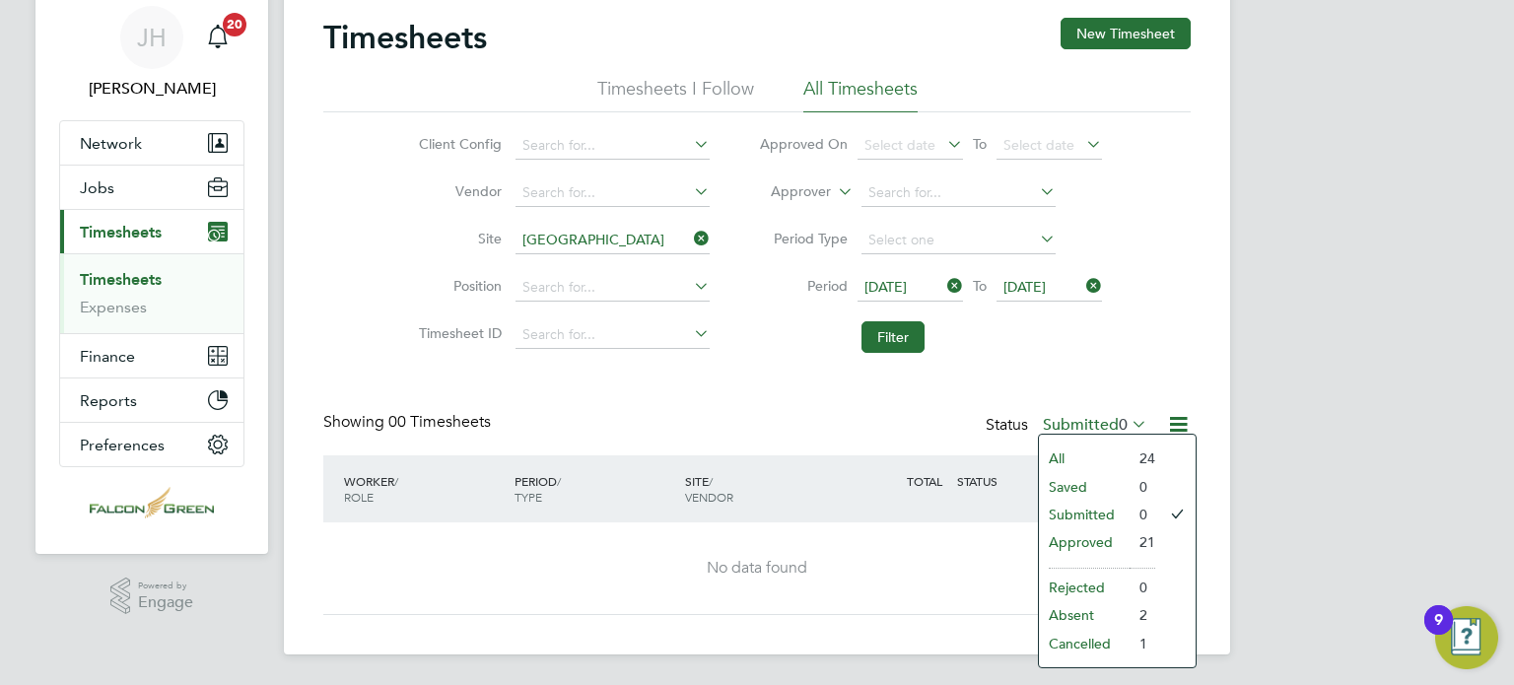
click at [1094, 544] on li "Approved" at bounding box center [1084, 542] width 91 height 28
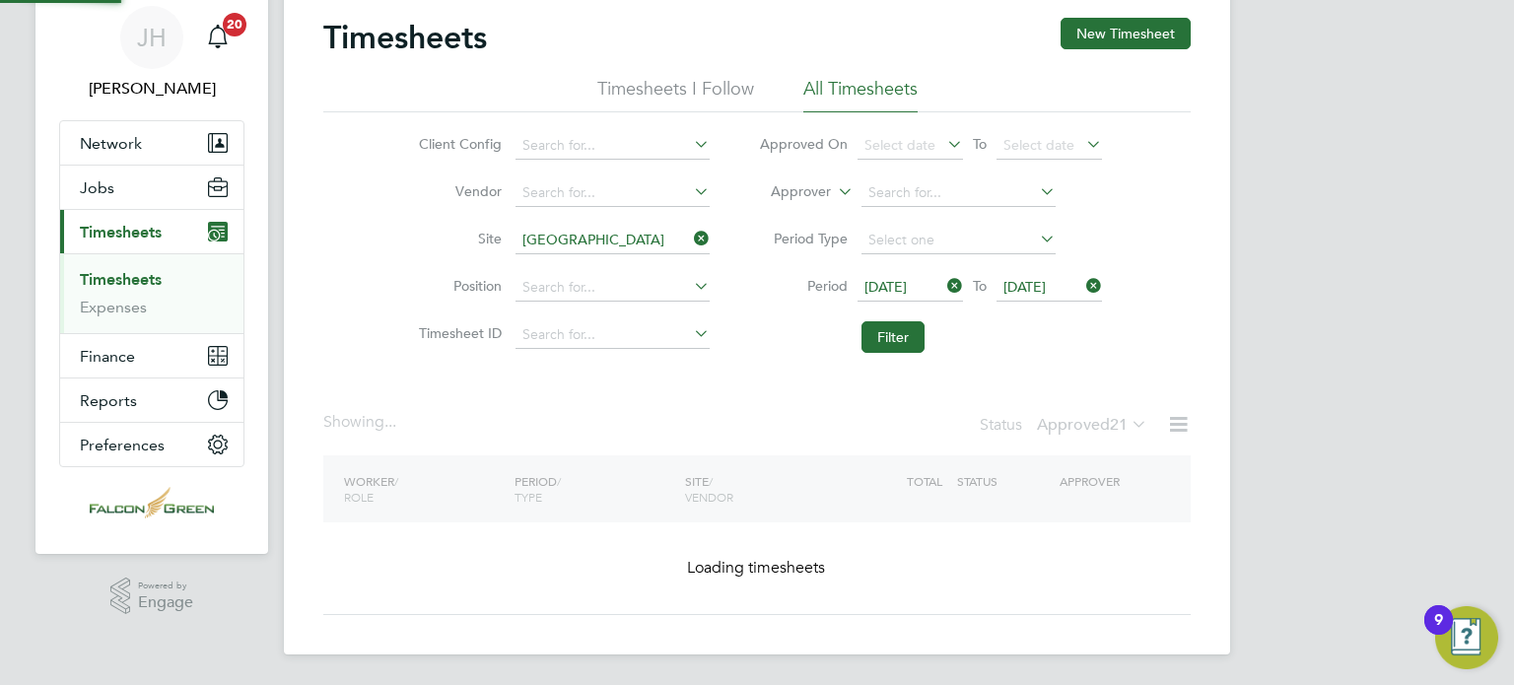
click at [662, 406] on div "Timesheets New Timesheet Timesheets I Follow All Timesheets Client Config Vendo…" at bounding box center [757, 316] width 868 height 597
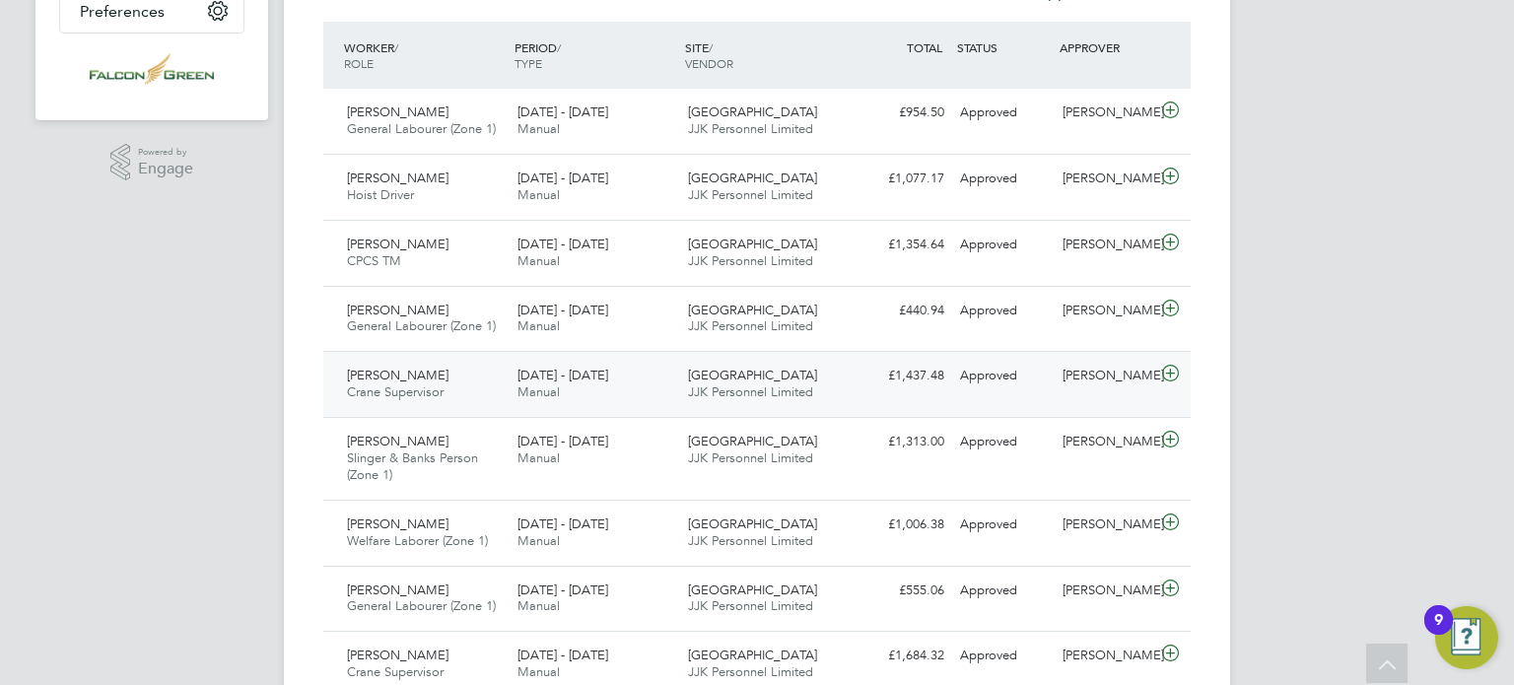
drag, startPoint x: 639, startPoint y: 389, endPoint x: 556, endPoint y: 396, distance: 83.1
click at [556, 396] on span "Manual" at bounding box center [539, 391] width 42 height 17
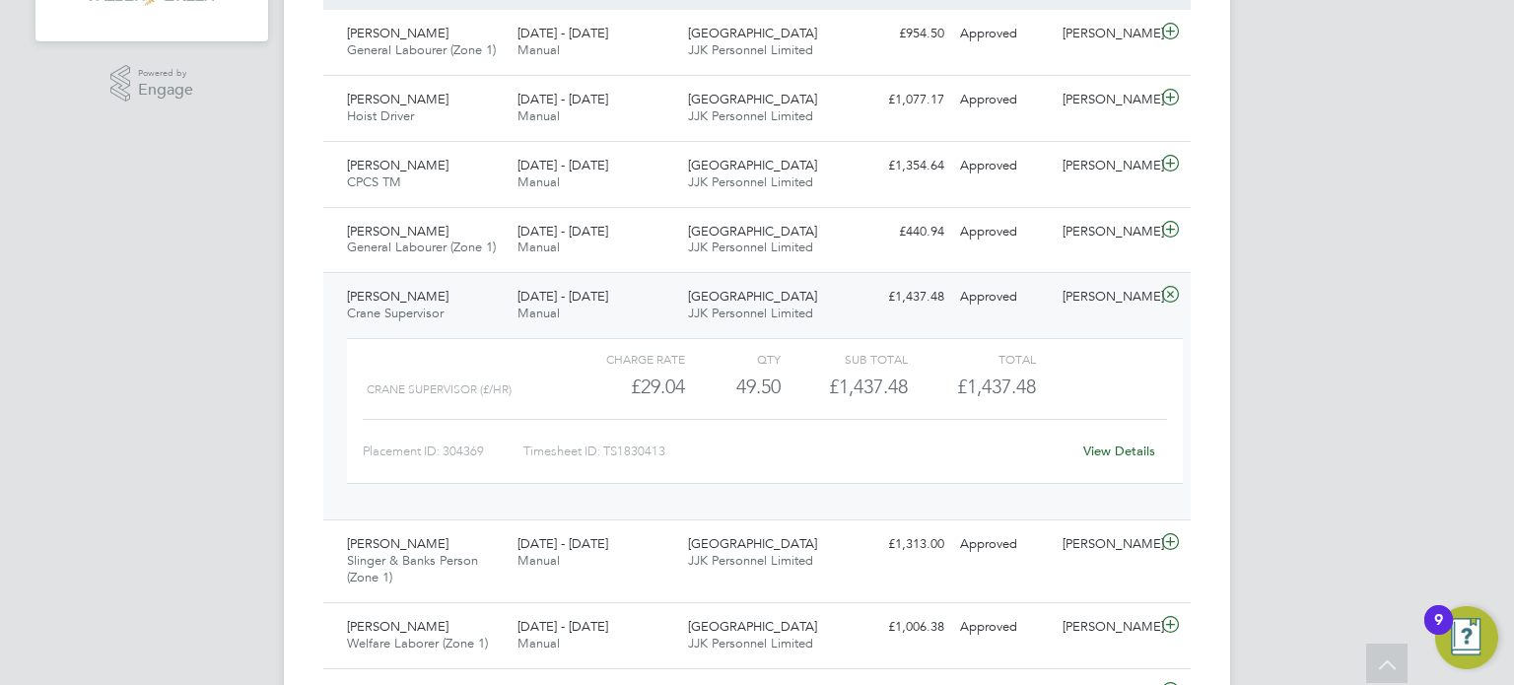
click at [1116, 445] on link "View Details" at bounding box center [1119, 451] width 72 height 17
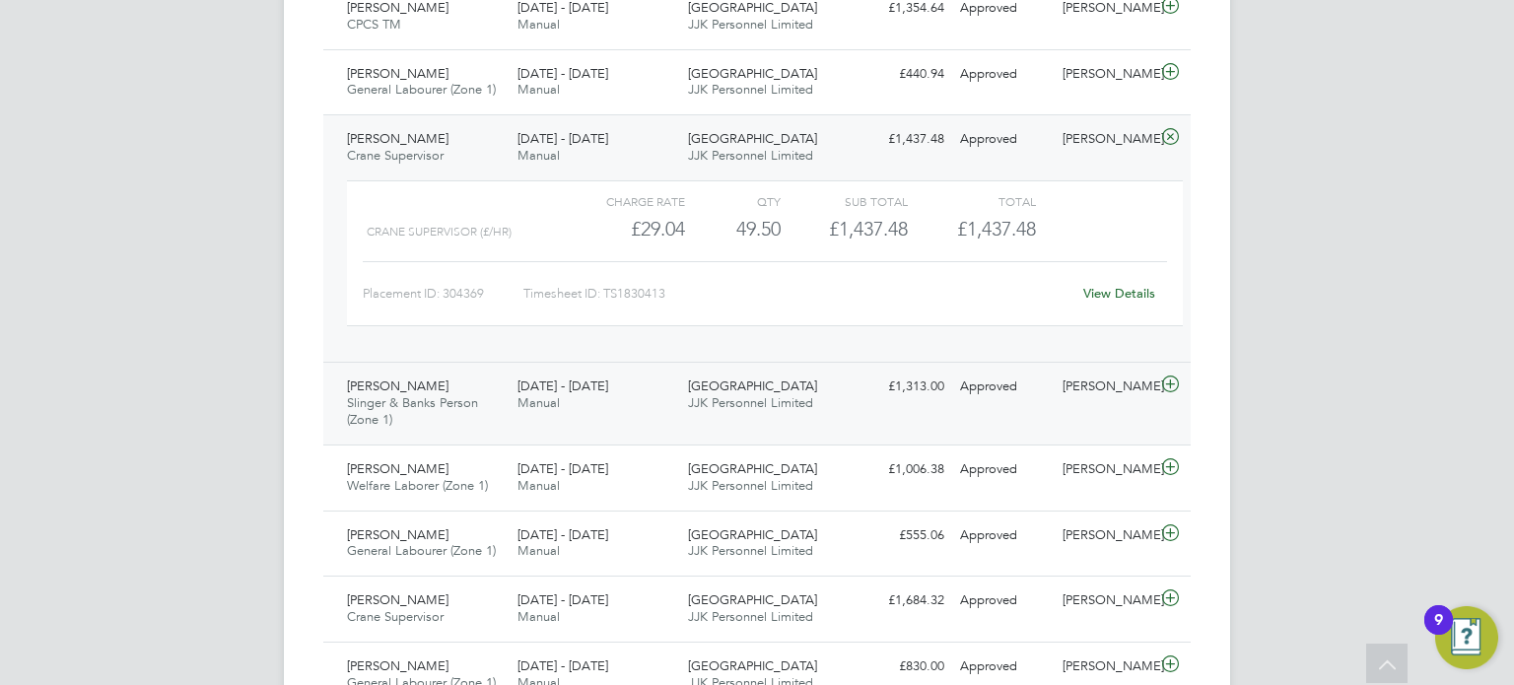
click at [619, 401] on div "22 - 28 Sep 2025 Manual" at bounding box center [595, 395] width 171 height 49
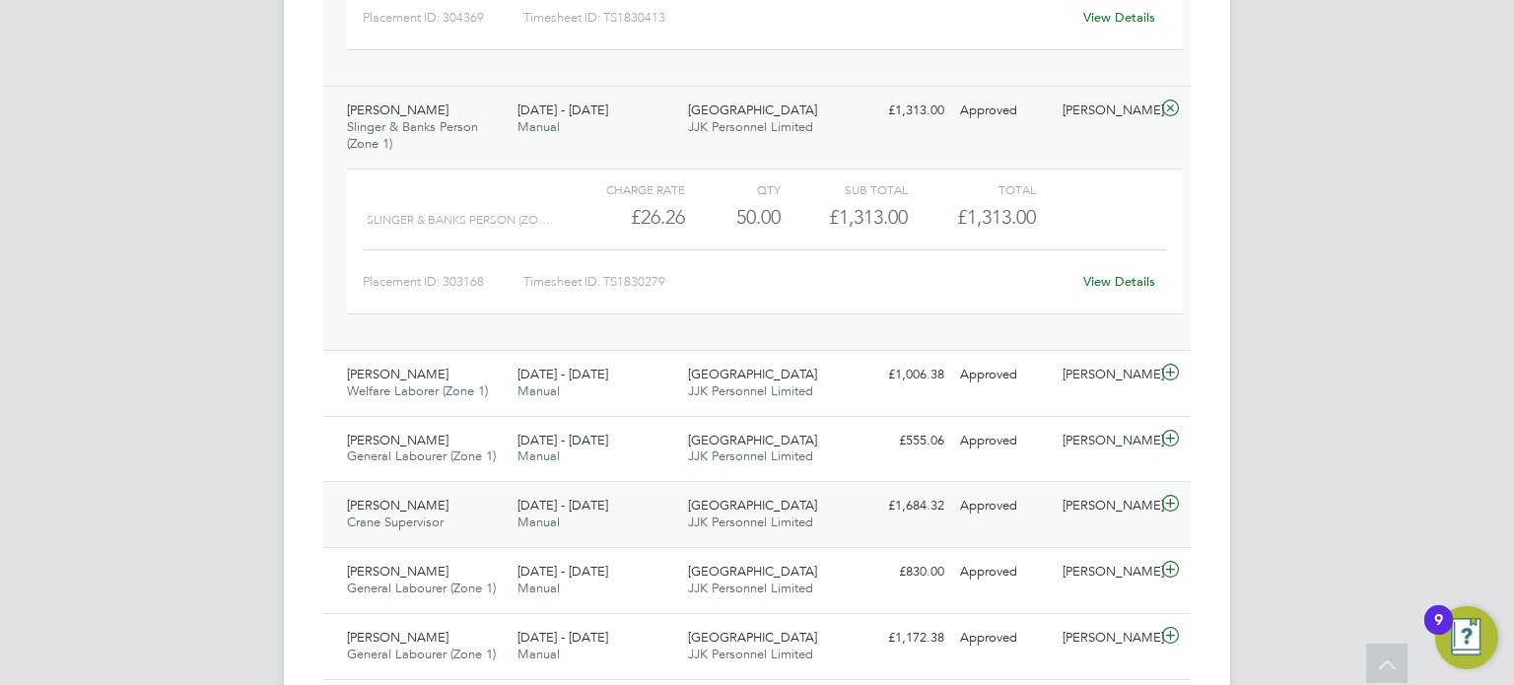
click at [448, 520] on div "Ervin Trashaj Crane Supervisor 22 - 28 Sep 2025" at bounding box center [424, 514] width 171 height 49
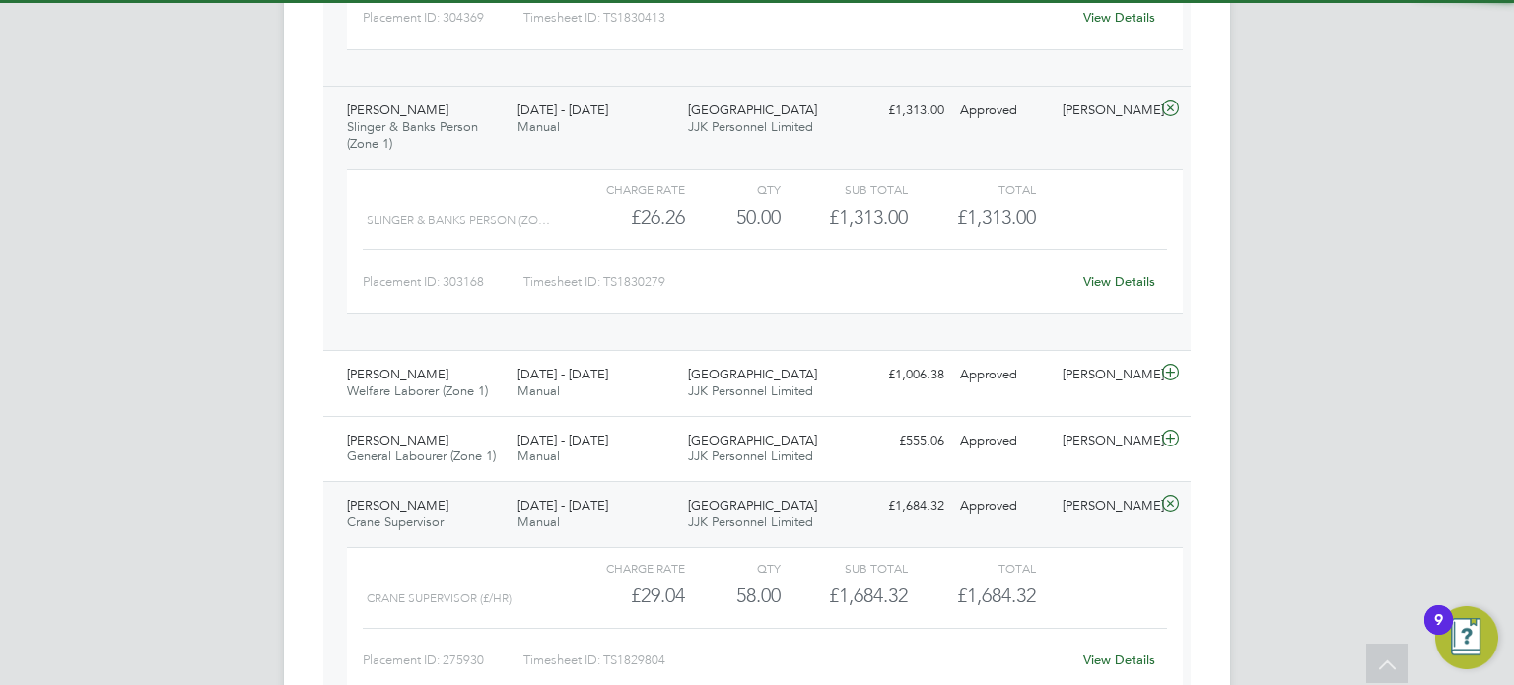
click at [439, 515] on span "Crane Supervisor" at bounding box center [395, 522] width 97 height 17
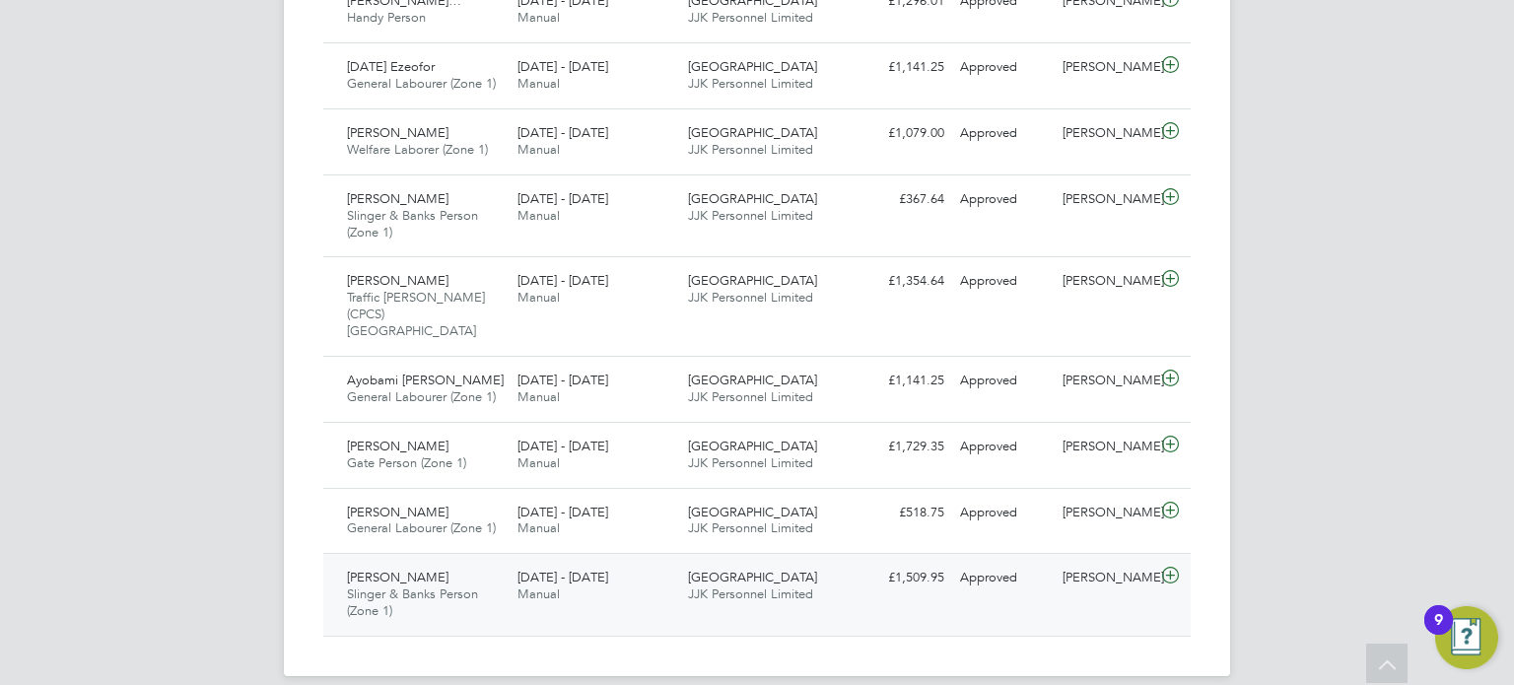
click at [519, 586] on span "Manual" at bounding box center [539, 594] width 42 height 17
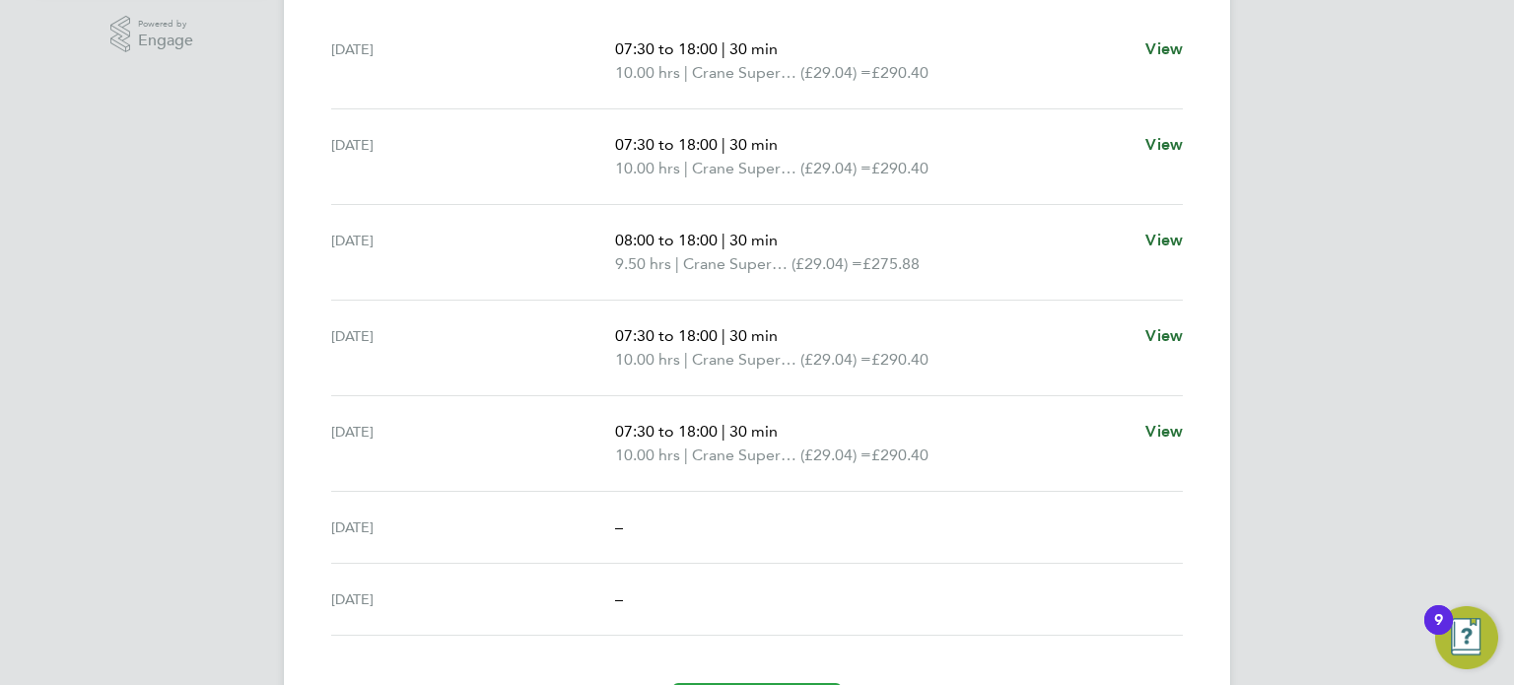
scroll to position [591, 0]
